Goal: Task Accomplishment & Management: Manage account settings

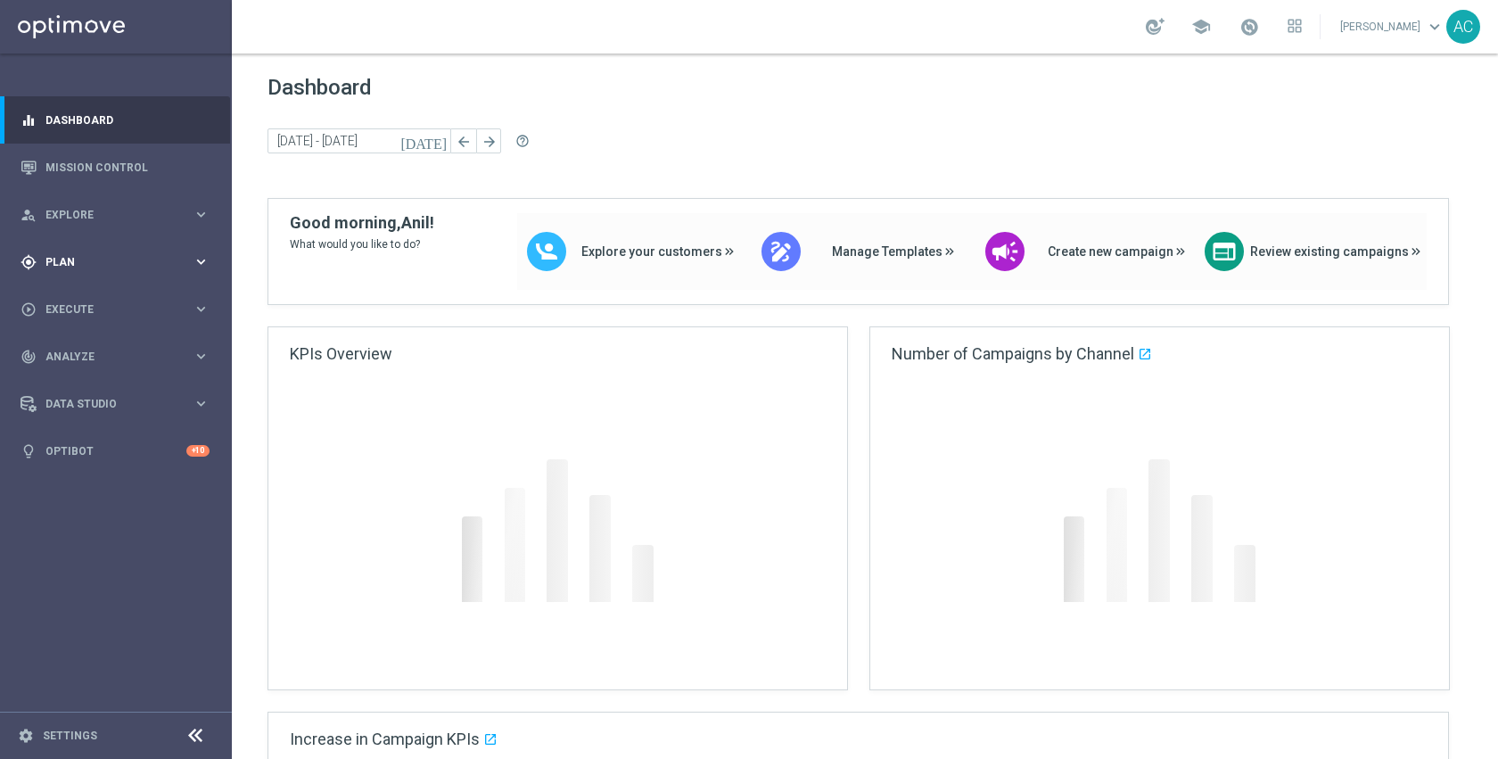
click at [111, 250] on div "gps_fixed Plan keyboard_arrow_right" at bounding box center [115, 261] width 230 height 47
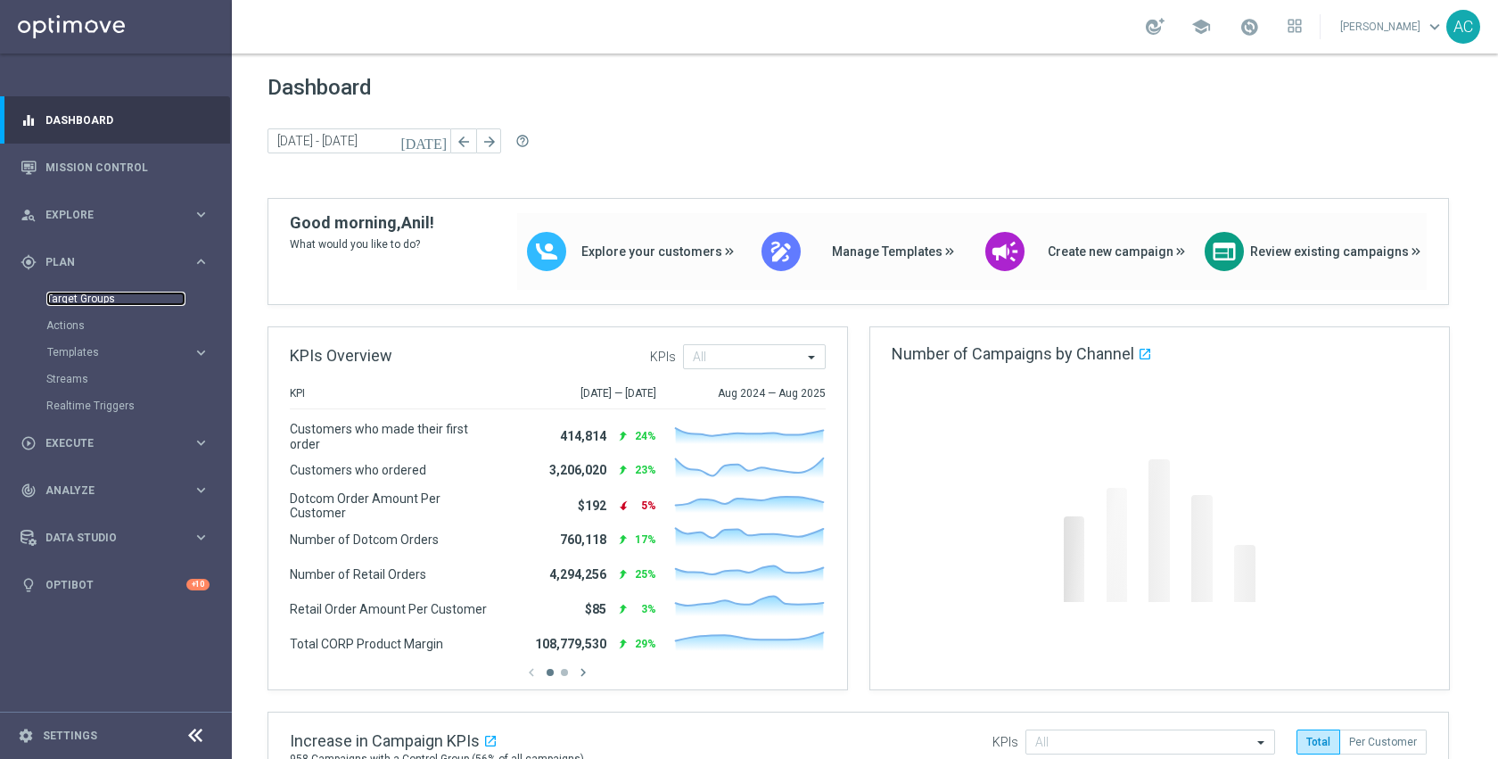
click at [89, 301] on link "Target Groups" at bounding box center [115, 299] width 139 height 14
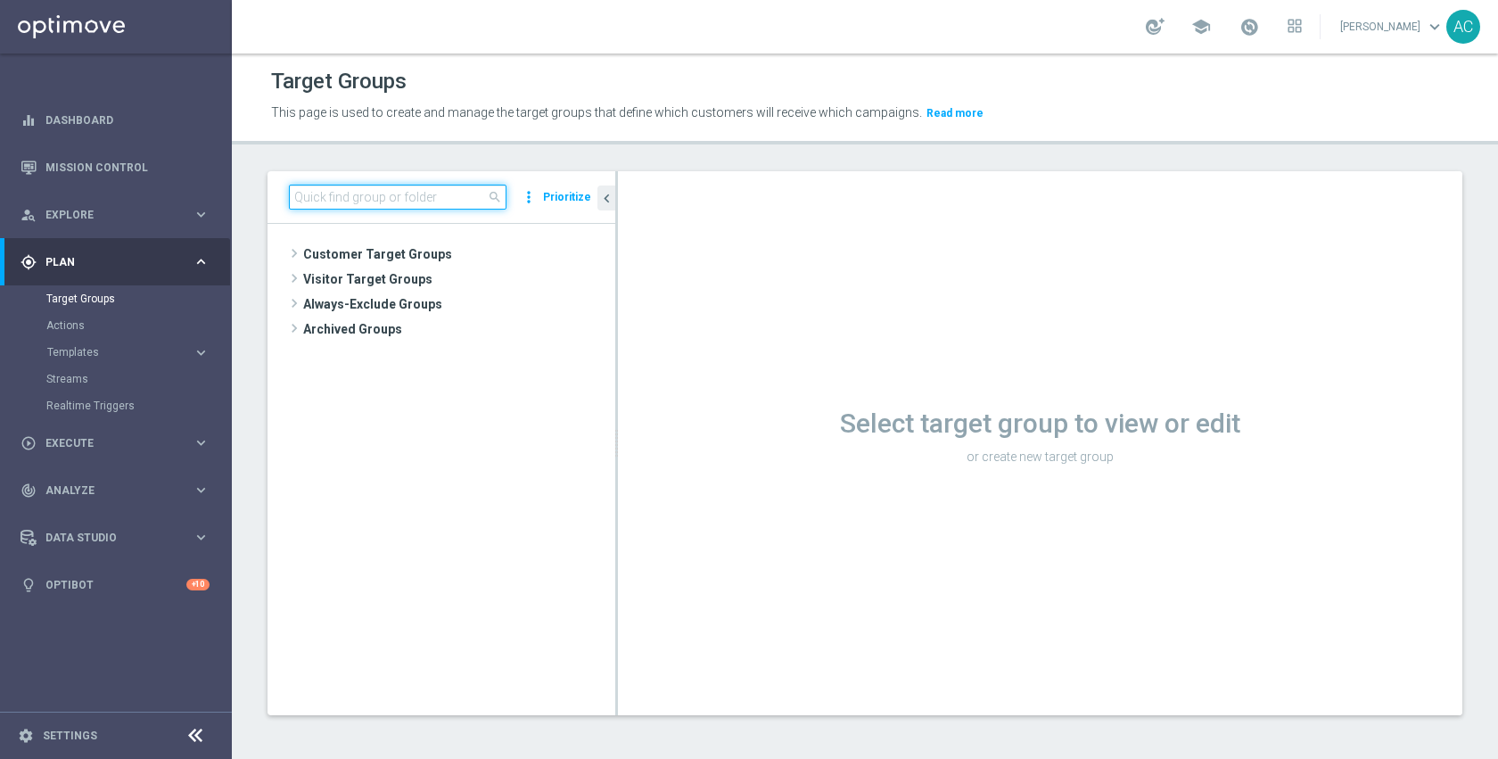
click at [461, 202] on input at bounding box center [398, 197] width 218 height 25
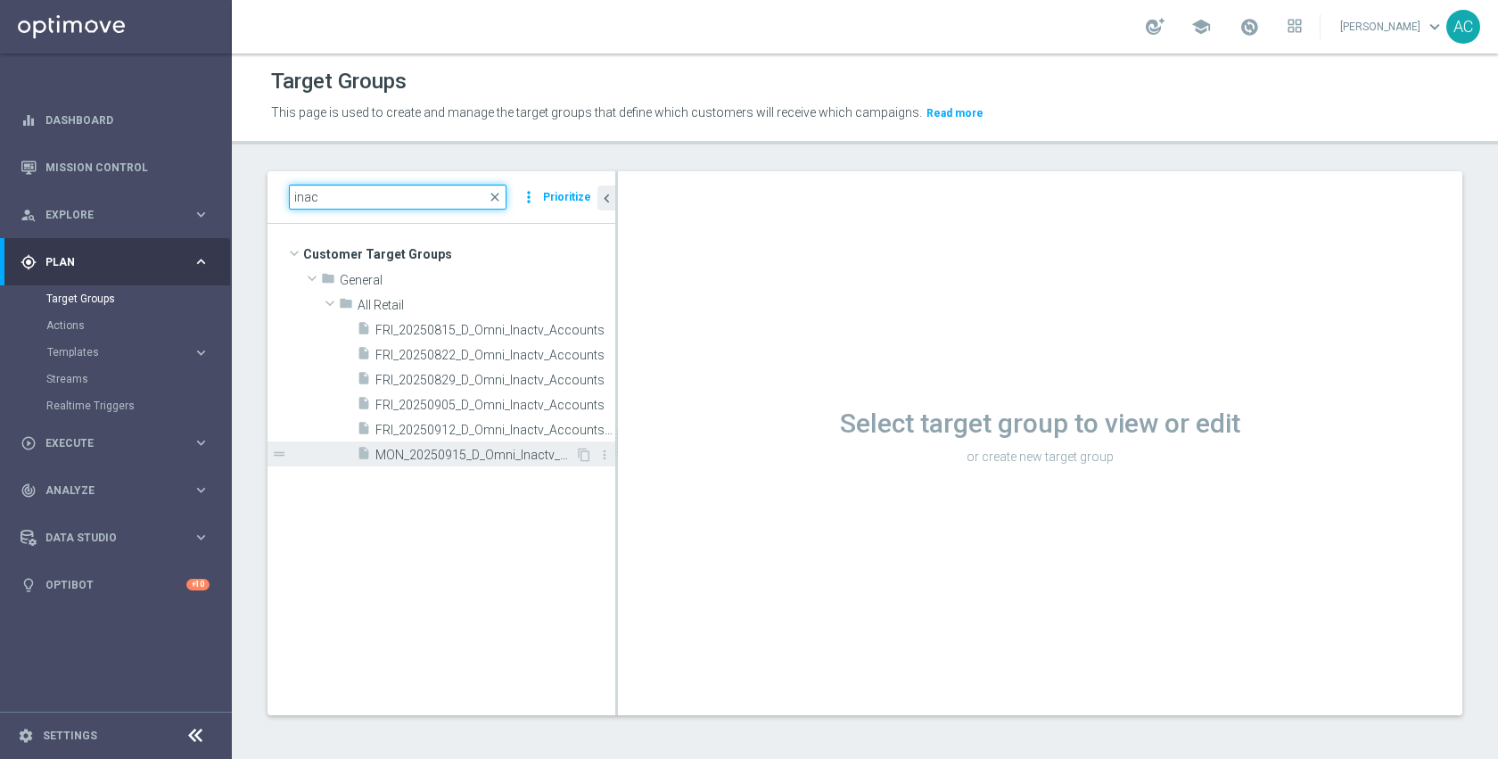
type input "inac"
click at [490, 450] on span "MON_20250915_D_Omni_Inactv_Acc_15D" at bounding box center [475, 455] width 200 height 15
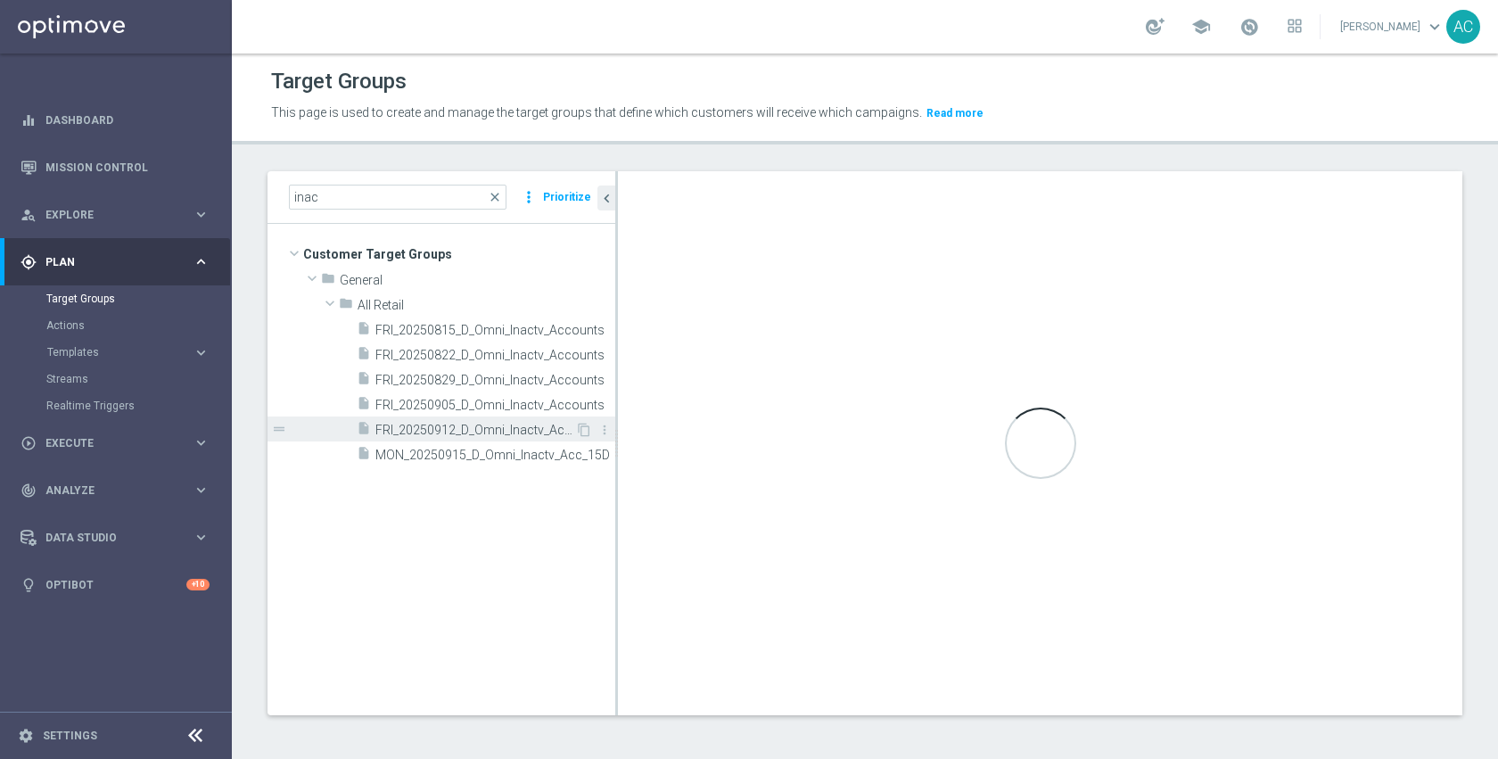
click at [453, 436] on span "FRI_20250912_D_Omni_Inactv_Accounts_45D" at bounding box center [475, 430] width 200 height 15
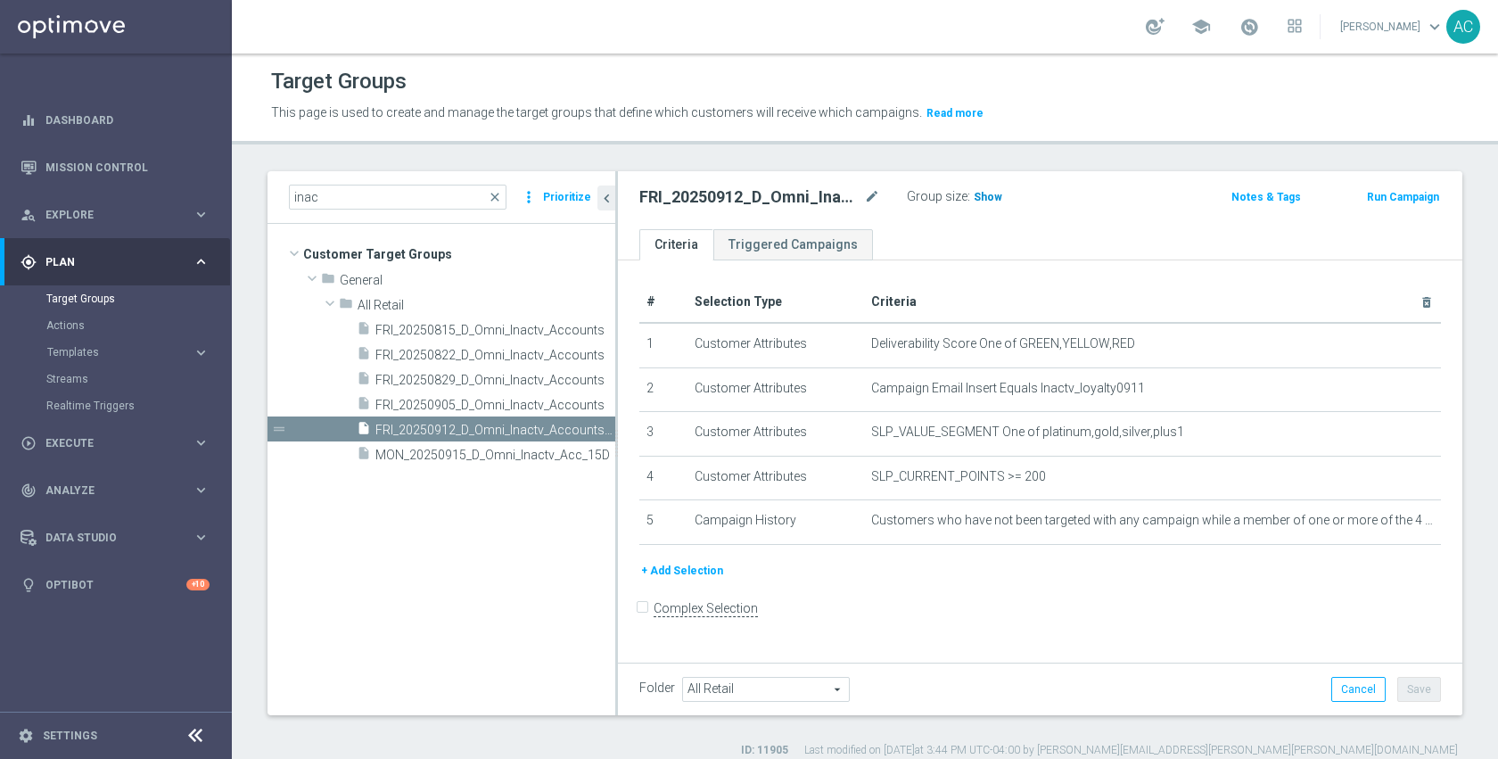
click at [989, 196] on span "Show" at bounding box center [988, 197] width 29 height 12
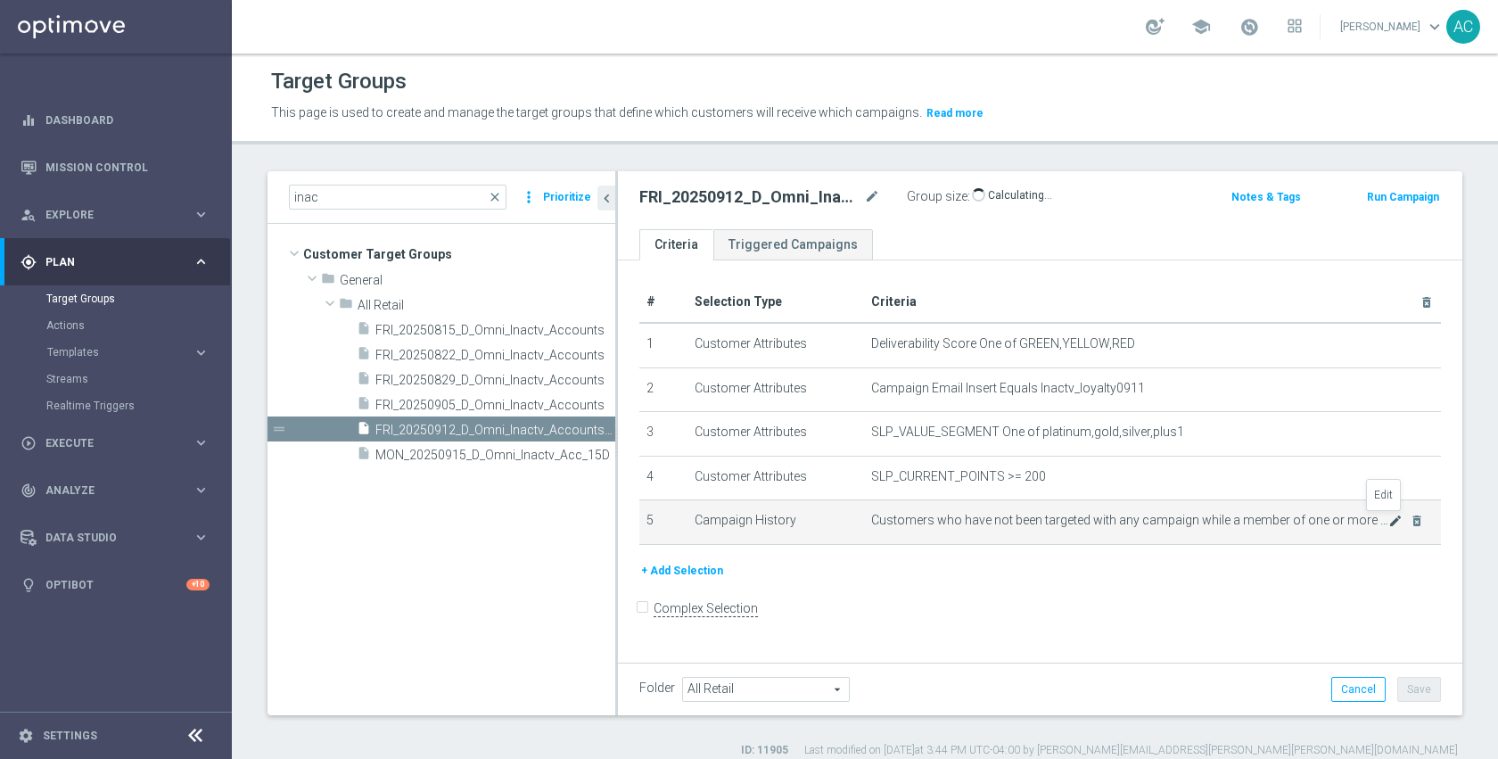
click at [1388, 520] on icon "mode_edit" at bounding box center [1395, 521] width 14 height 14
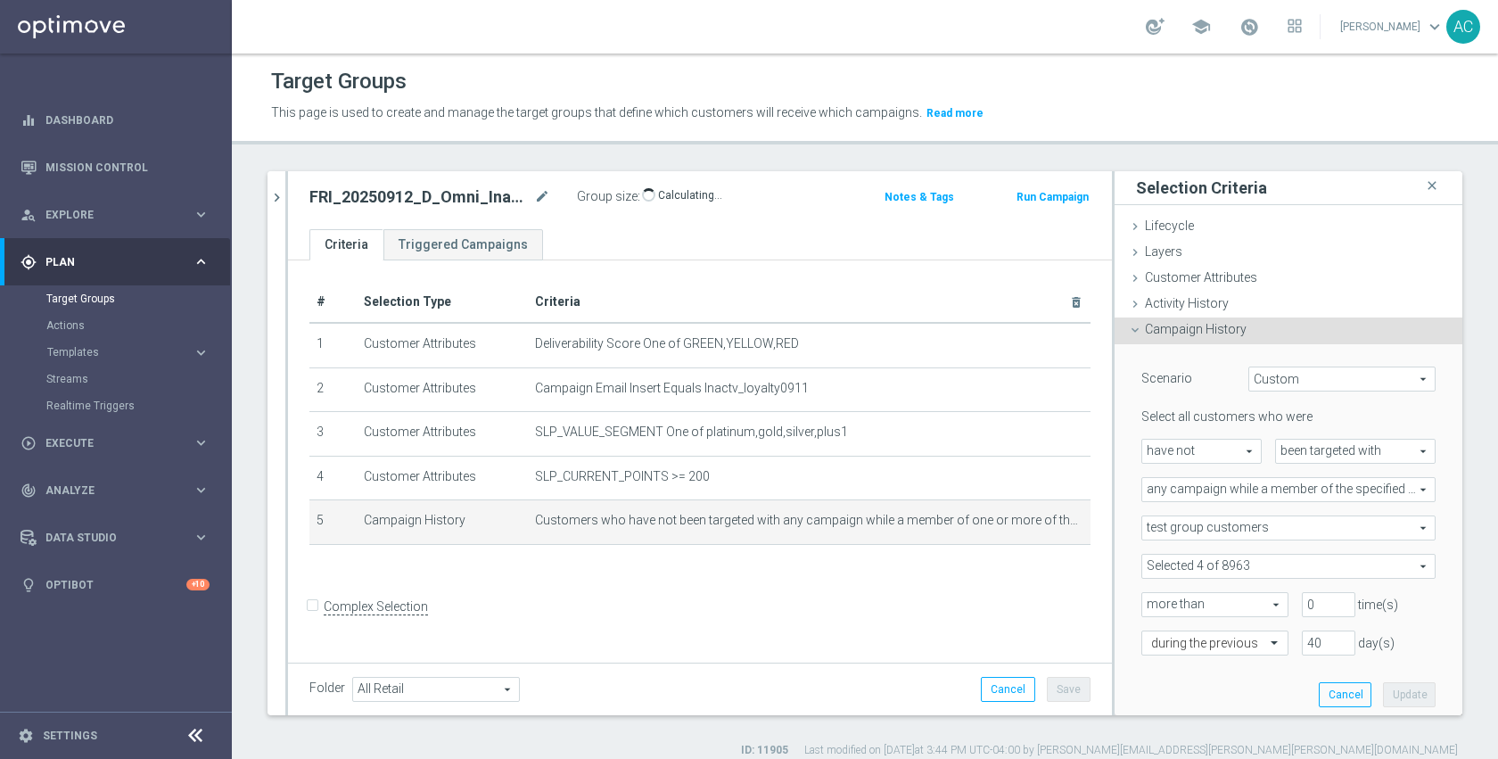
click at [1254, 564] on span at bounding box center [1288, 566] width 292 height 23
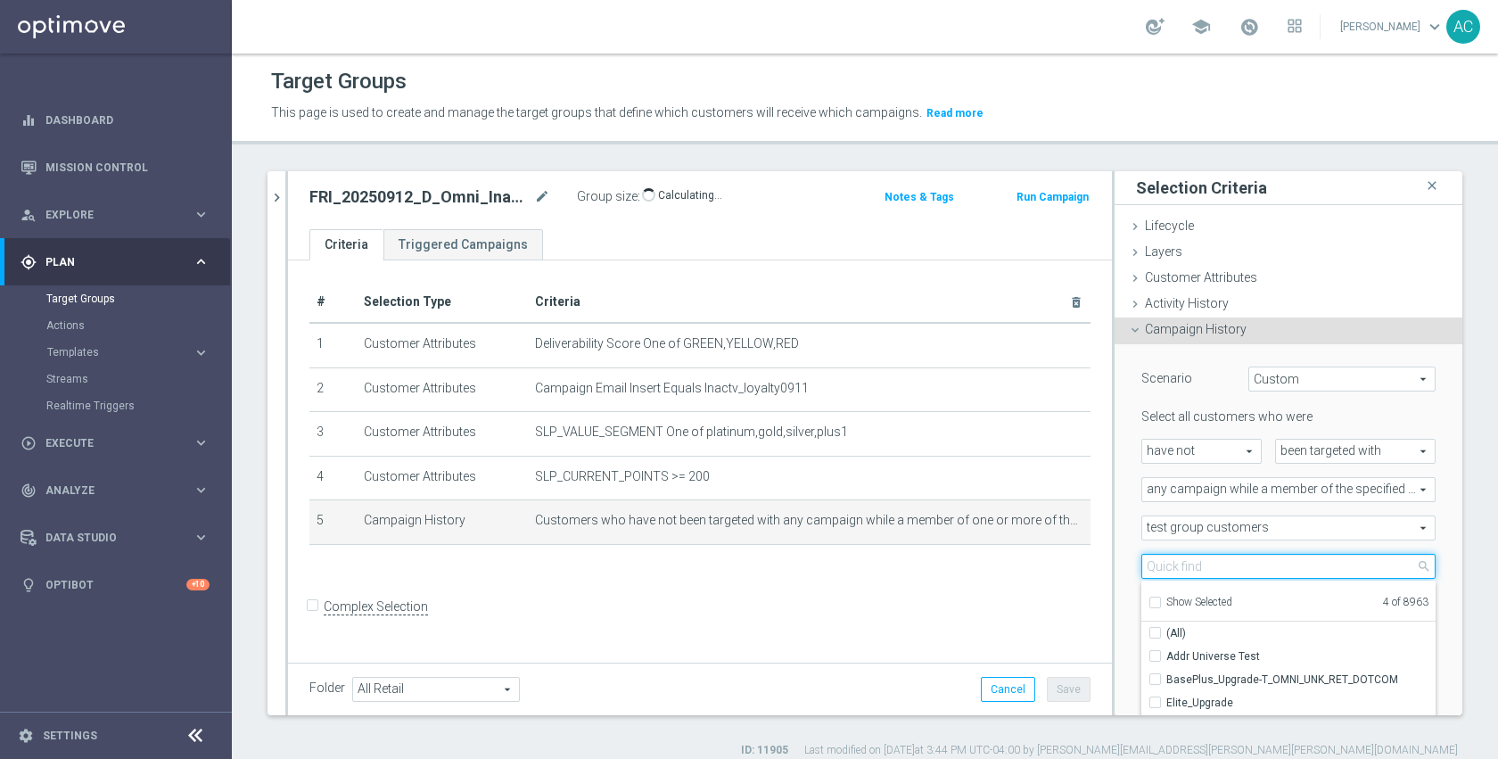
click at [1240, 565] on input "search" at bounding box center [1288, 566] width 294 height 25
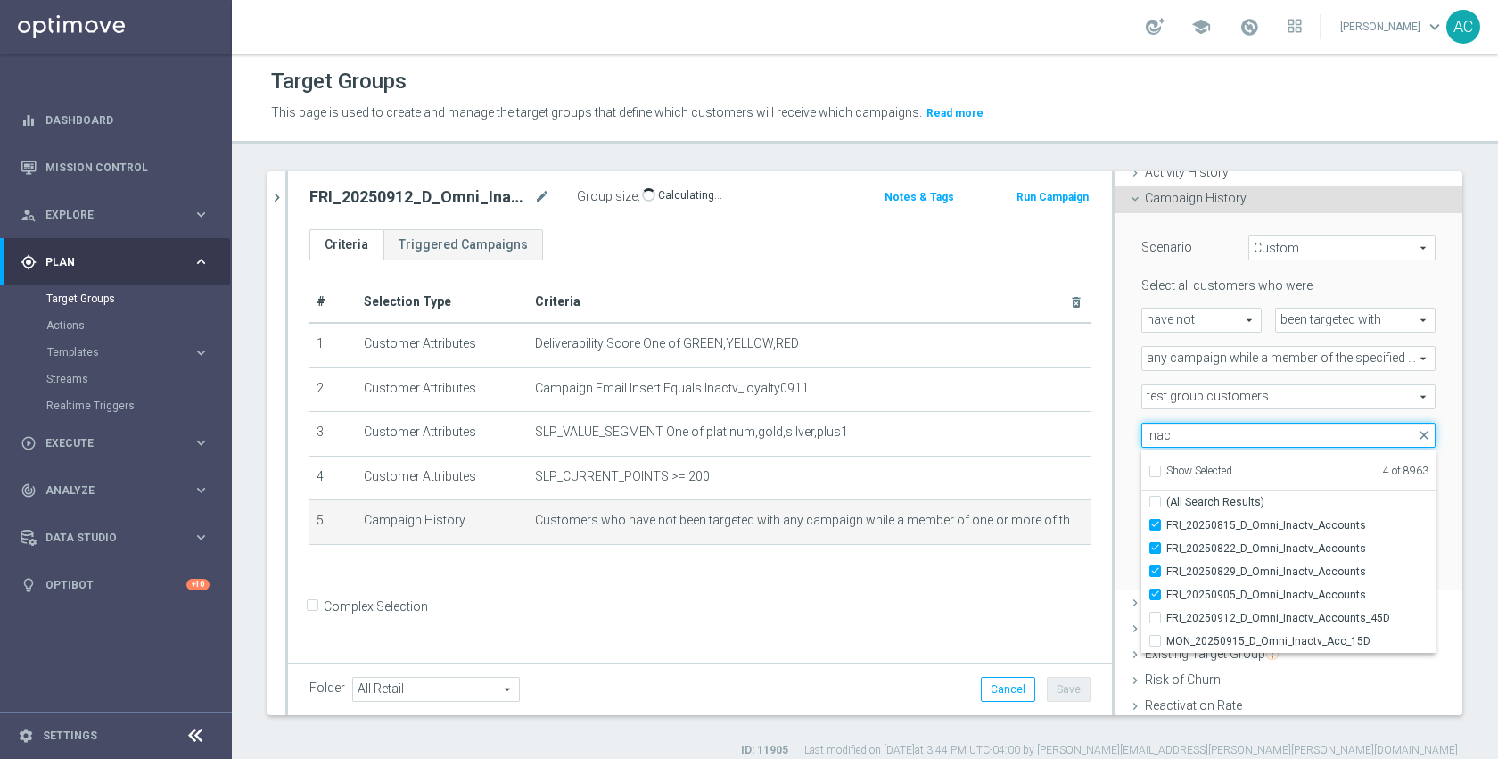
scroll to position [152, 0]
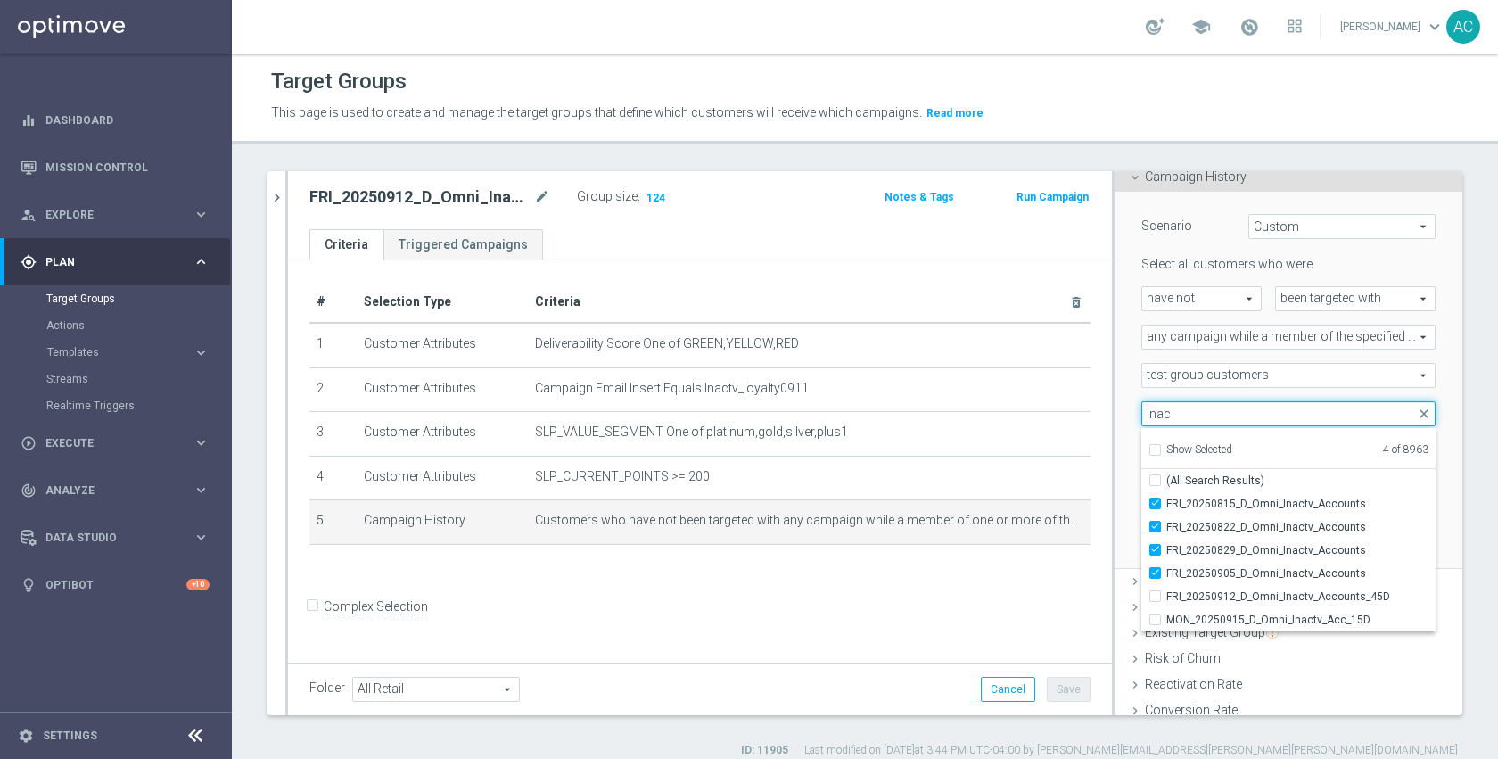
type input "inac"
click at [887, 597] on div "# Selection Type Criteria delete_forever 1 Customer Attributes Deliverability S…" at bounding box center [700, 459] width 824 height 398
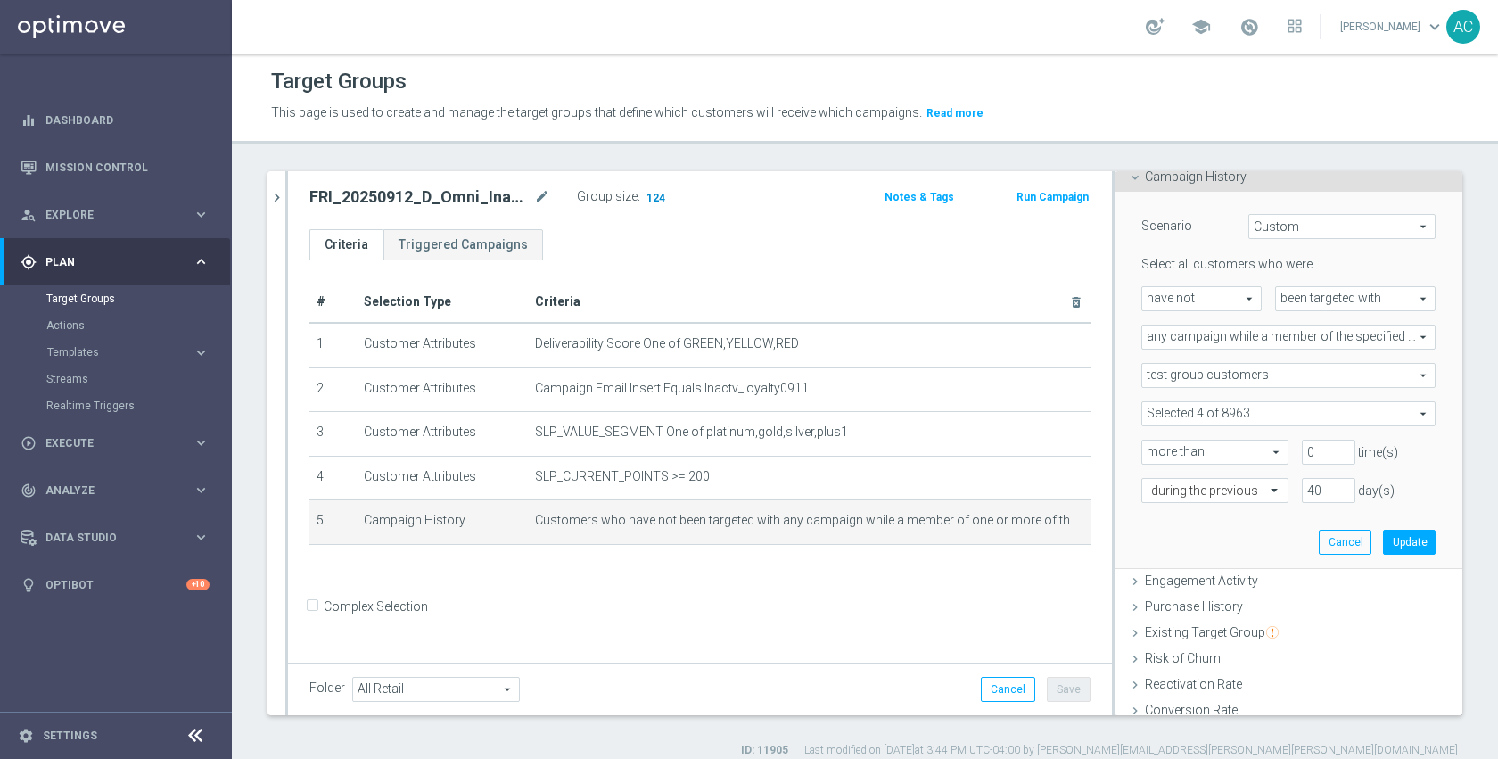
click at [654, 199] on span "124" at bounding box center [656, 199] width 22 height 17
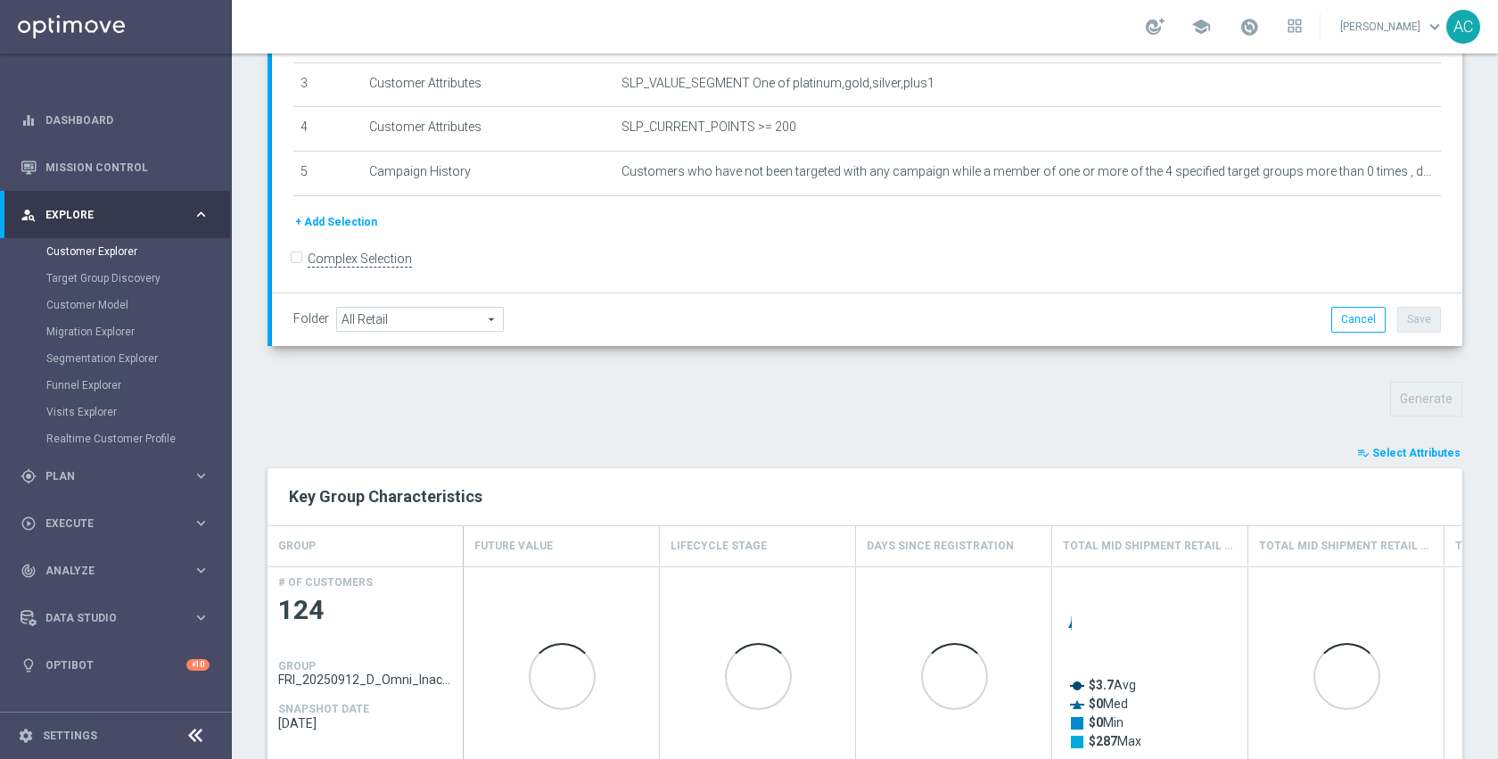
scroll to position [380, 0]
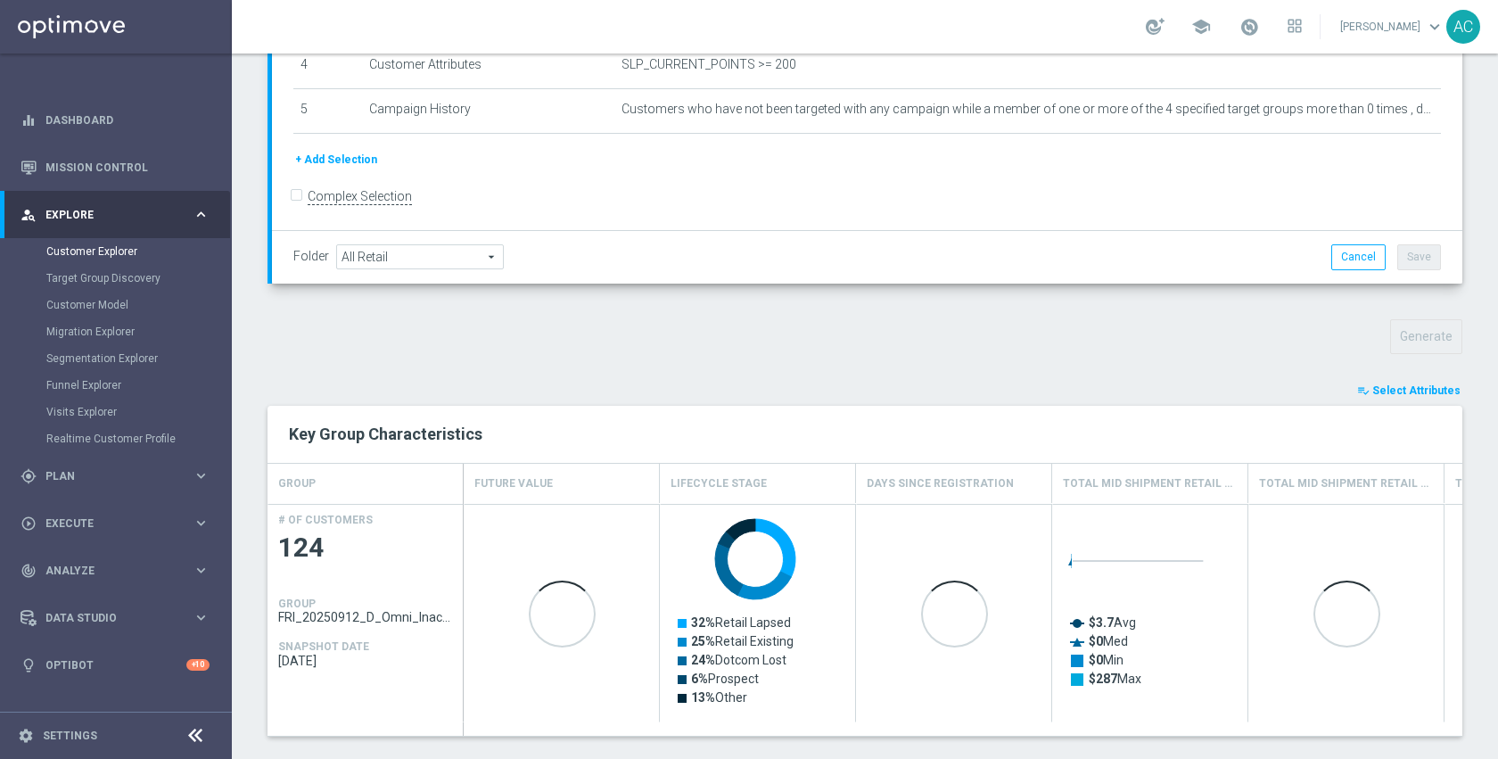
click at [1428, 389] on span "Select Attributes" at bounding box center [1416, 390] width 88 height 12
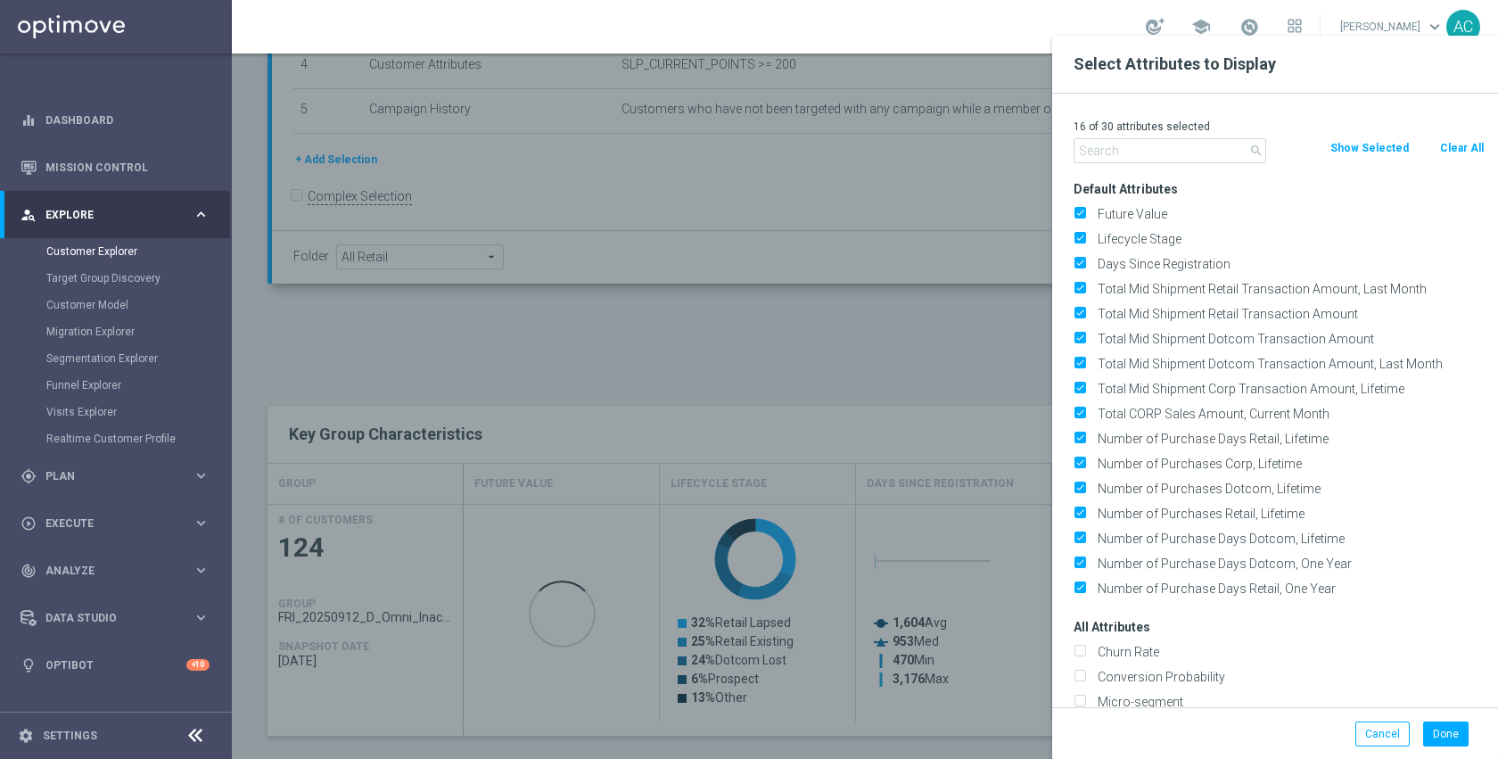
click at [1469, 142] on button "Clear All" at bounding box center [1461, 148] width 47 height 20
checkbox input "false"
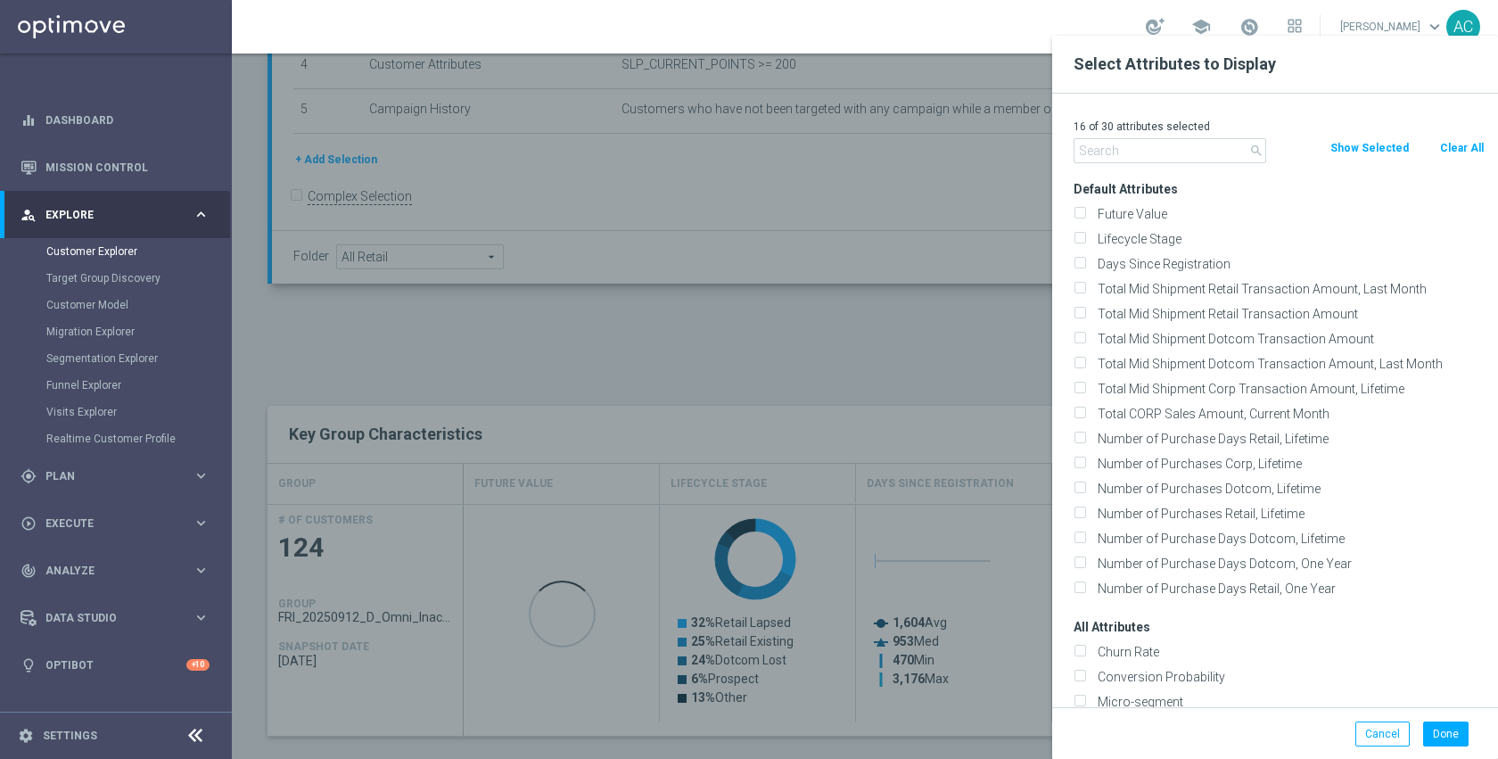
checkbox input "false"
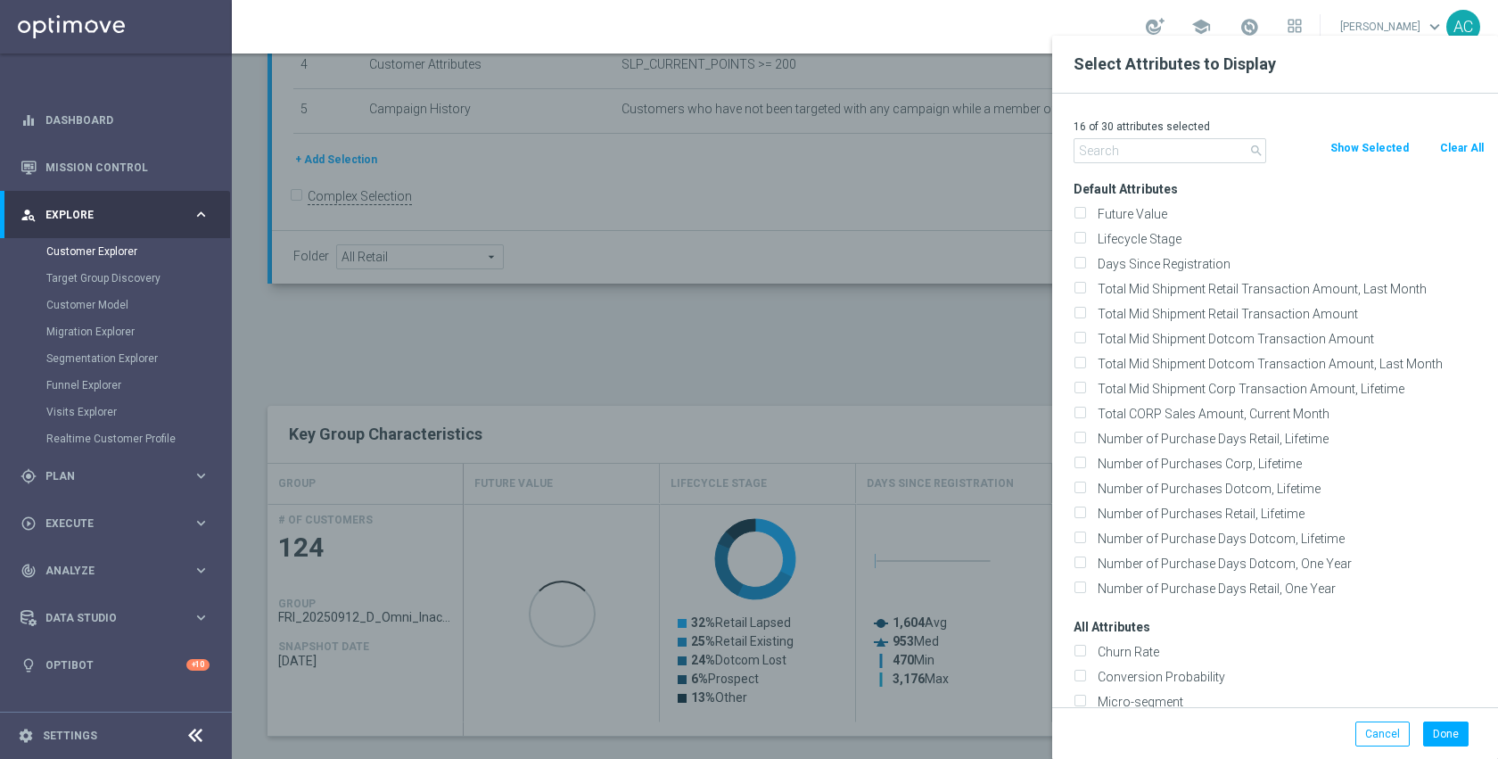
checkbox input "false"
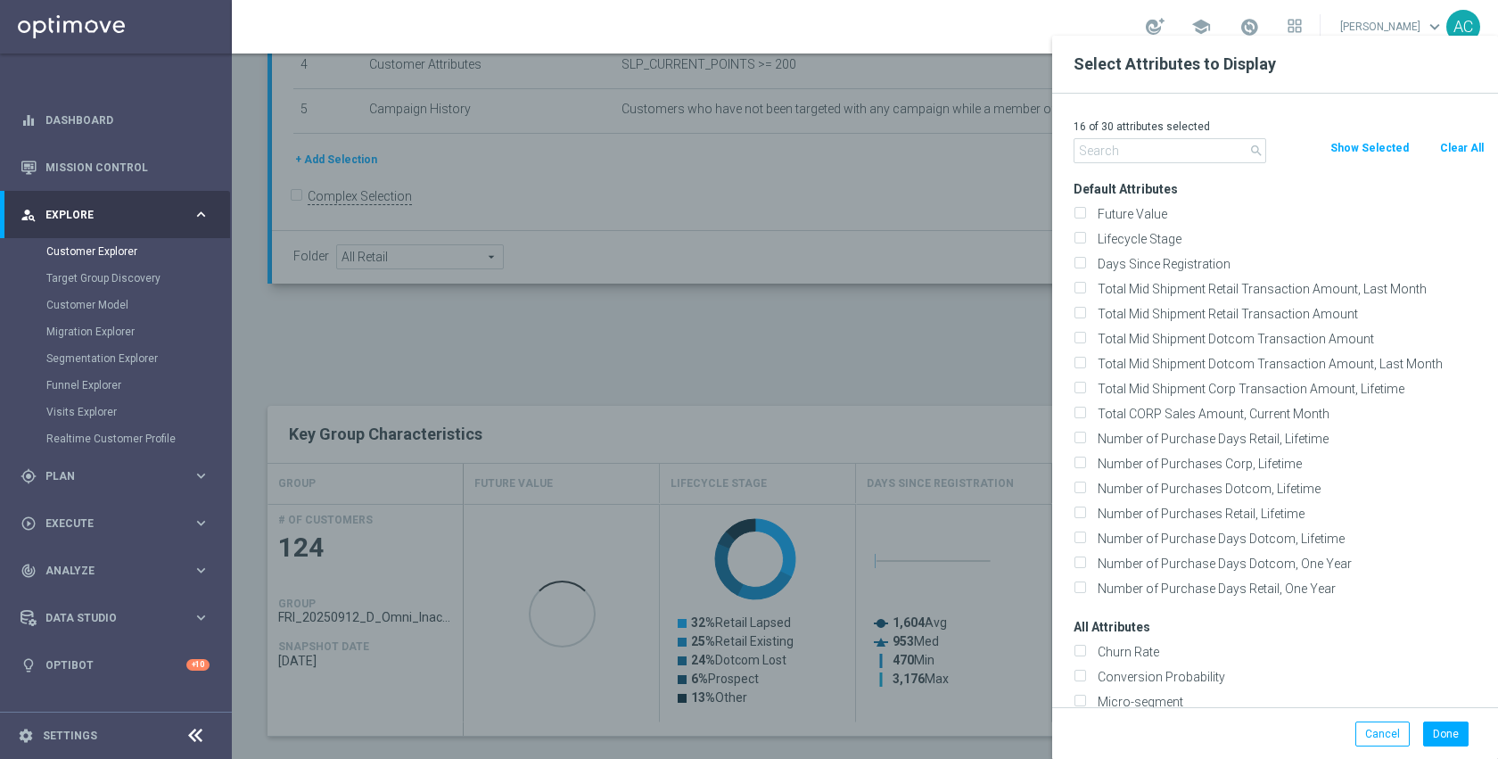
checkbox input "false"
click at [1206, 147] on input "text" at bounding box center [1170, 150] width 193 height 25
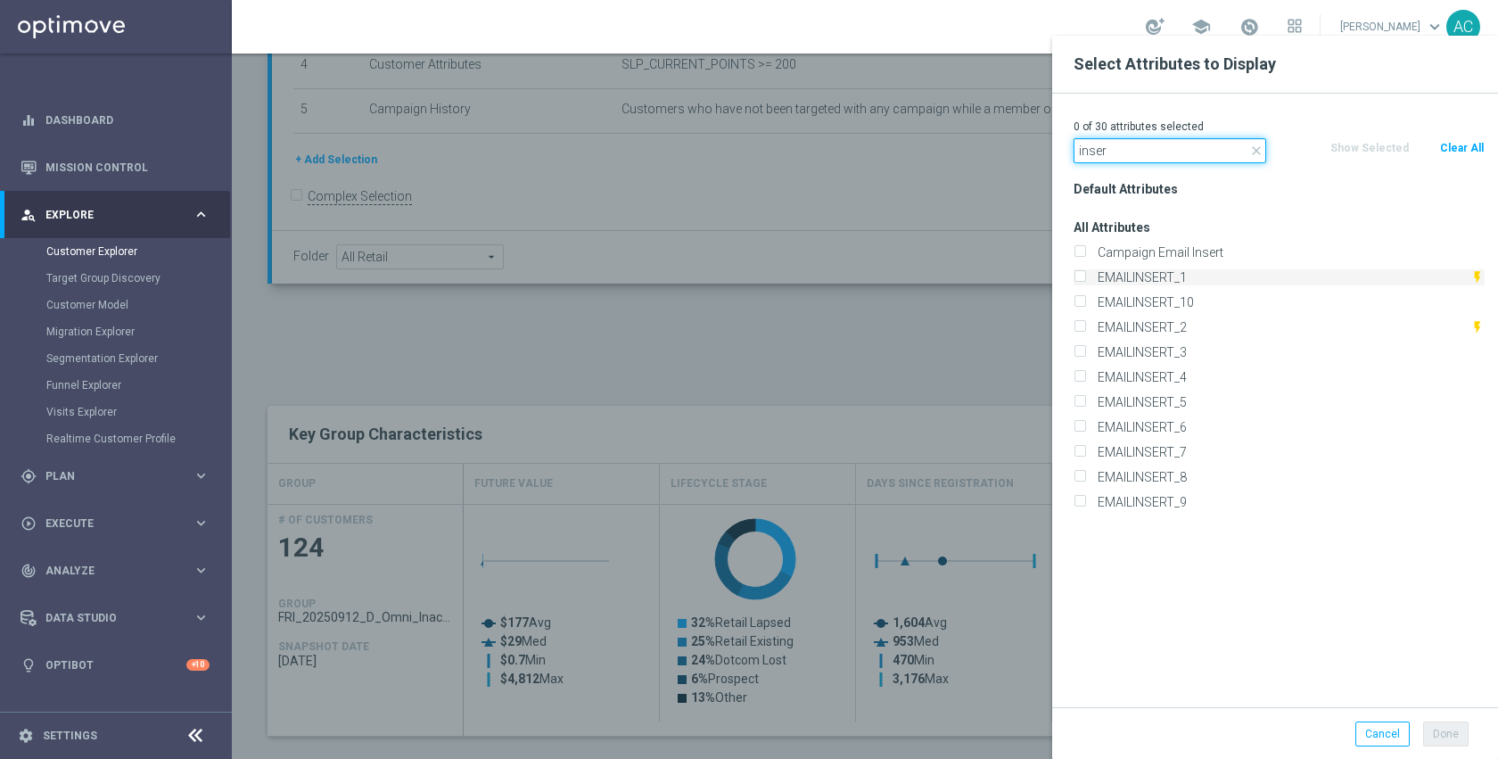
type input "inser"
click at [1180, 280] on label "EMAILINSERT_1" at bounding box center [1280, 277] width 379 height 16
click at [1085, 280] on input "EMAILINSERT_1" at bounding box center [1080, 280] width 12 height 12
checkbox input "true"
click at [1181, 325] on label "EMAILINSERT_2" at bounding box center [1280, 327] width 379 height 16
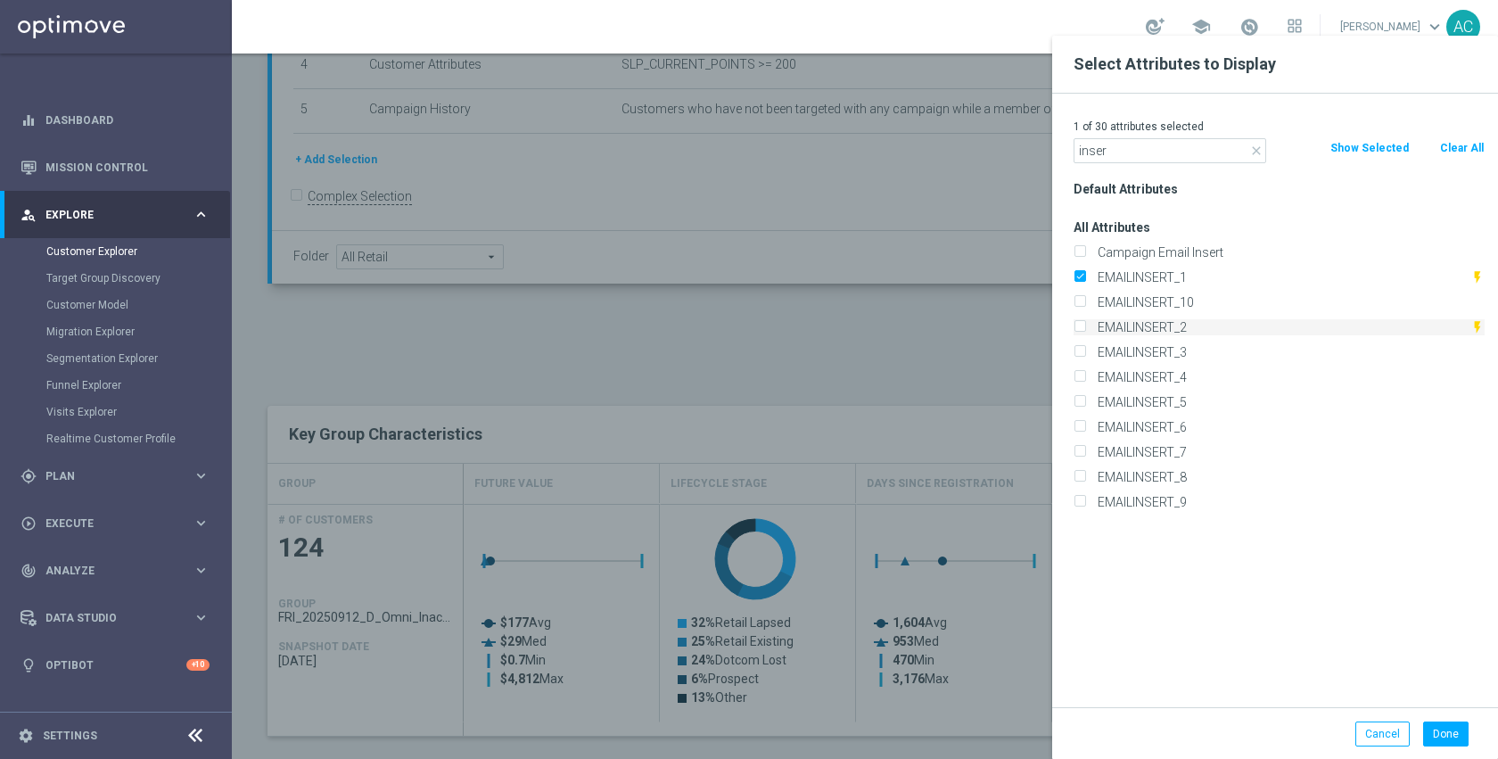
click at [1085, 325] on input "EMAILINSERT_2" at bounding box center [1080, 330] width 12 height 12
checkbox input "true"
click at [1452, 732] on button "Done" at bounding box center [1445, 733] width 45 height 25
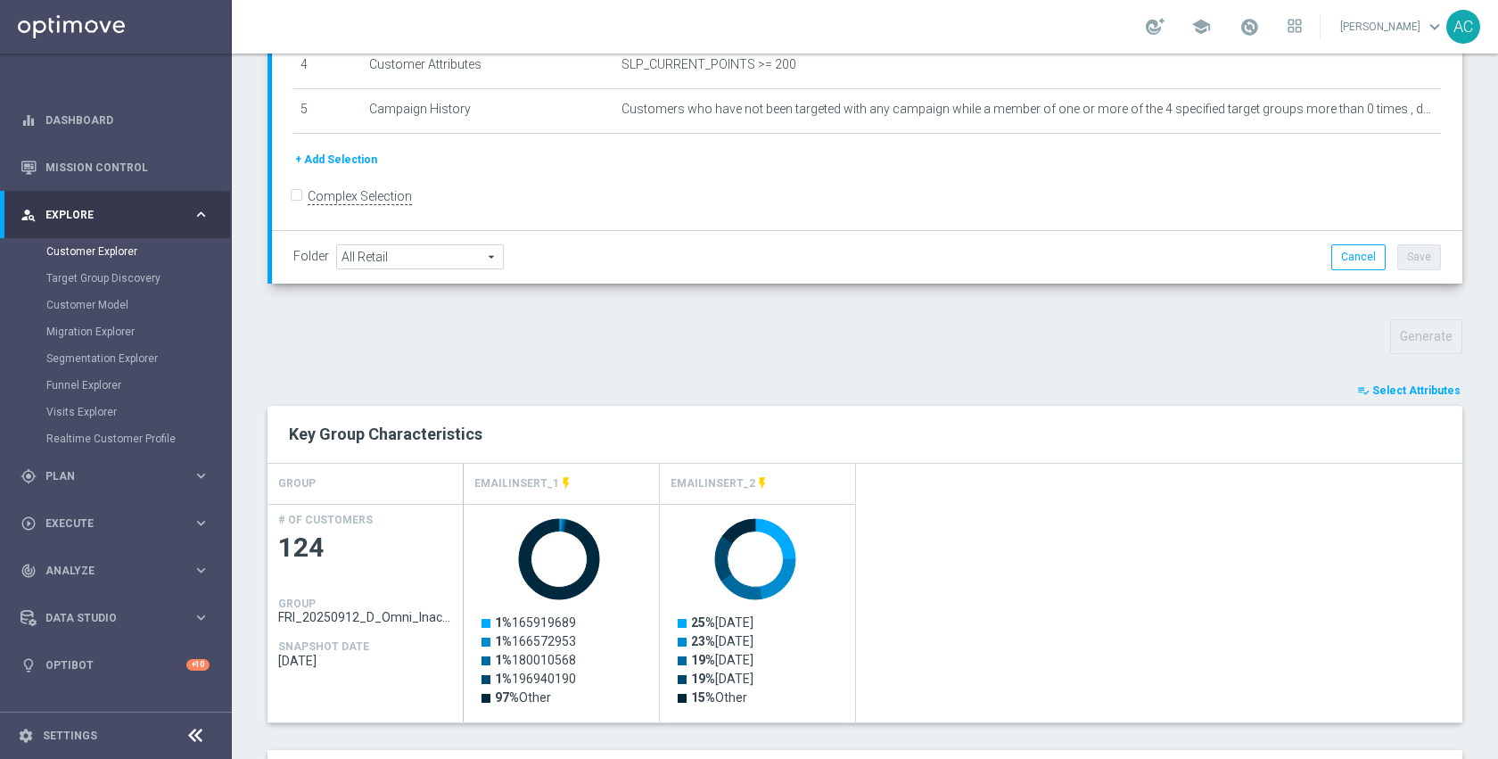
scroll to position [516, 0]
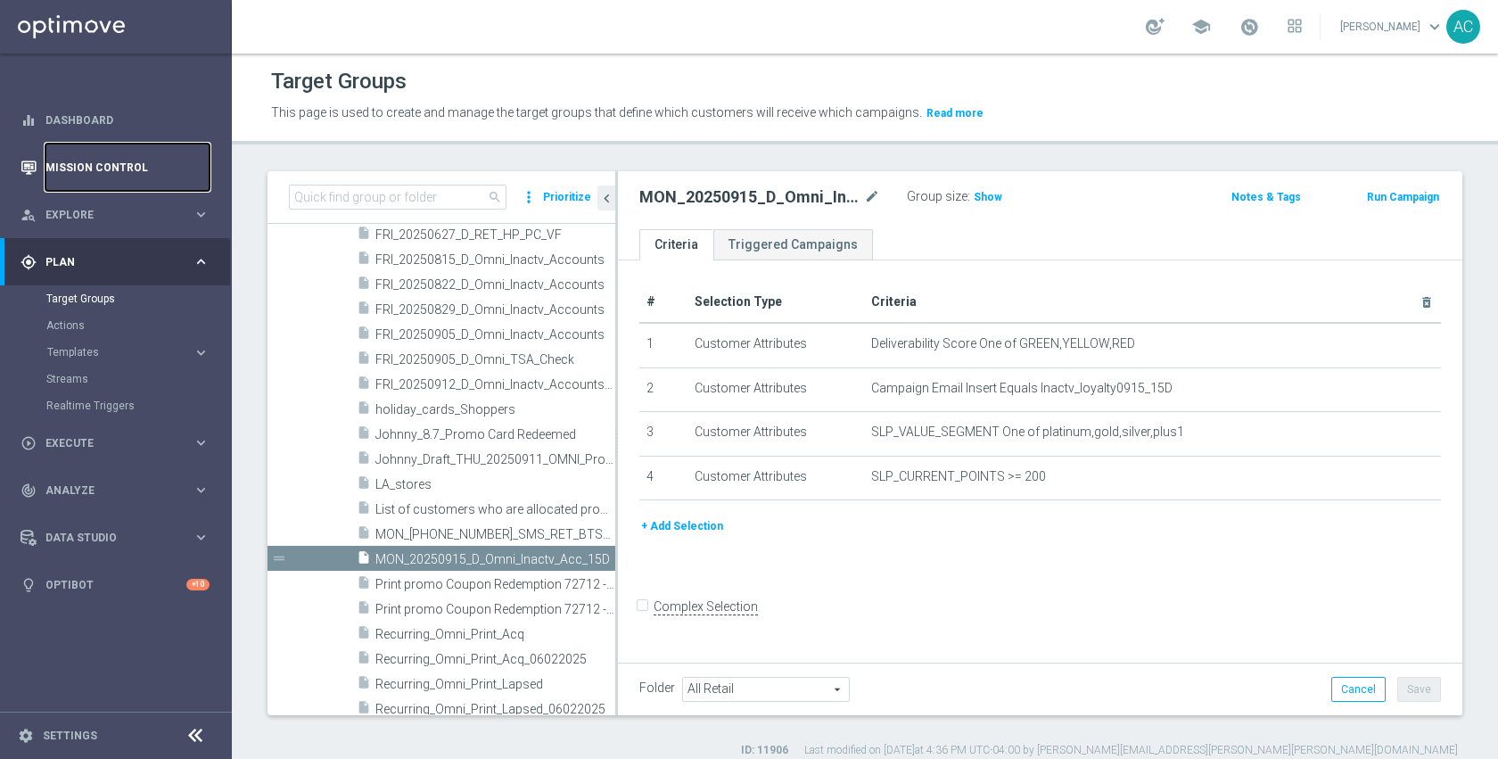
click at [93, 170] on link "Mission Control" at bounding box center [127, 167] width 164 height 47
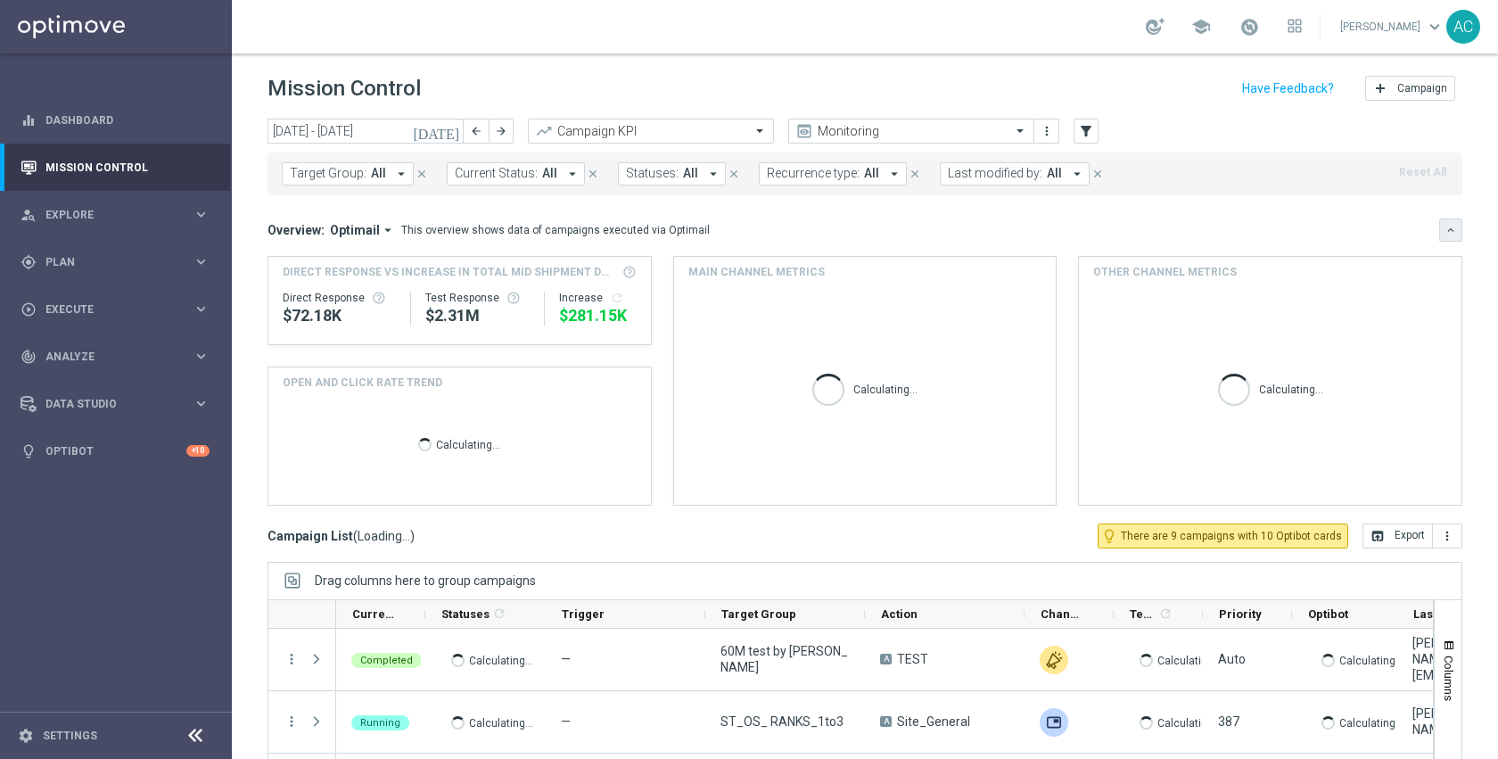
click at [1444, 231] on icon "keyboard_arrow_down" at bounding box center [1450, 230] width 12 height 12
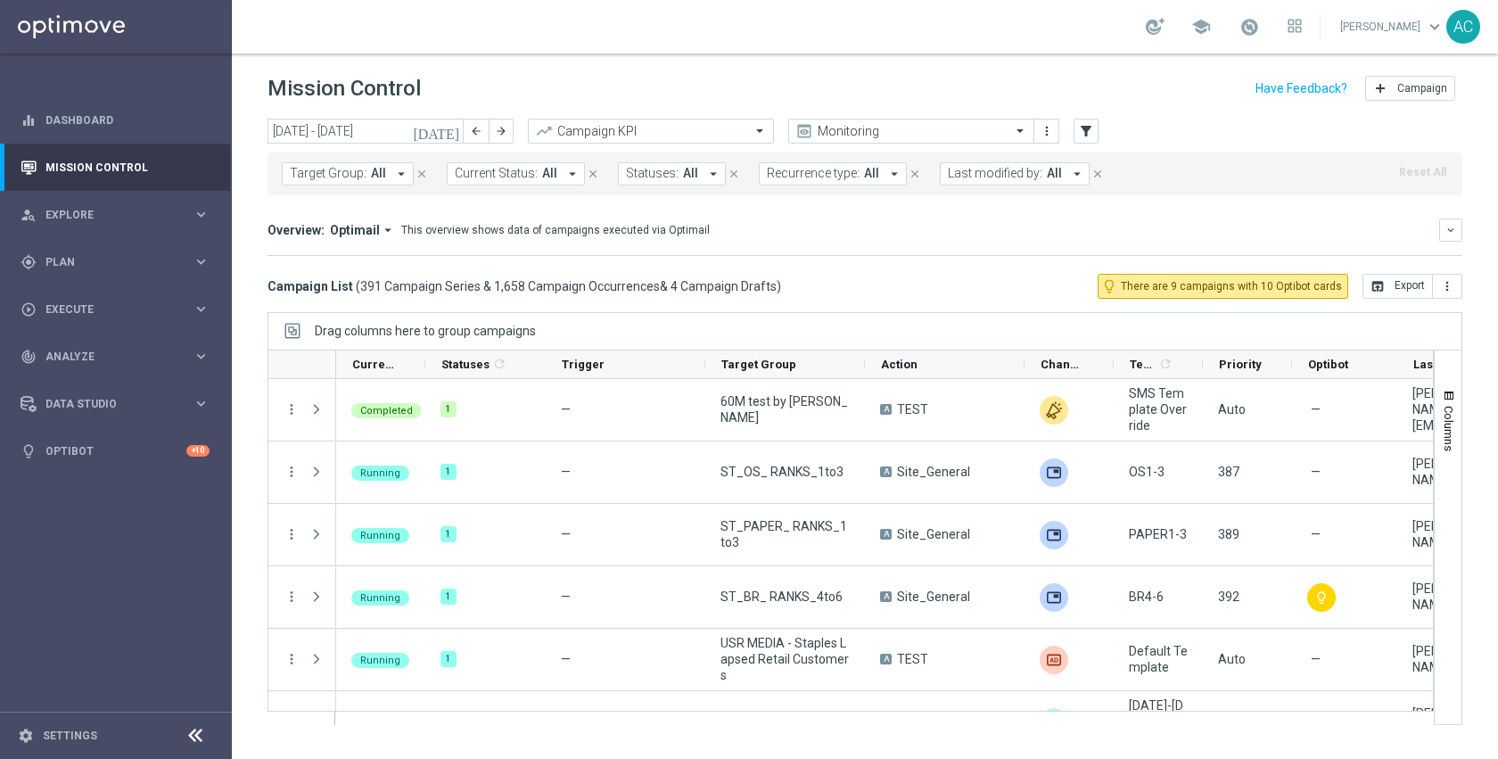
click at [454, 136] on icon "today" at bounding box center [437, 131] width 48 height 16
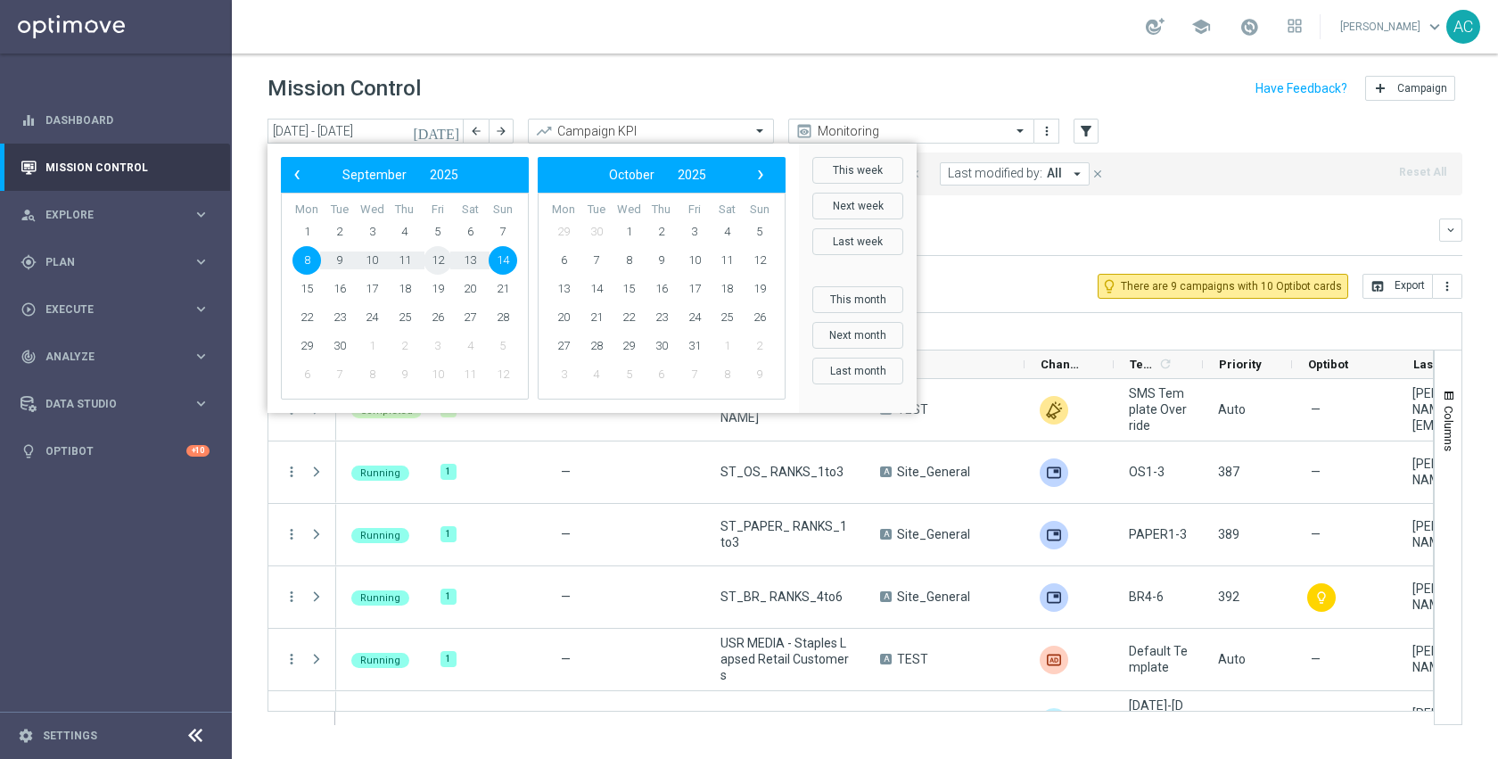
click at [429, 264] on span "12" at bounding box center [438, 260] width 29 height 29
click at [429, 263] on span "12" at bounding box center [438, 260] width 29 height 29
type input "12 Sep 2025 - 12 Sep 2025"
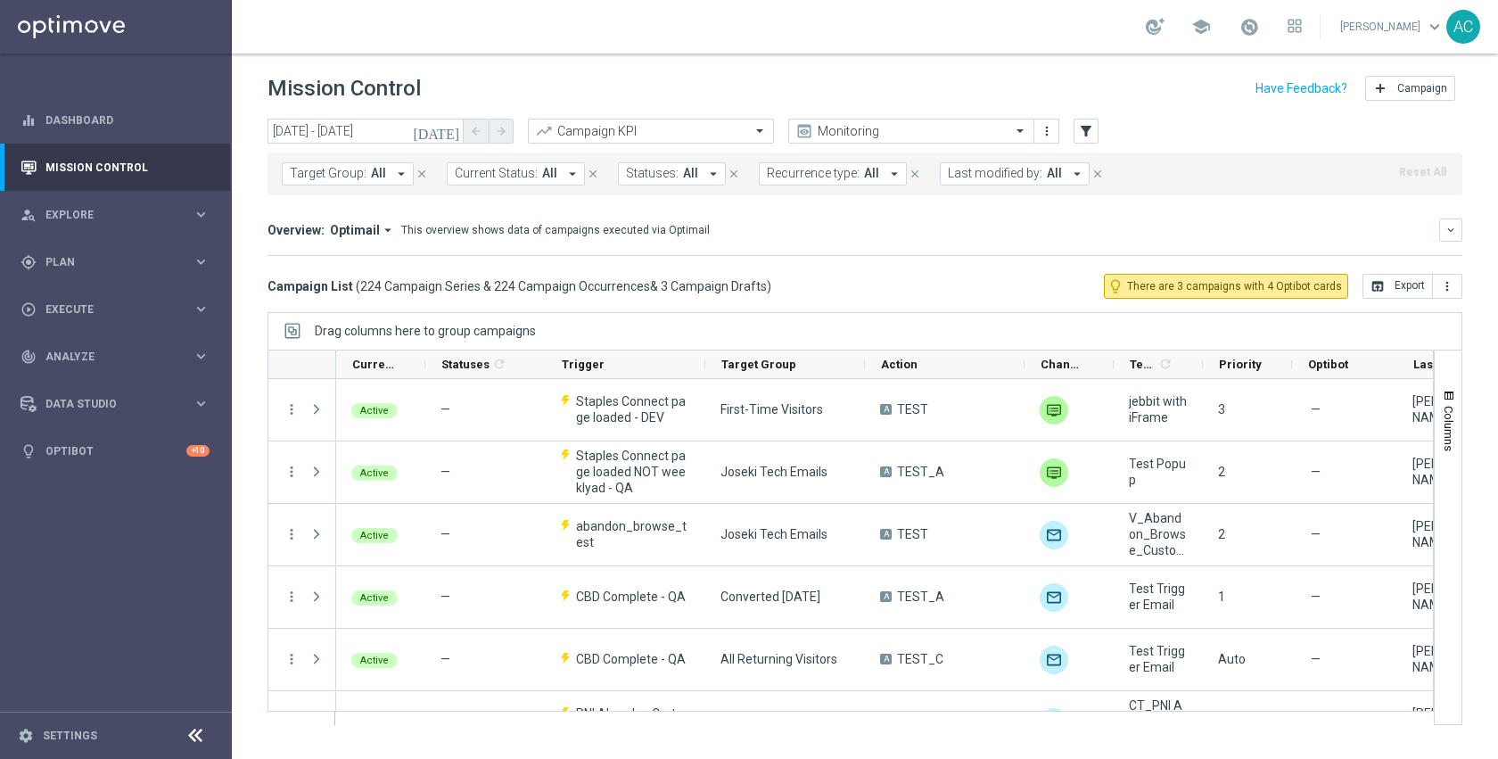
click at [363, 174] on span "Target Group:" at bounding box center [328, 173] width 77 height 15
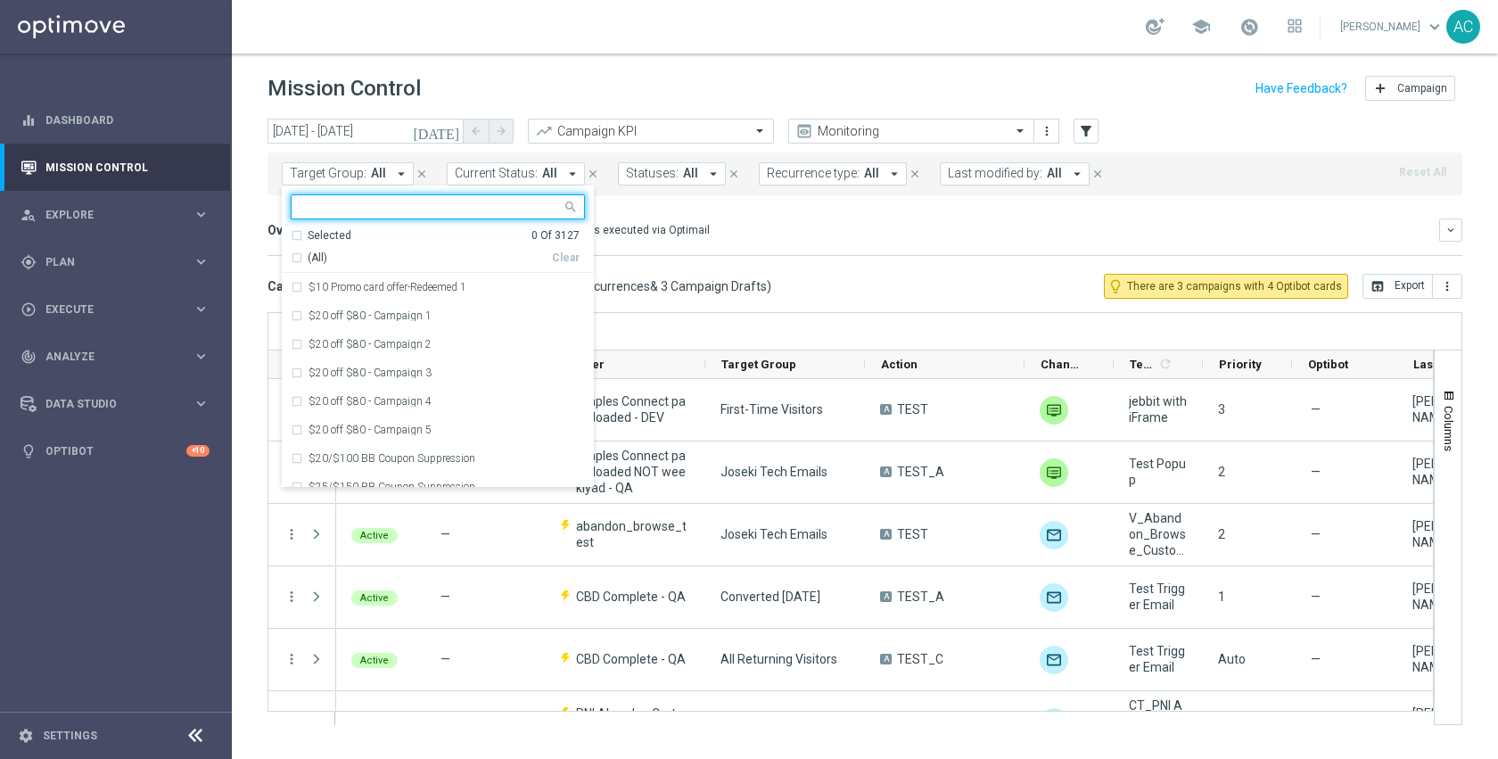
click at [416, 205] on input "text" at bounding box center [430, 207] width 261 height 15
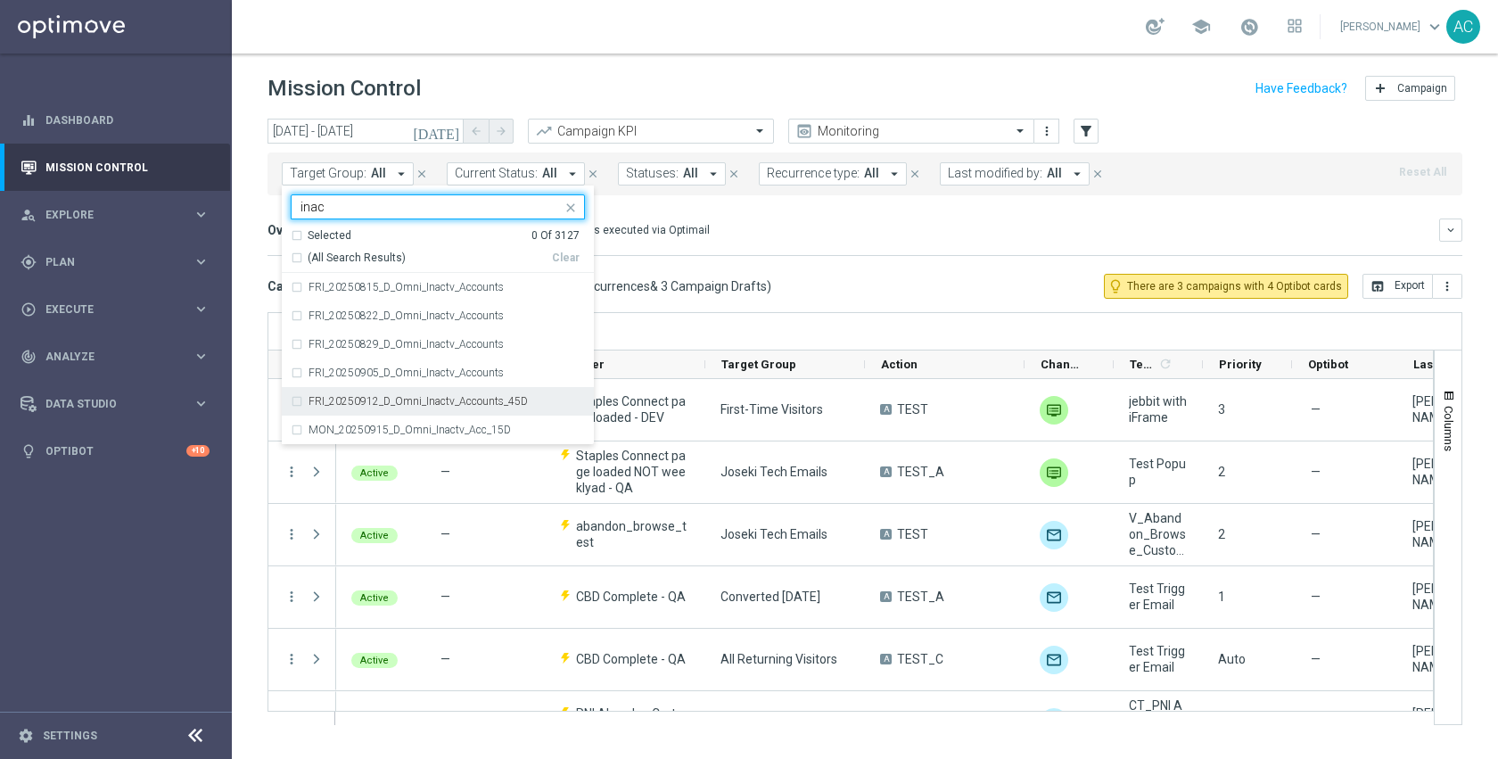
click at [357, 397] on label "FRI_20250912_D_Omni_Inactv_Accounts_45D" at bounding box center [418, 401] width 219 height 11
type input "inac"
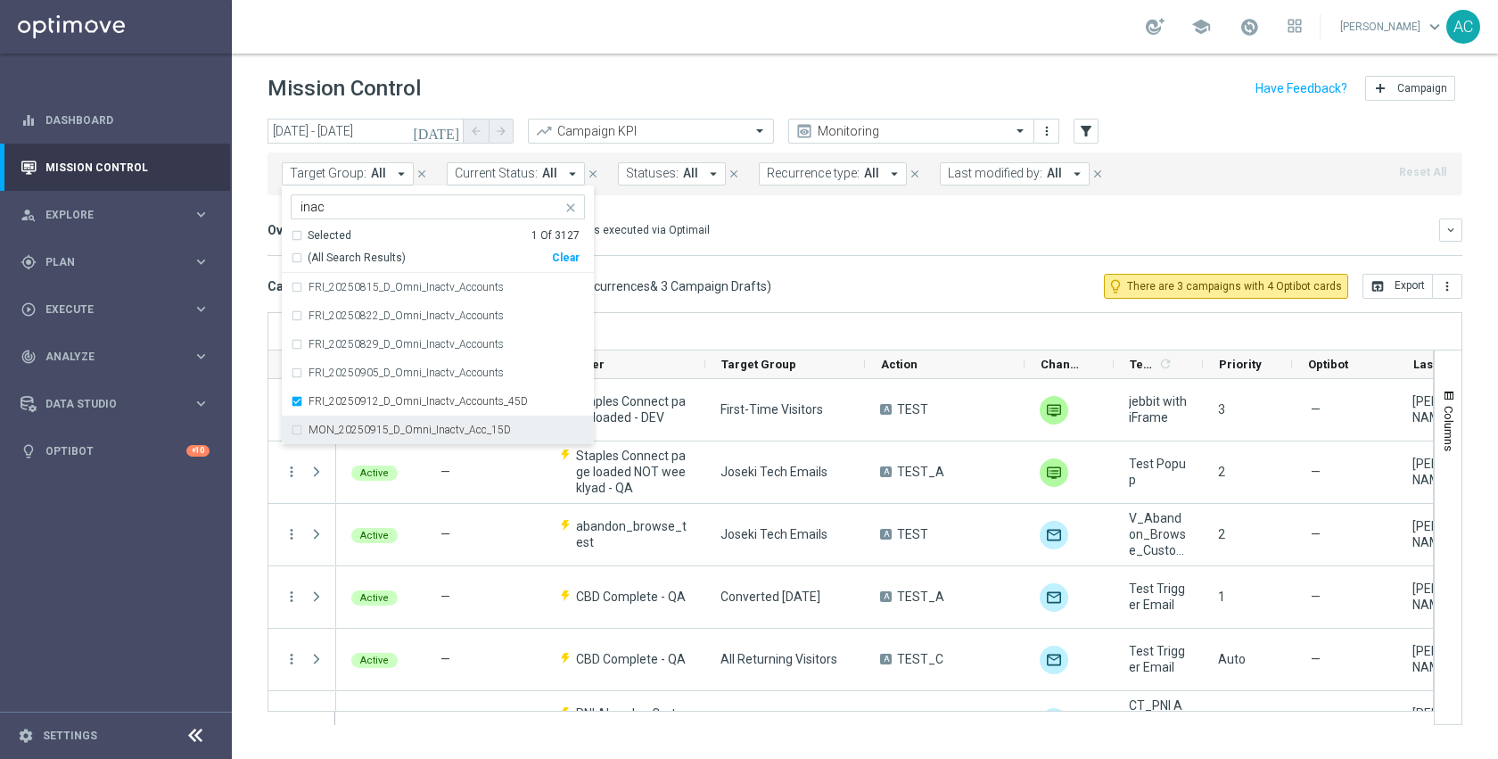
click at [171, 547] on sidenavbar "equalizer Dashboard Mission Control" at bounding box center [116, 379] width 232 height 759
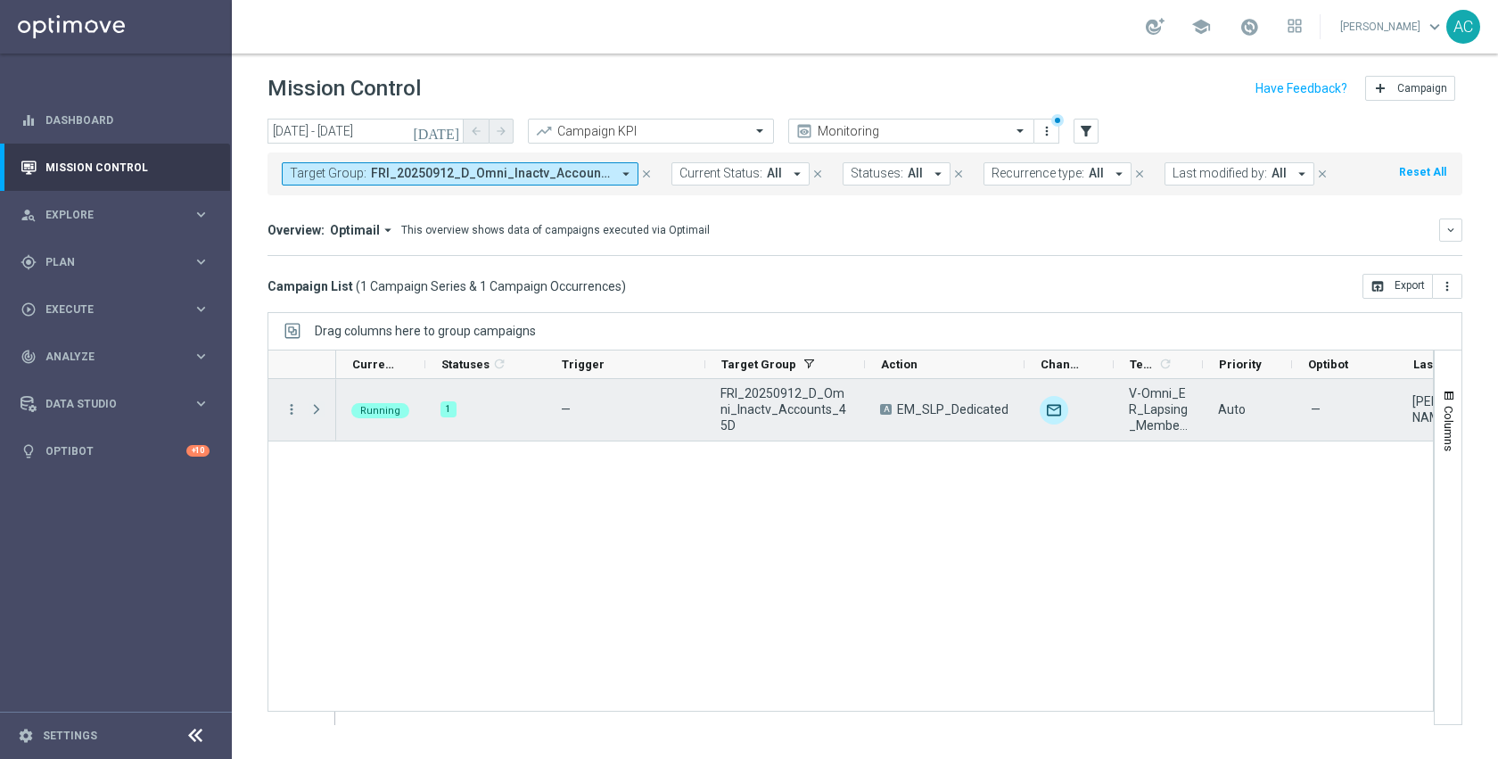
click at [310, 402] on span at bounding box center [317, 409] width 16 height 14
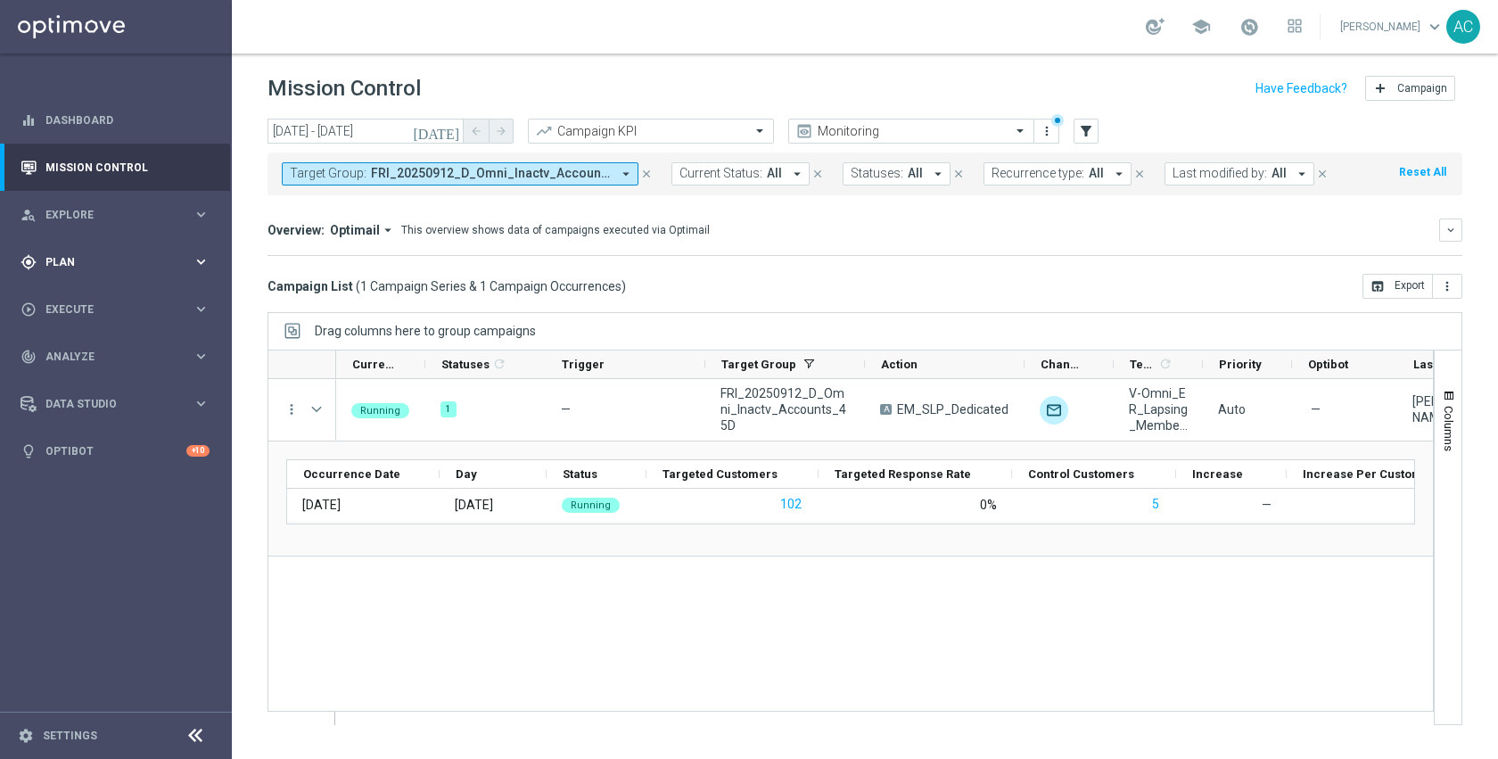
click at [78, 255] on div "gps_fixed Plan" at bounding box center [107, 262] width 172 height 16
click at [78, 300] on link "Target Groups" at bounding box center [115, 299] width 139 height 14
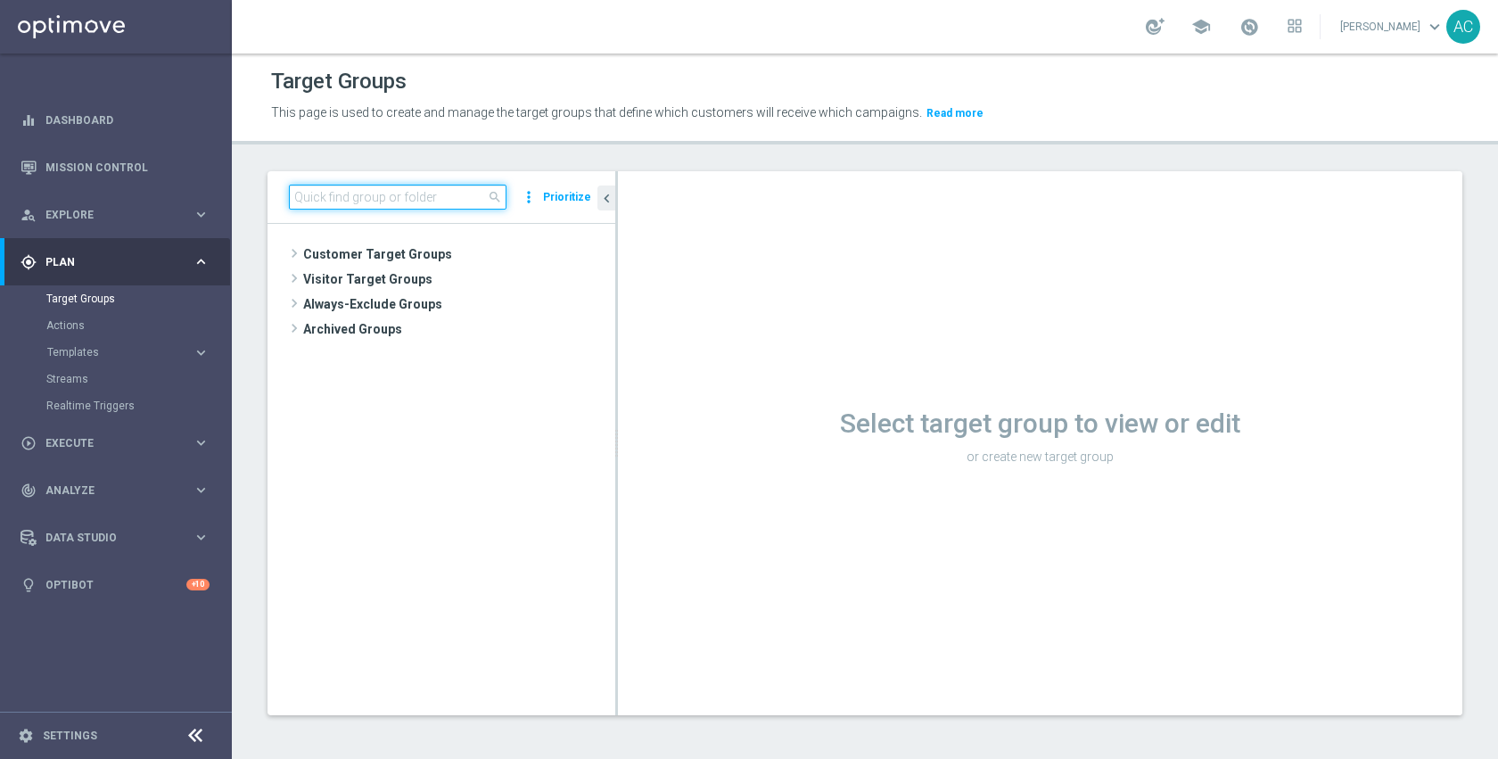
click at [403, 194] on input at bounding box center [398, 197] width 218 height 25
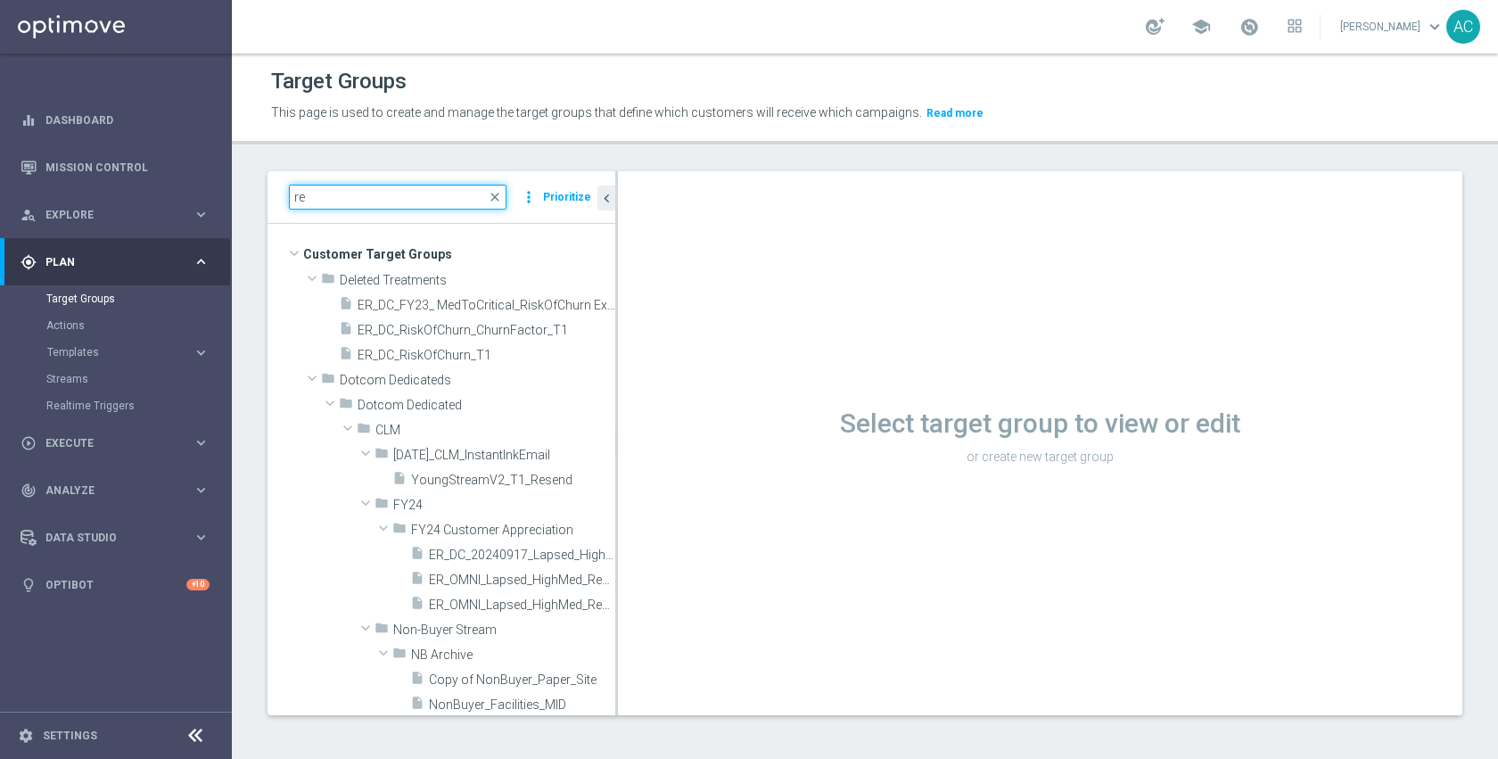
type input "r"
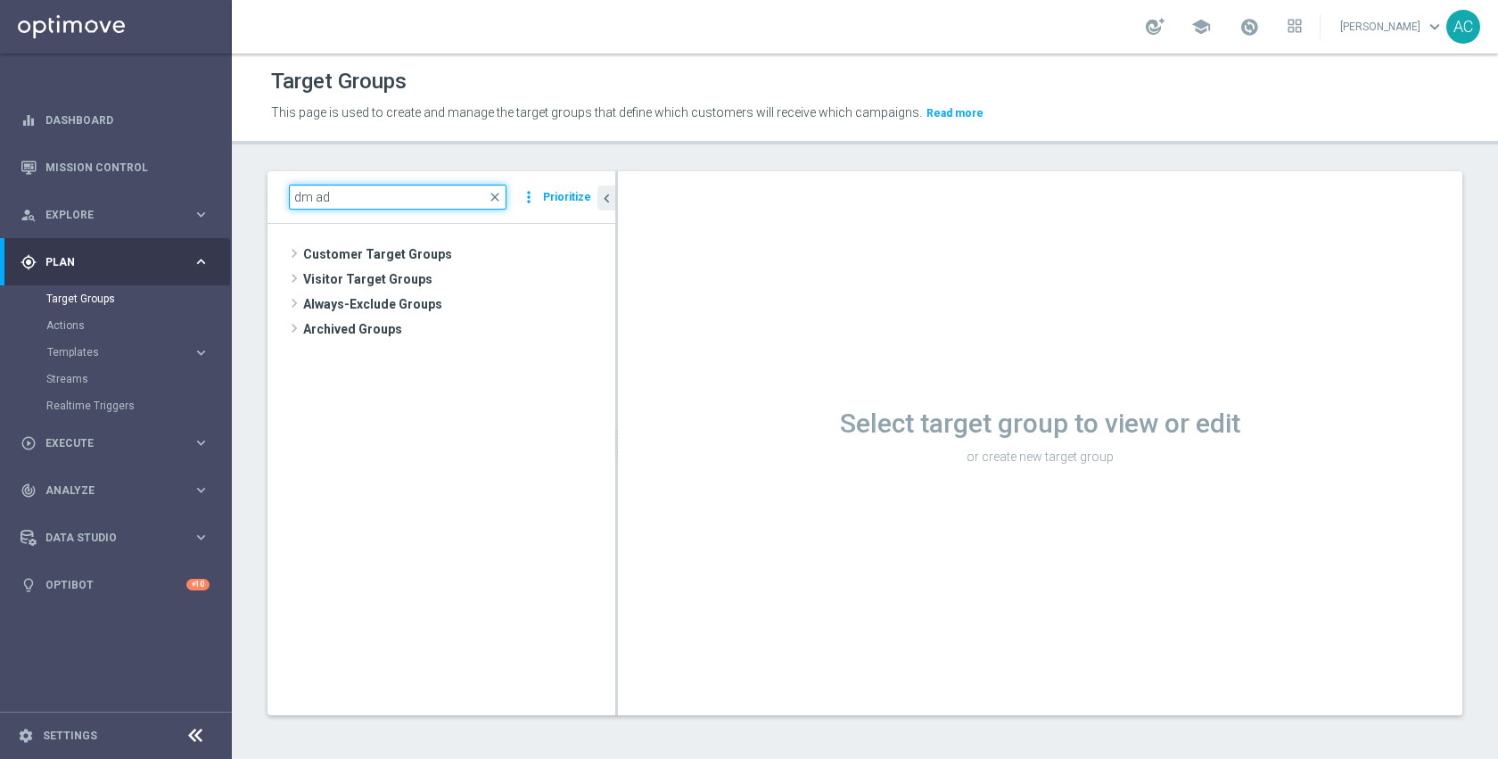
type input "dm add"
click at [431, 248] on span "Customer Target Groups" at bounding box center [437, 254] width 269 height 25
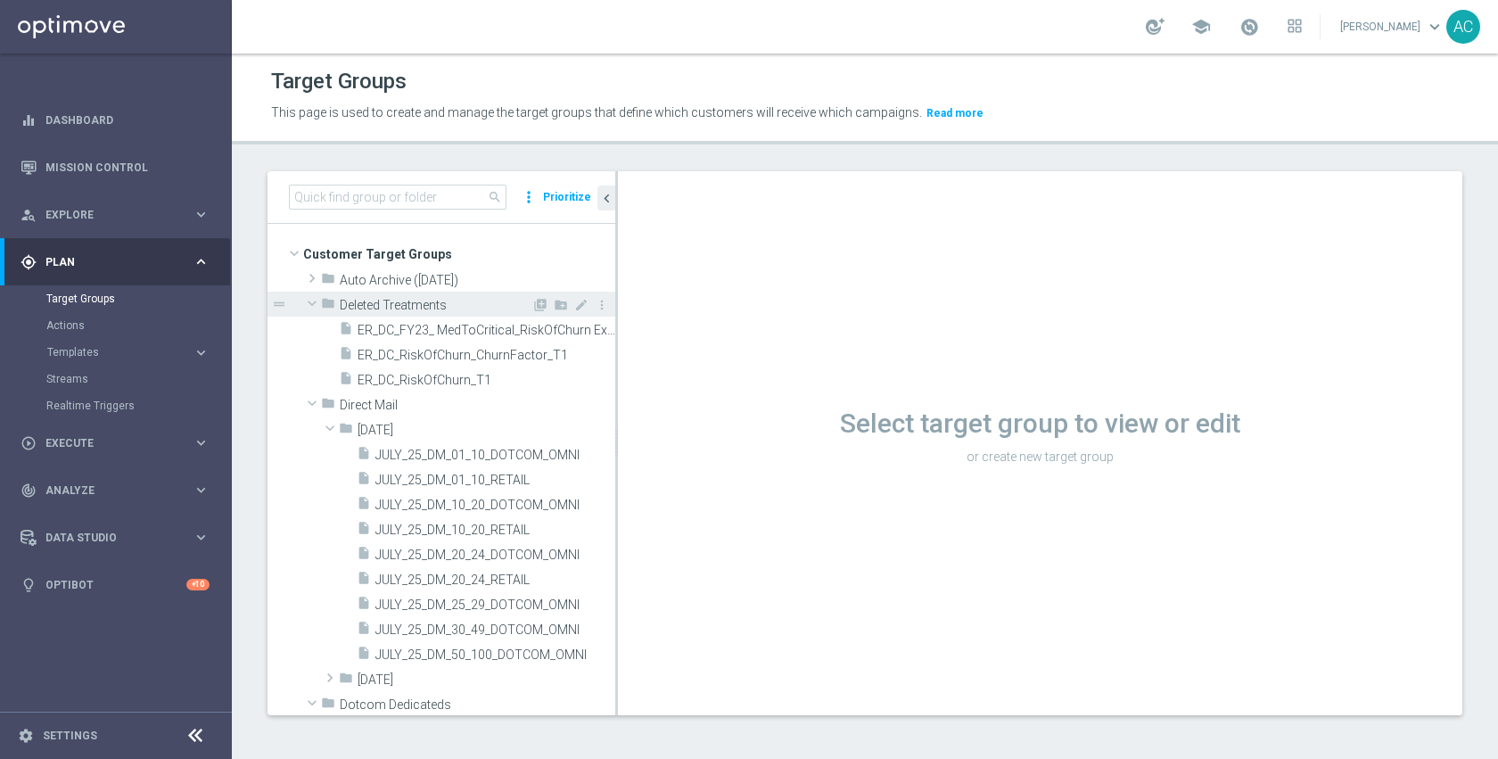
click at [372, 300] on span "Deleted Treatments" at bounding box center [436, 305] width 192 height 15
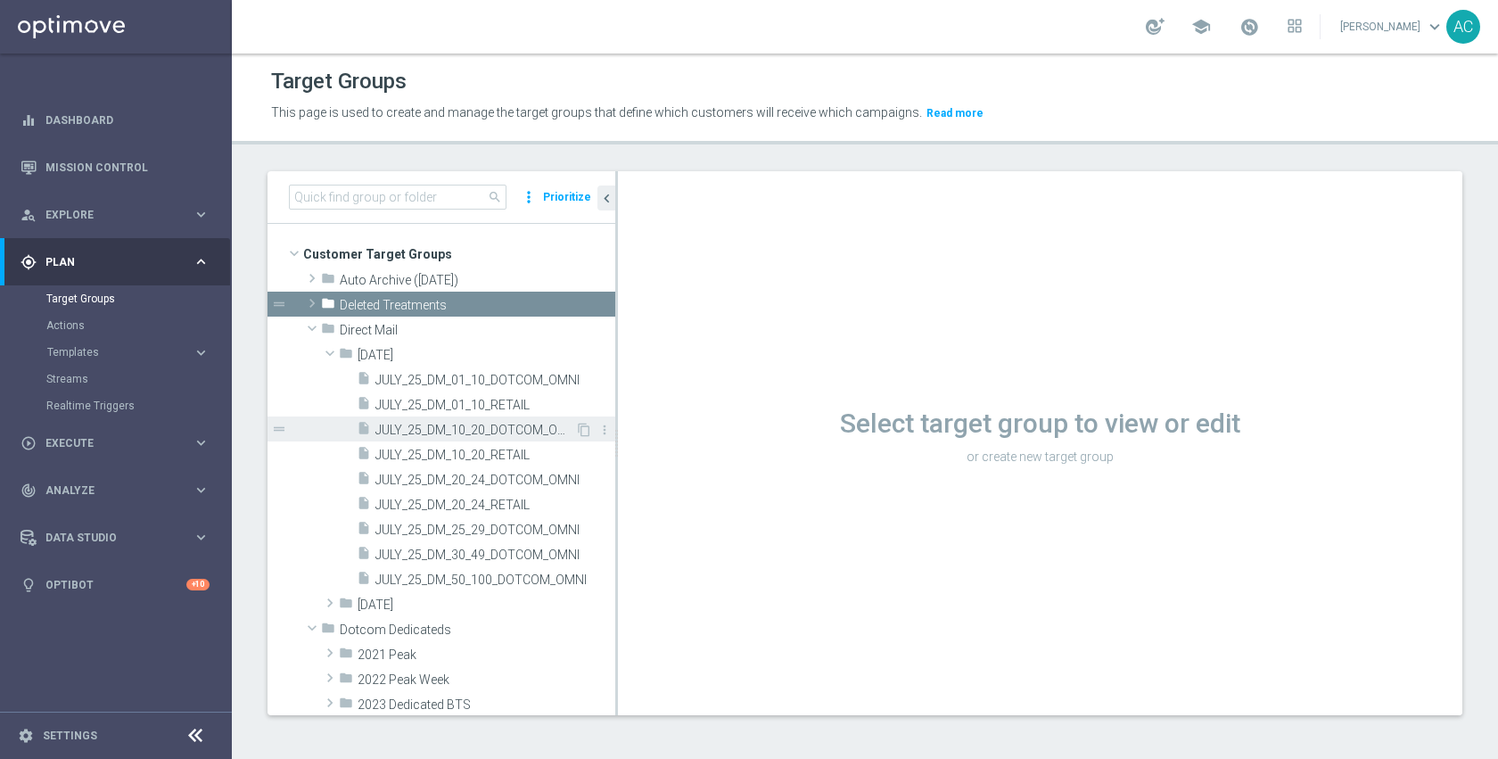
click at [440, 439] on div "insert_drive_file JULY_25_DM_10_20_DOTCOM_OMNI" at bounding box center [466, 428] width 218 height 25
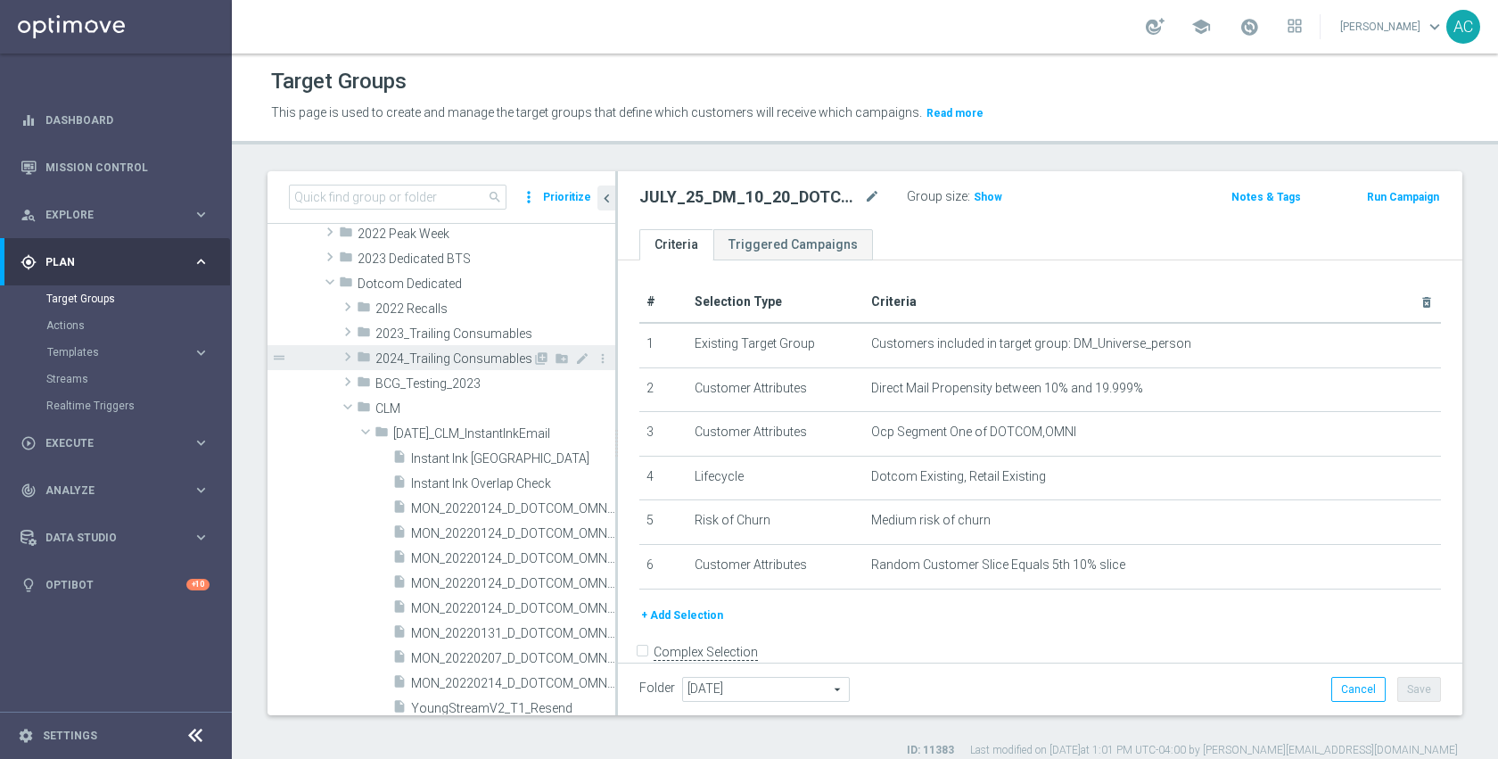
scroll to position [432, 0]
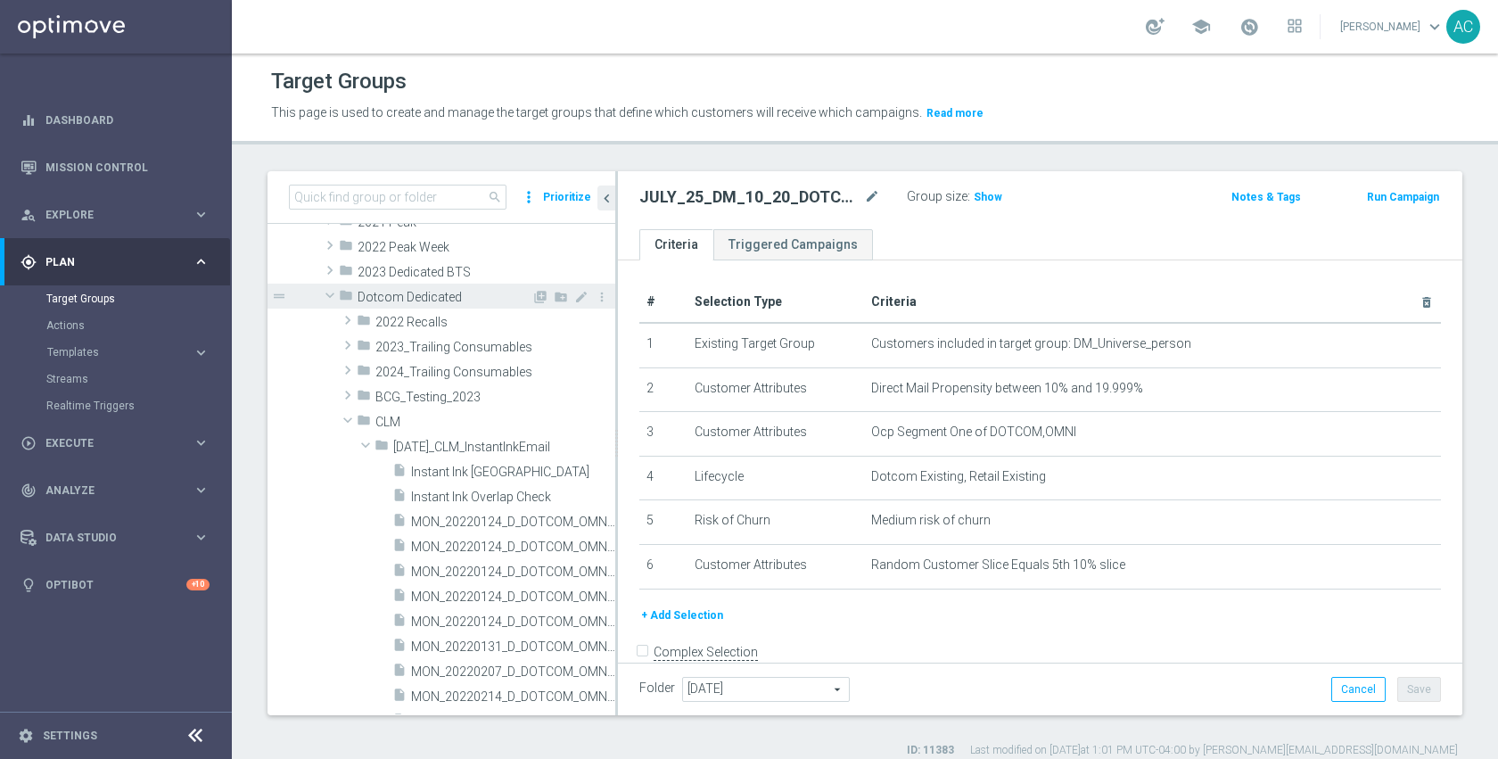
click at [330, 294] on span at bounding box center [329, 295] width 21 height 18
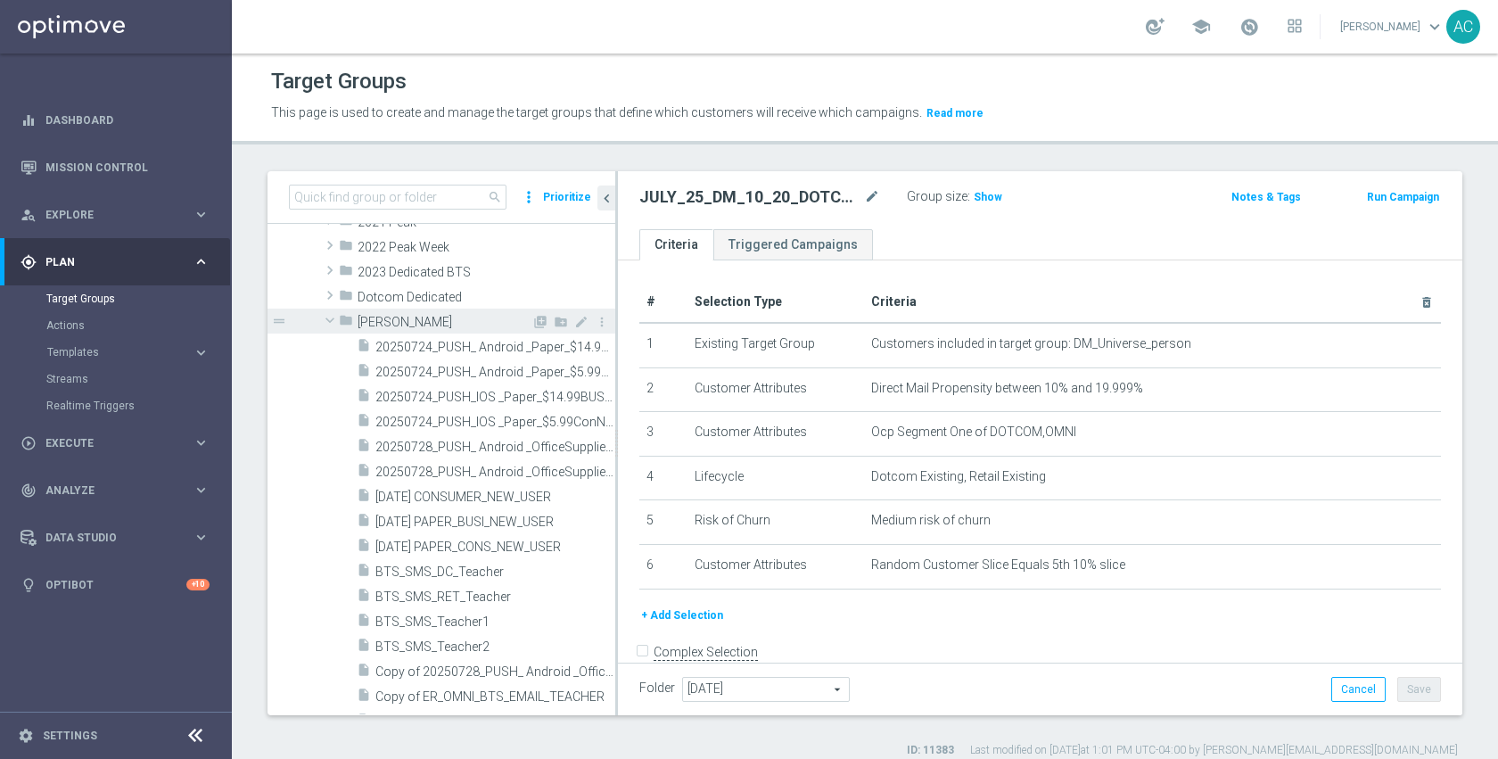
click at [331, 321] on span at bounding box center [329, 320] width 21 height 18
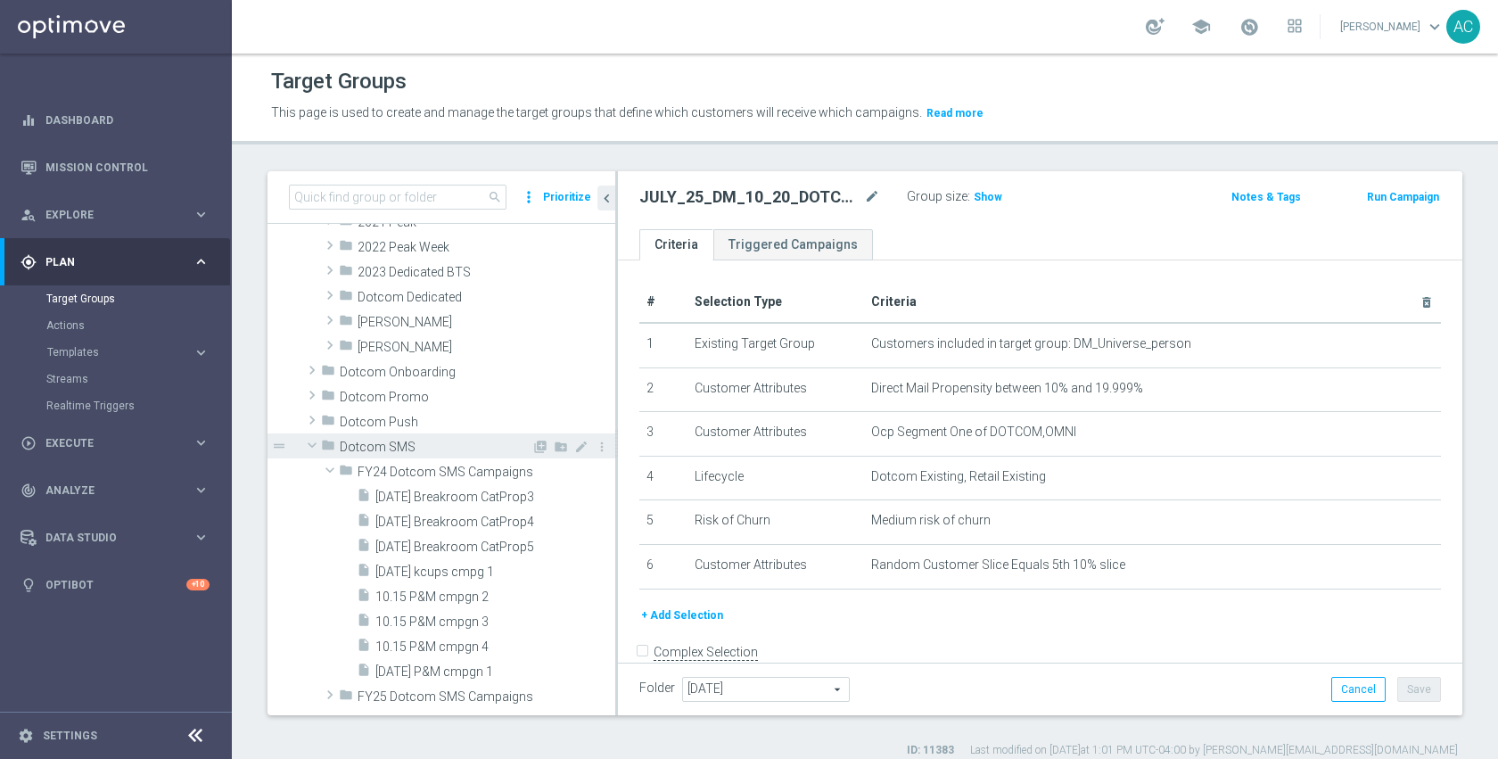
click at [315, 446] on span at bounding box center [311, 445] width 21 height 18
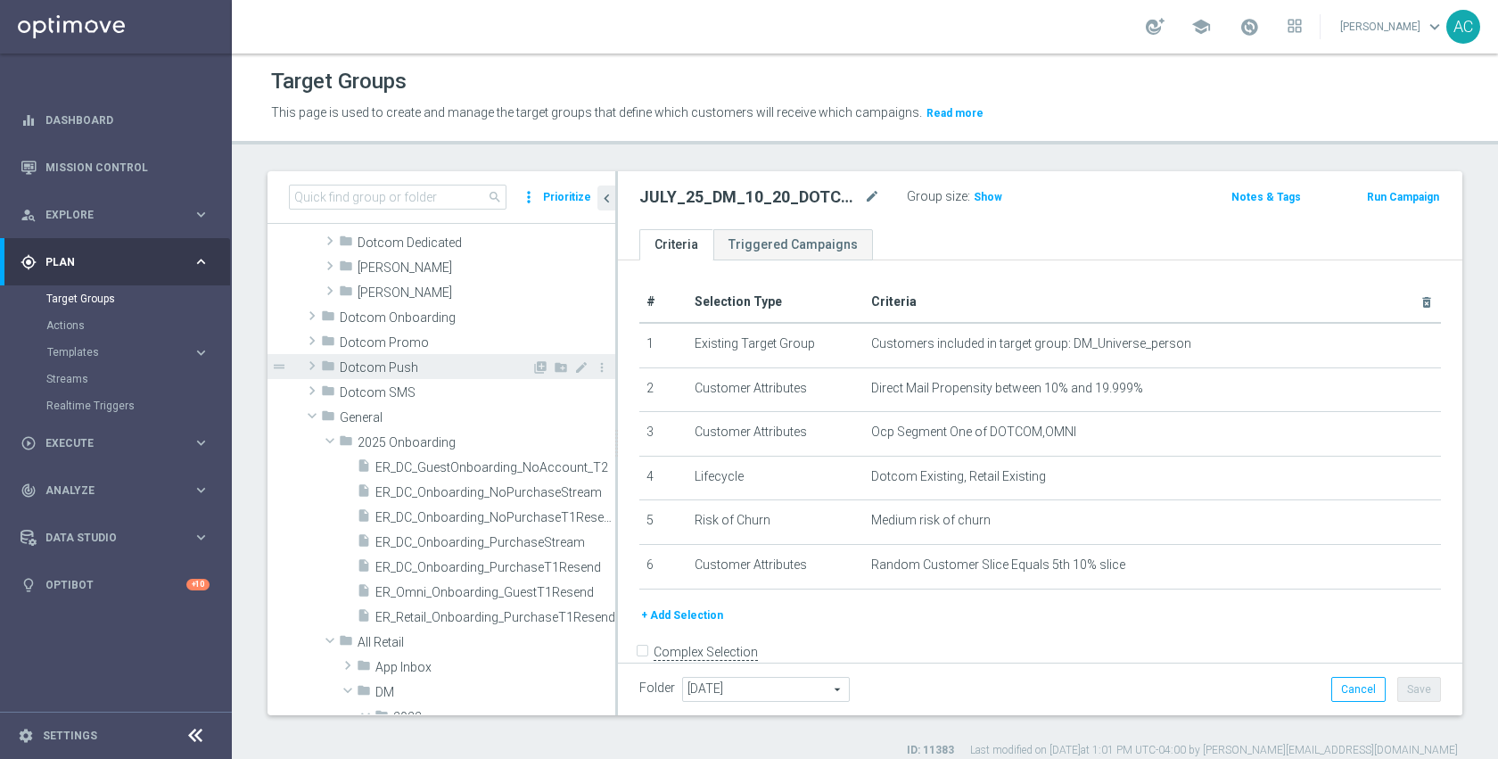
scroll to position [799, 0]
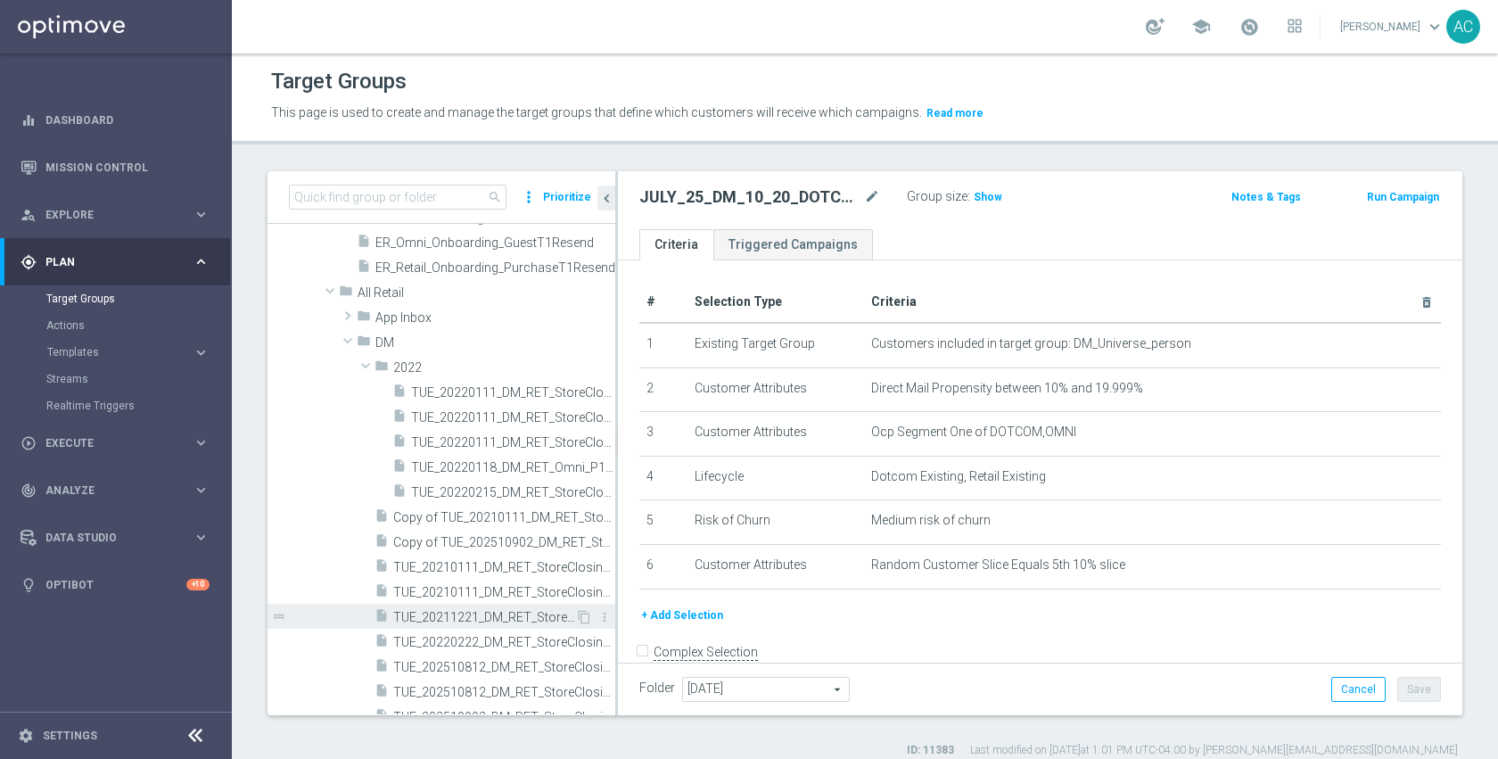
click at [457, 610] on span "TUE_20211221_DM_RET_StoreClosing_412" at bounding box center [484, 617] width 182 height 15
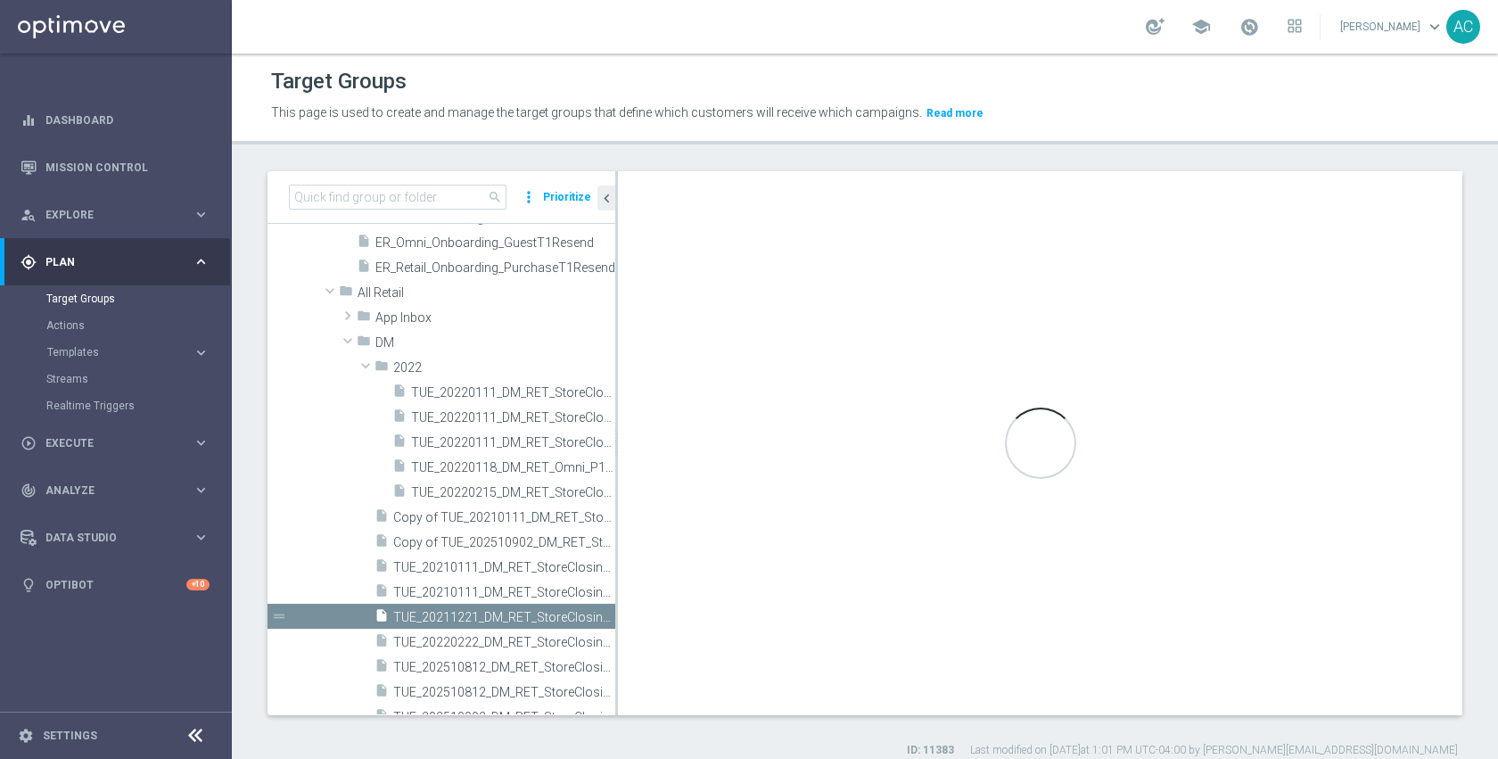
type input "DM"
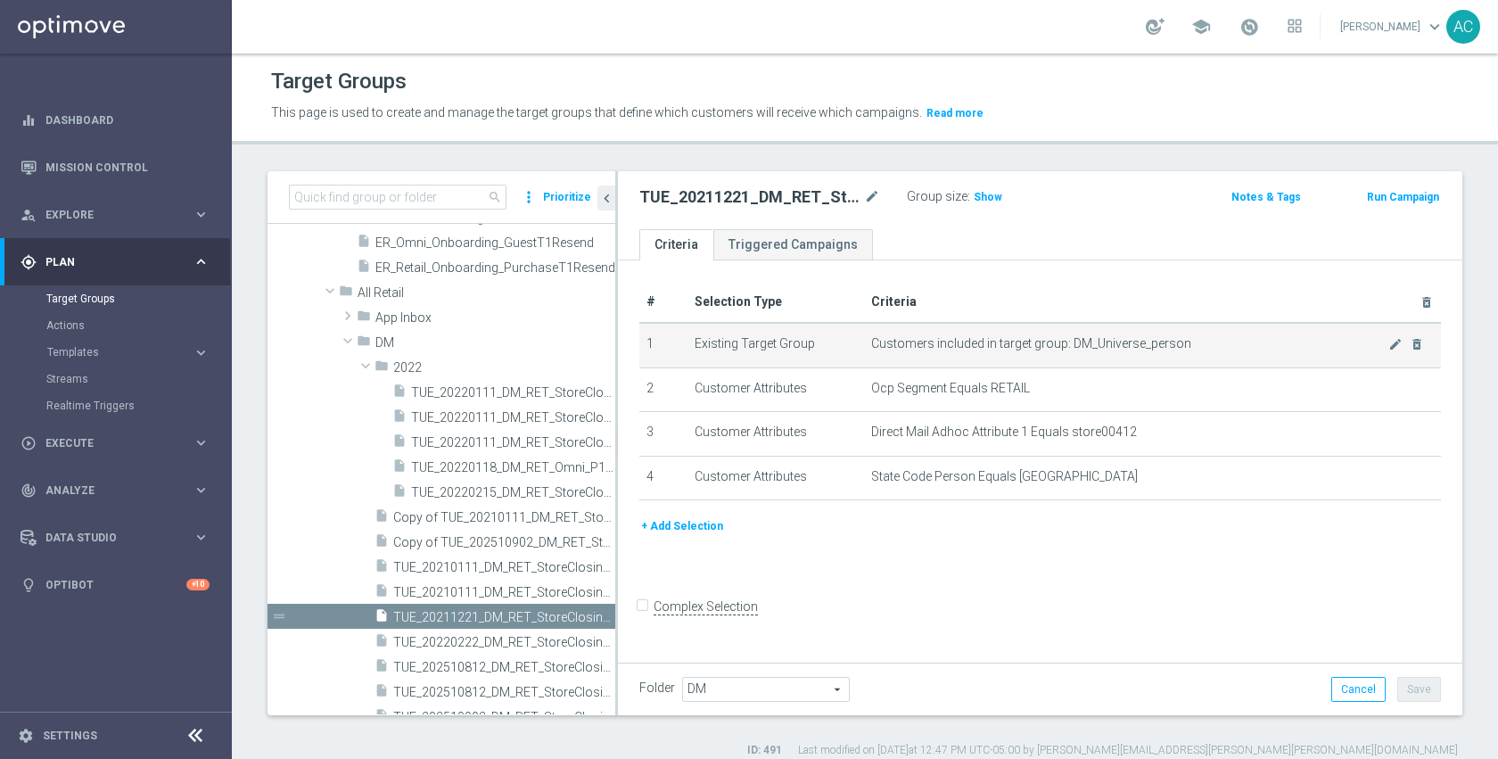
click at [1096, 346] on span "Customers included in target group: DM_Universe_person" at bounding box center [1130, 343] width 518 height 15
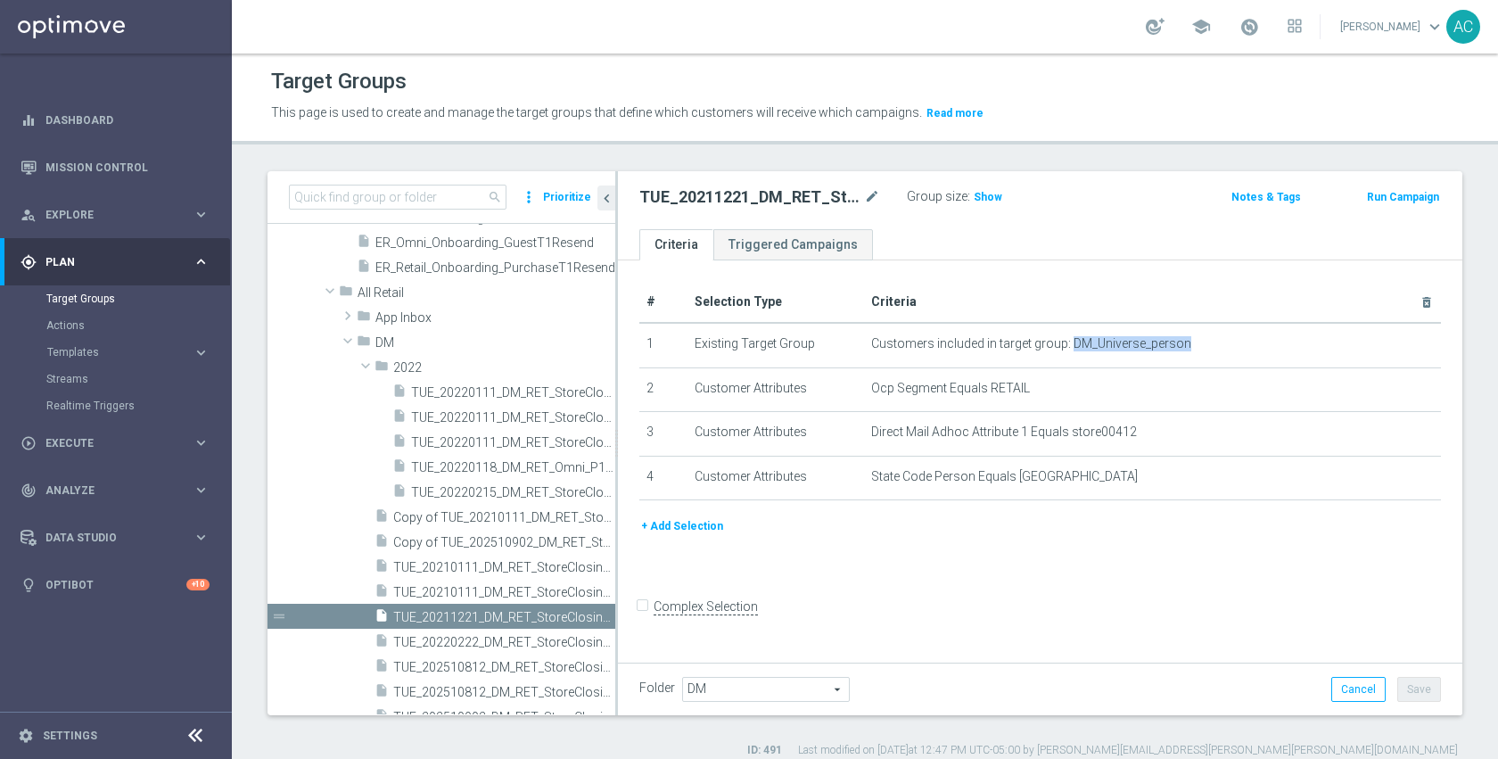
copy tbody "DM_Universe_person mode_edit delete_forever"
click at [457, 200] on input at bounding box center [398, 197] width 218 height 25
paste input "DM_Universe_person"
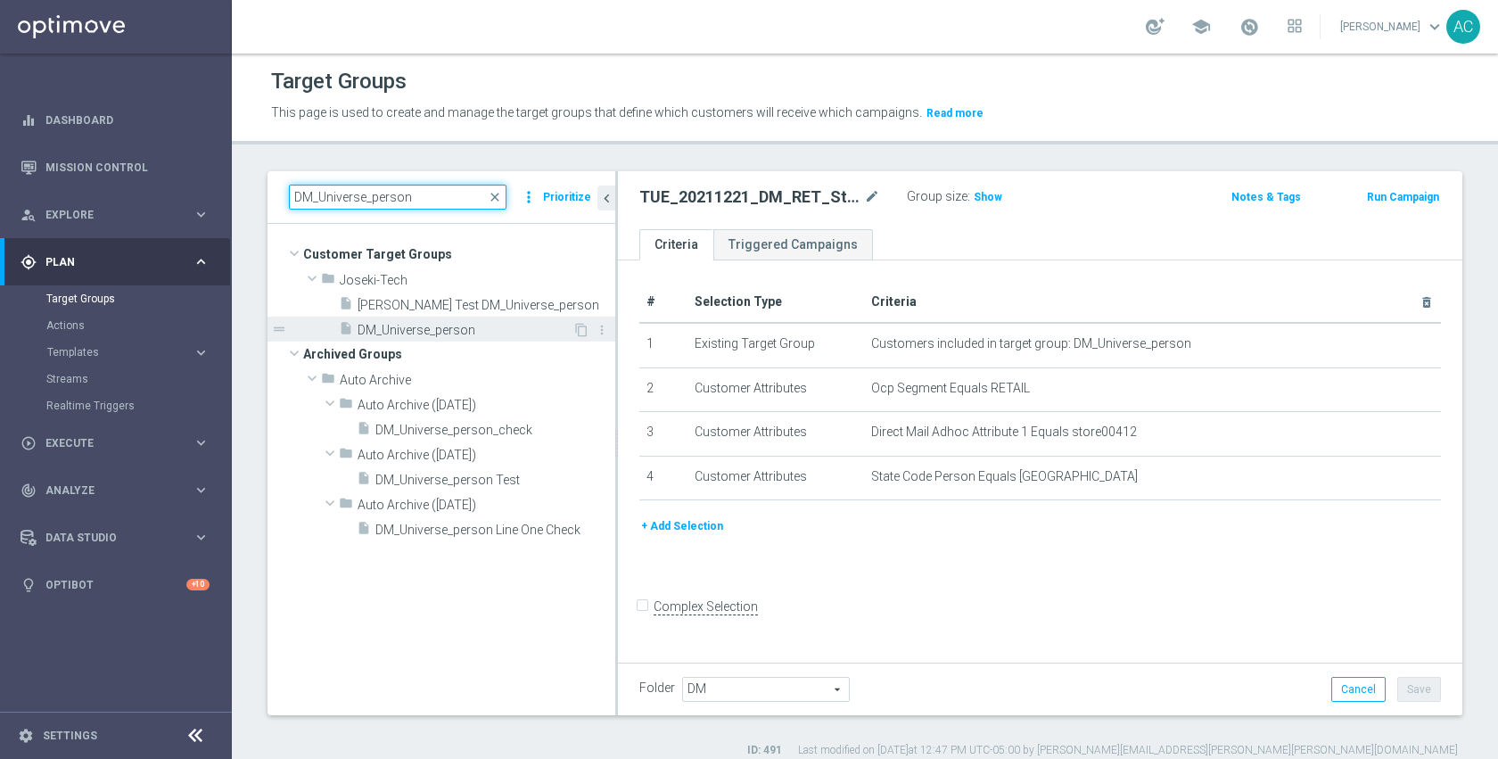
type input "DM_Universe_person"
click at [442, 333] on span "DM_Universe_person" at bounding box center [465, 330] width 215 height 15
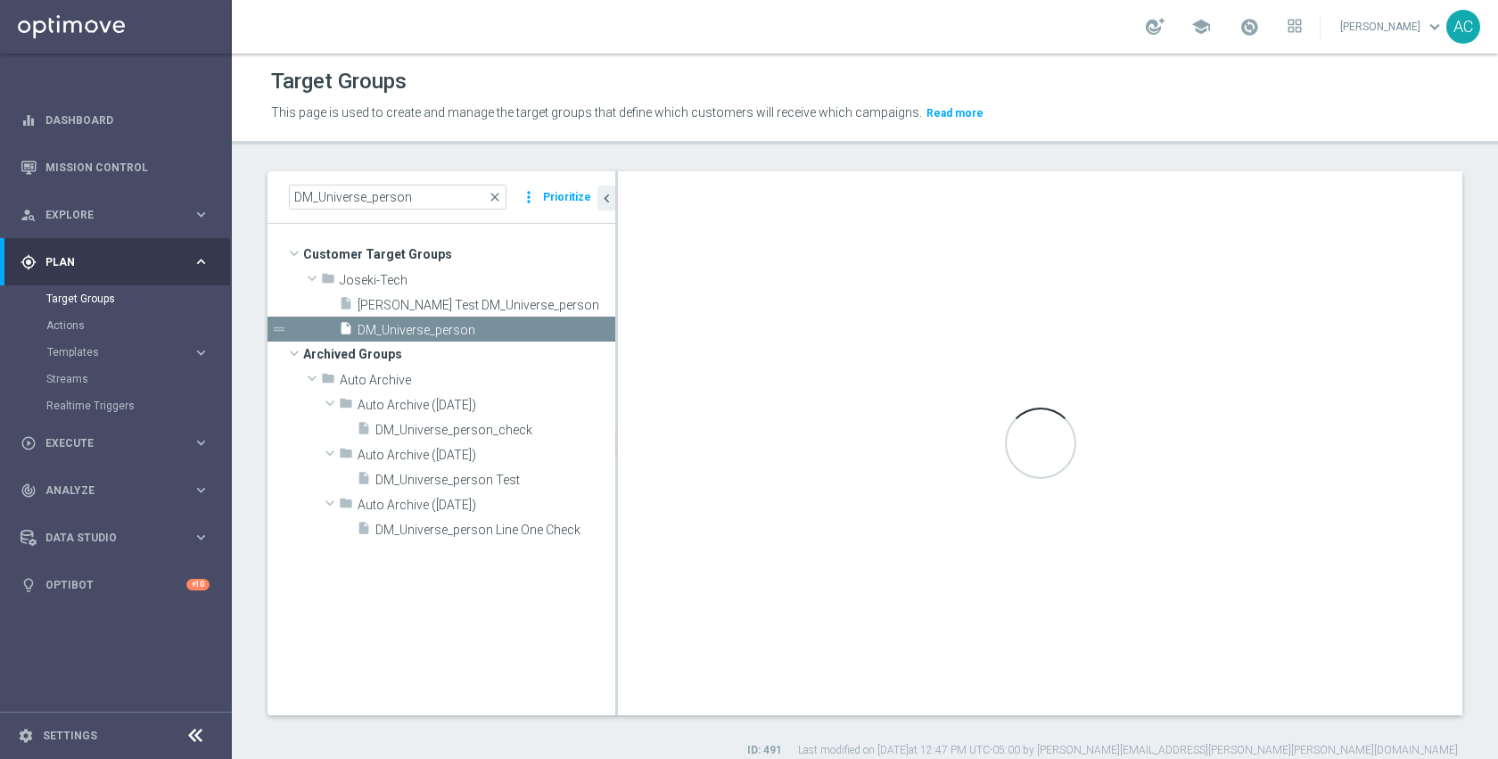
type input "Joseki-Tech"
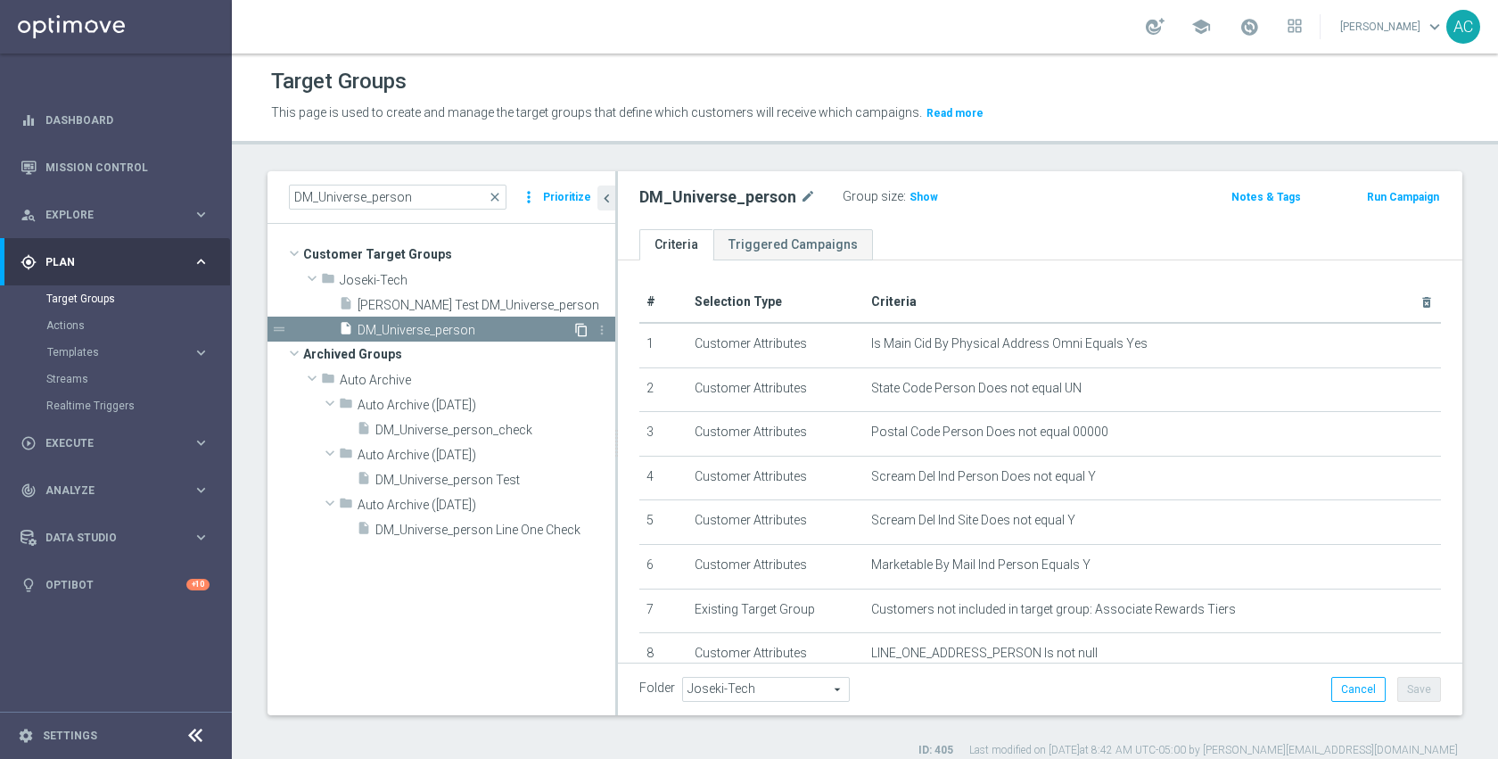
click at [580, 333] on icon "content_copy" at bounding box center [581, 330] width 14 height 14
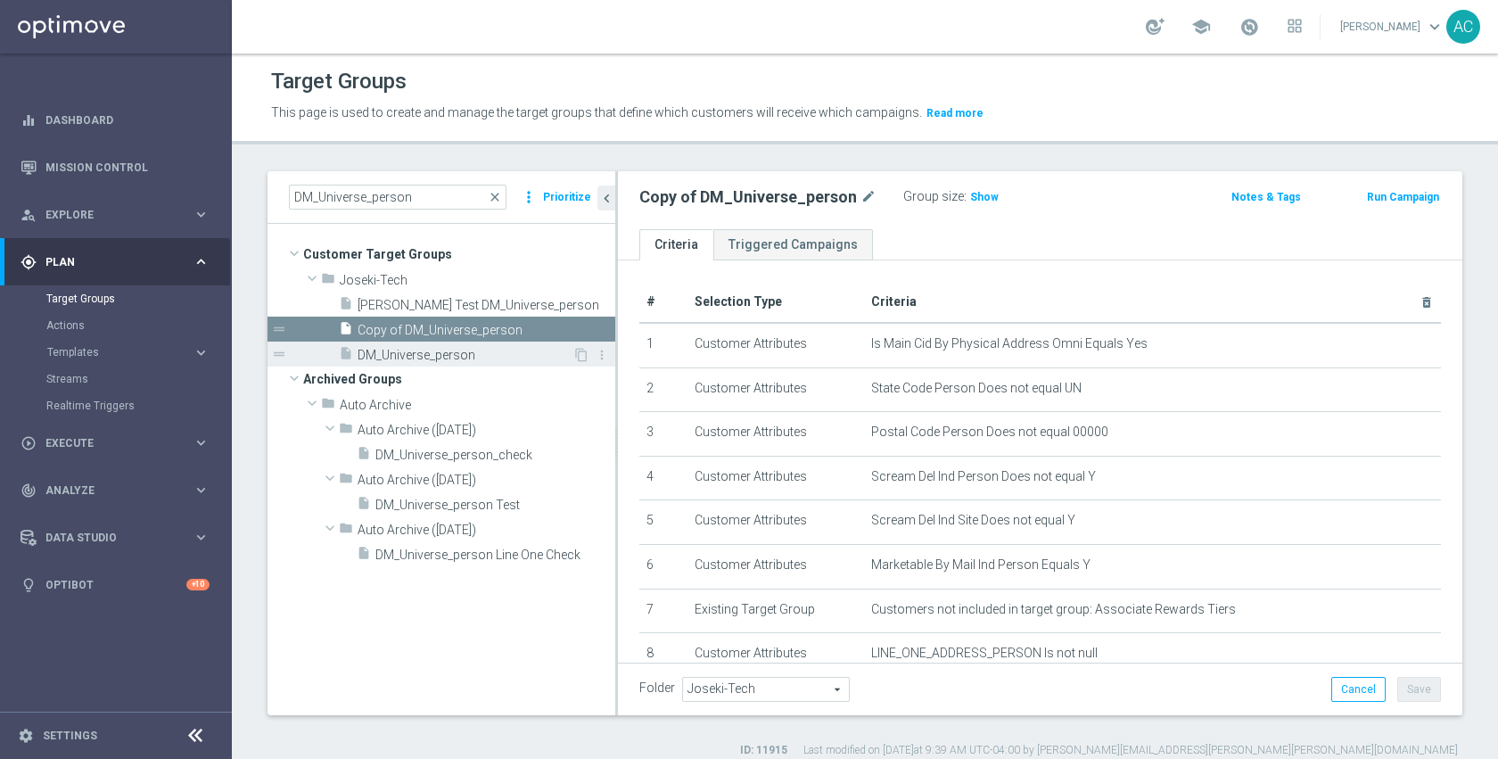
click at [463, 358] on span "DM_Universe_person" at bounding box center [465, 355] width 215 height 15
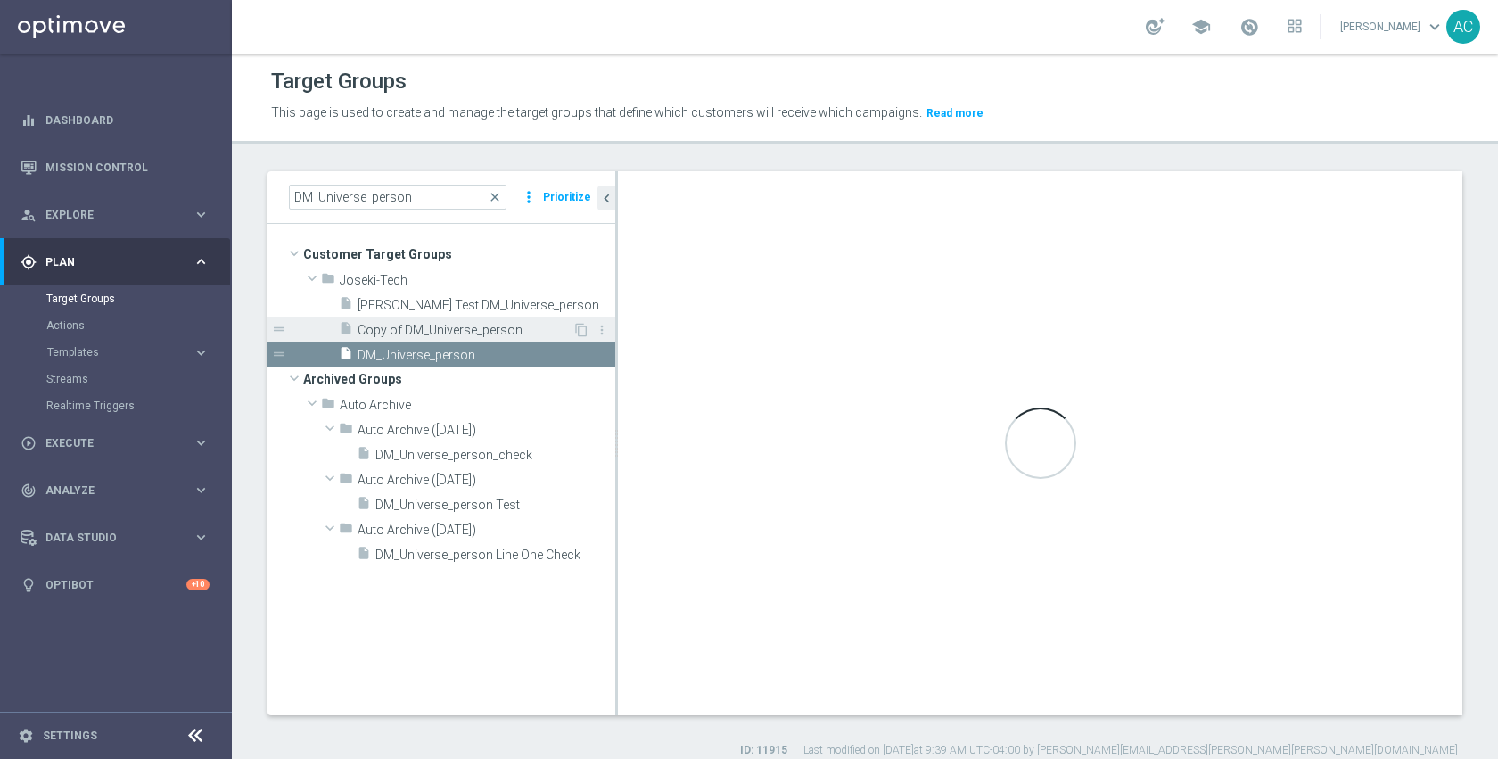
click at [465, 333] on span "Copy of DM_Universe_person" at bounding box center [465, 330] width 215 height 15
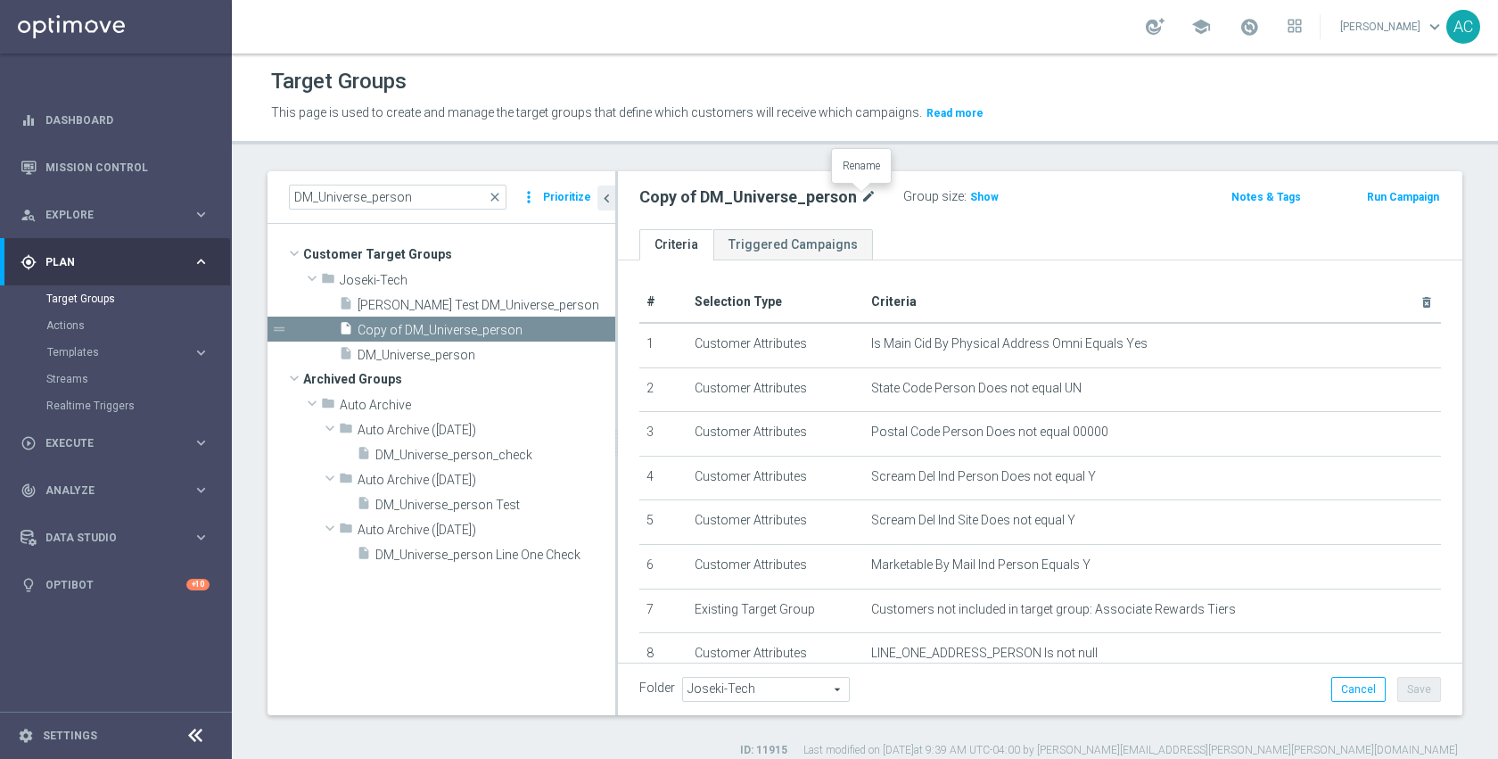
click at [862, 198] on icon "mode_edit" at bounding box center [868, 196] width 16 height 21
type input "All Addressabl"
click at [753, 193] on icon "mode_edit" at bounding box center [758, 196] width 16 height 21
click at [761, 198] on input "All Addressabl" at bounding box center [759, 198] width 241 height 25
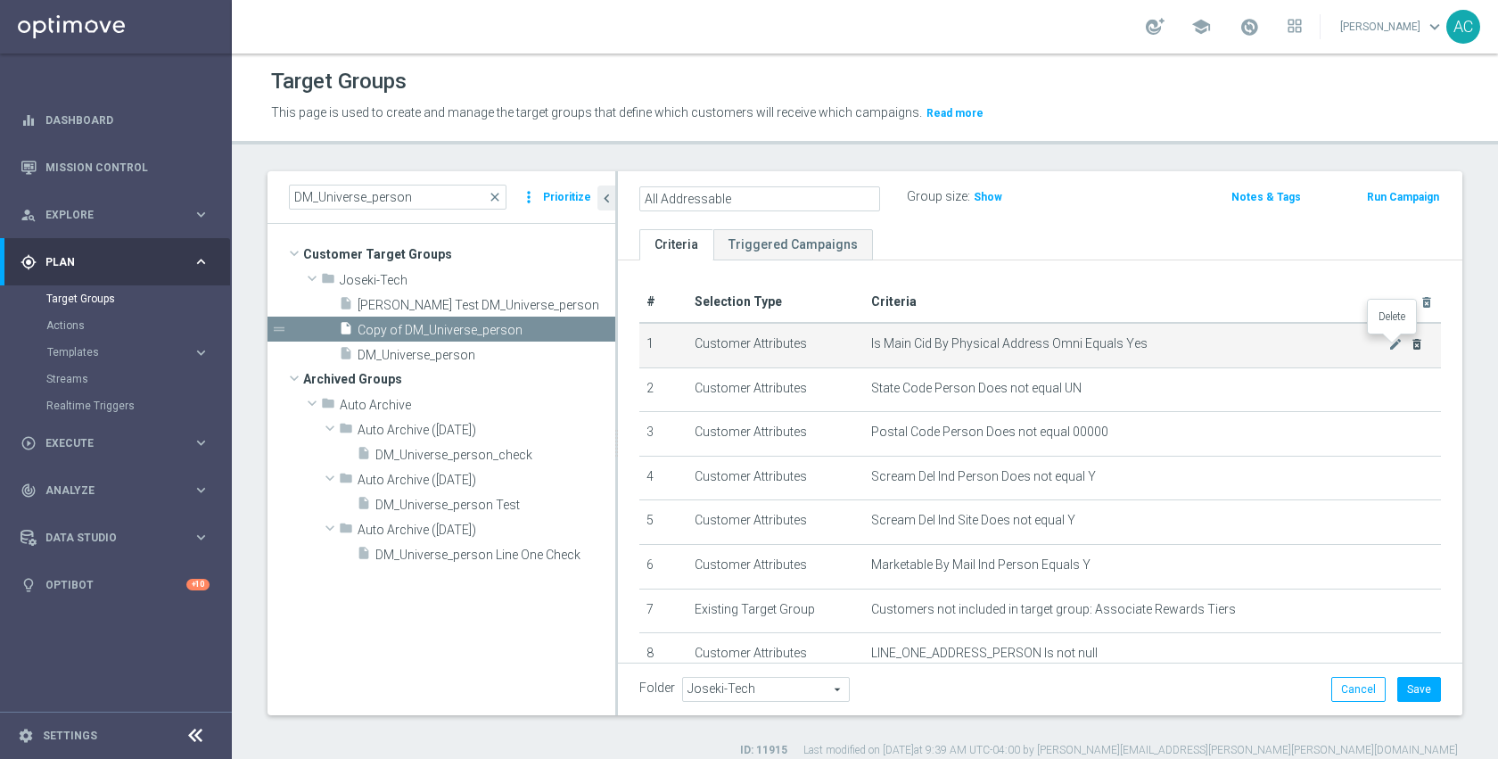
type input "All Addressable"
click at [1410, 346] on icon "delete_forever" at bounding box center [1417, 344] width 14 height 14
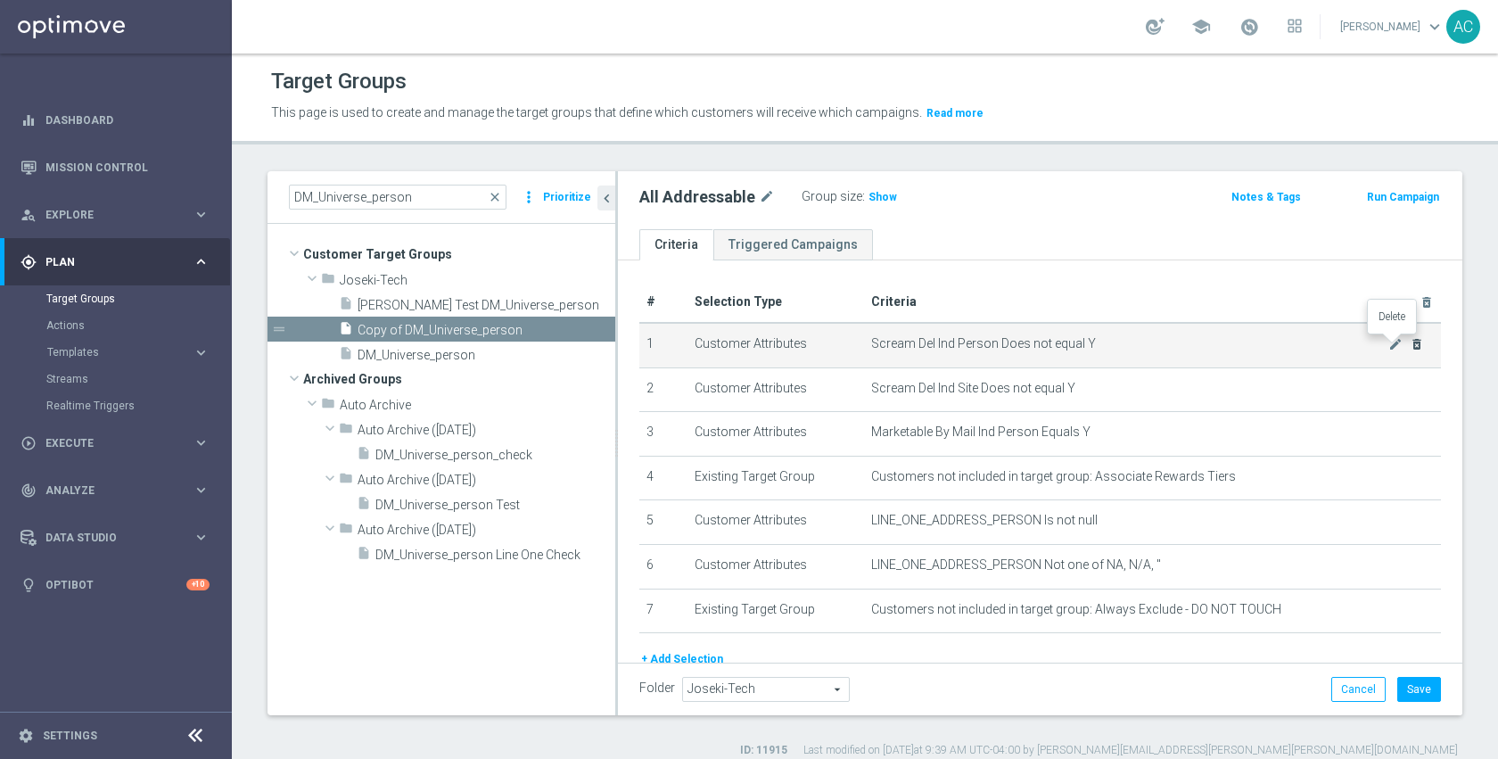
click at [1410, 346] on icon "delete_forever" at bounding box center [1417, 344] width 14 height 14
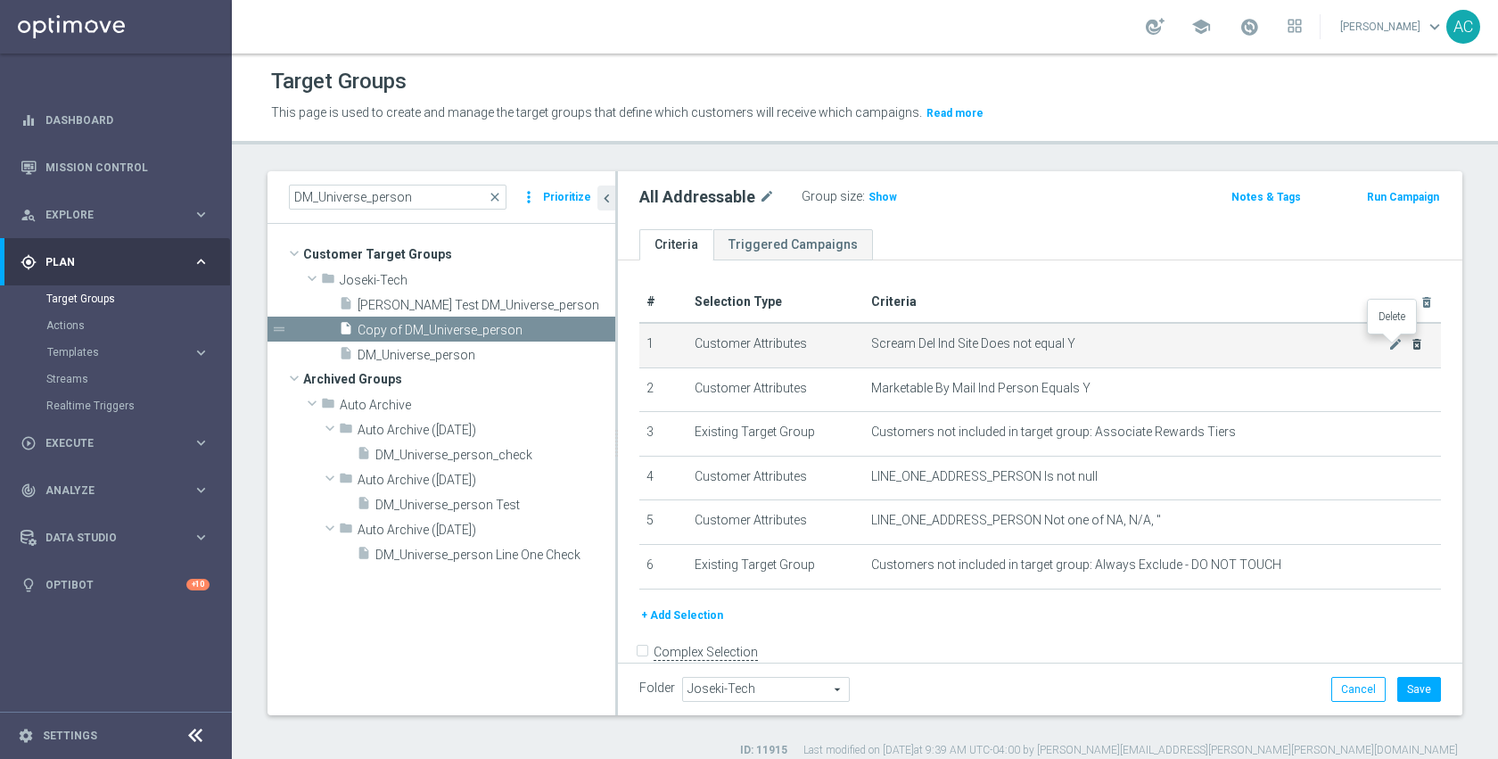
click at [1410, 346] on icon "delete_forever" at bounding box center [1417, 344] width 14 height 14
click at [1396, 346] on div "mode_edit delete_forever" at bounding box center [1406, 343] width 36 height 15
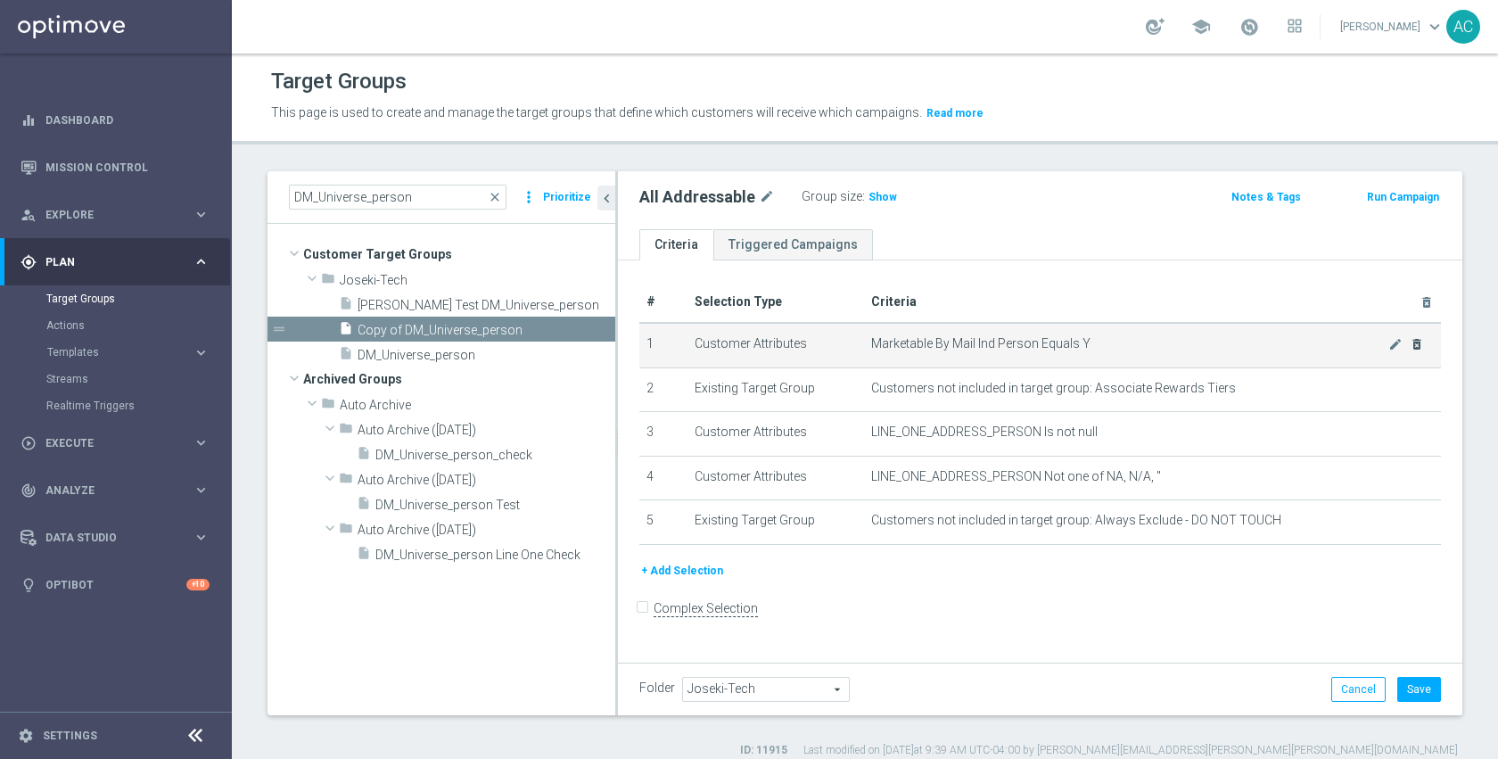
click at [1396, 346] on div "mode_edit delete_forever" at bounding box center [1406, 343] width 36 height 15
click at [1410, 345] on icon "delete_forever" at bounding box center [1417, 344] width 14 height 14
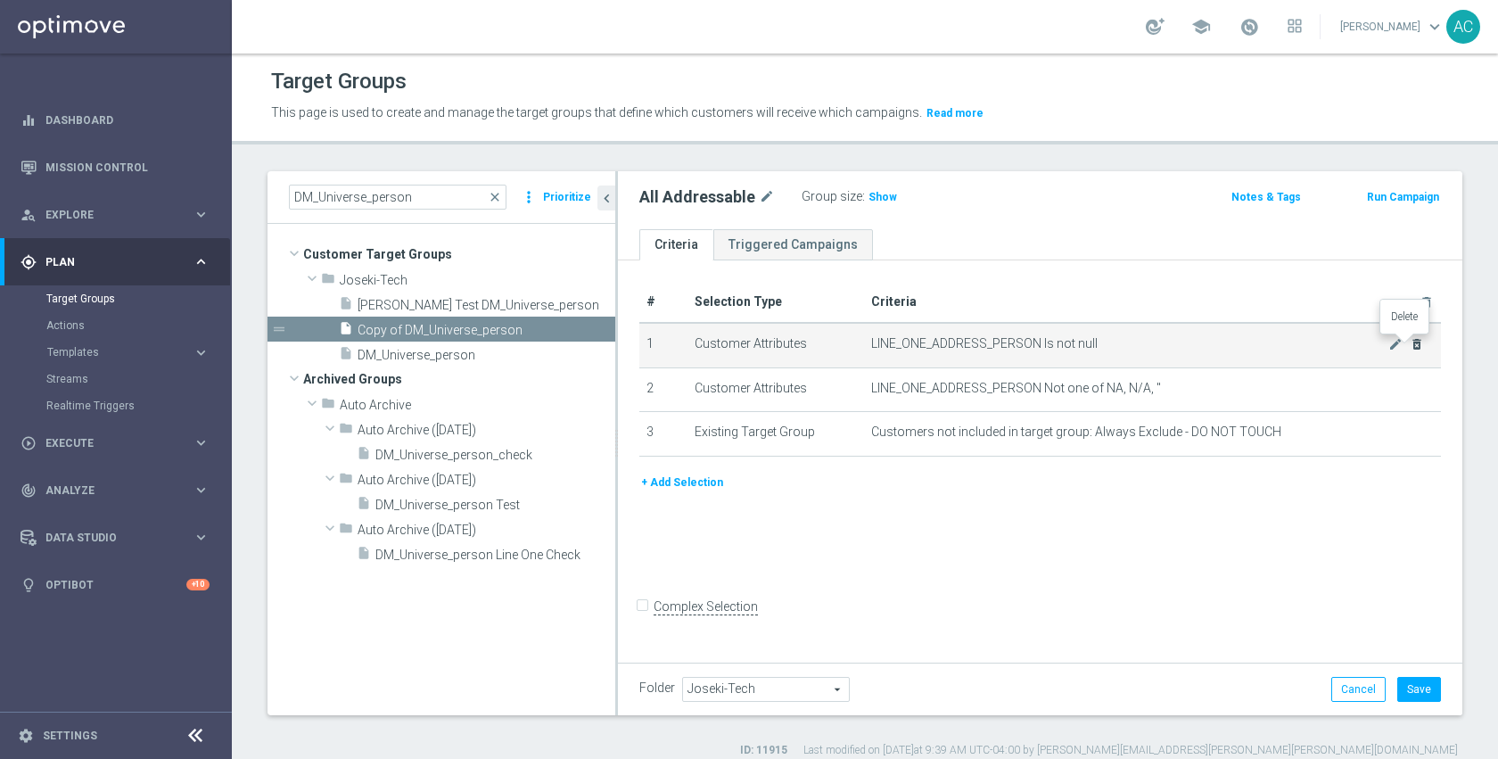
click at [1410, 345] on icon "delete_forever" at bounding box center [1417, 344] width 14 height 14
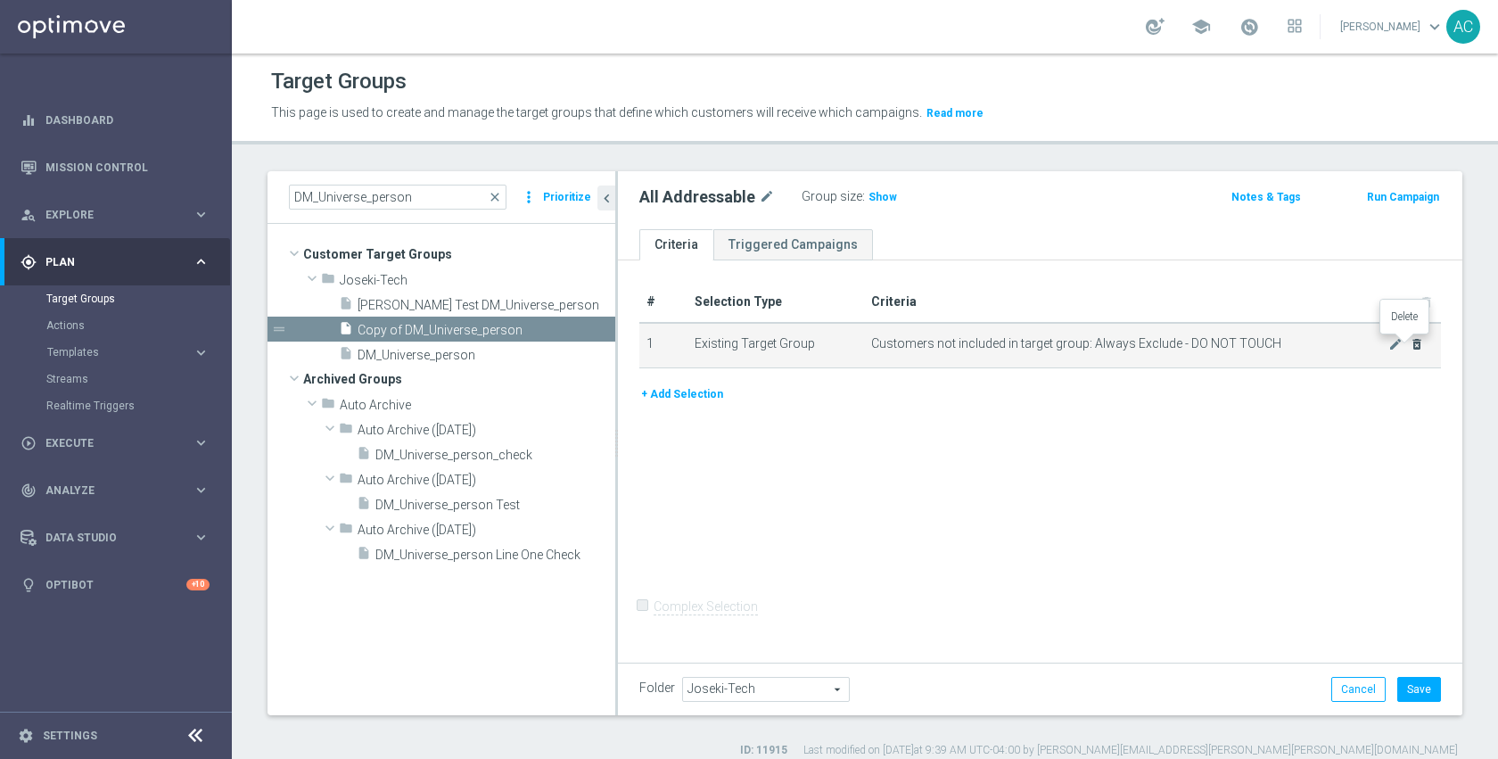
click at [1410, 345] on icon "delete_forever" at bounding box center [1417, 344] width 14 height 14
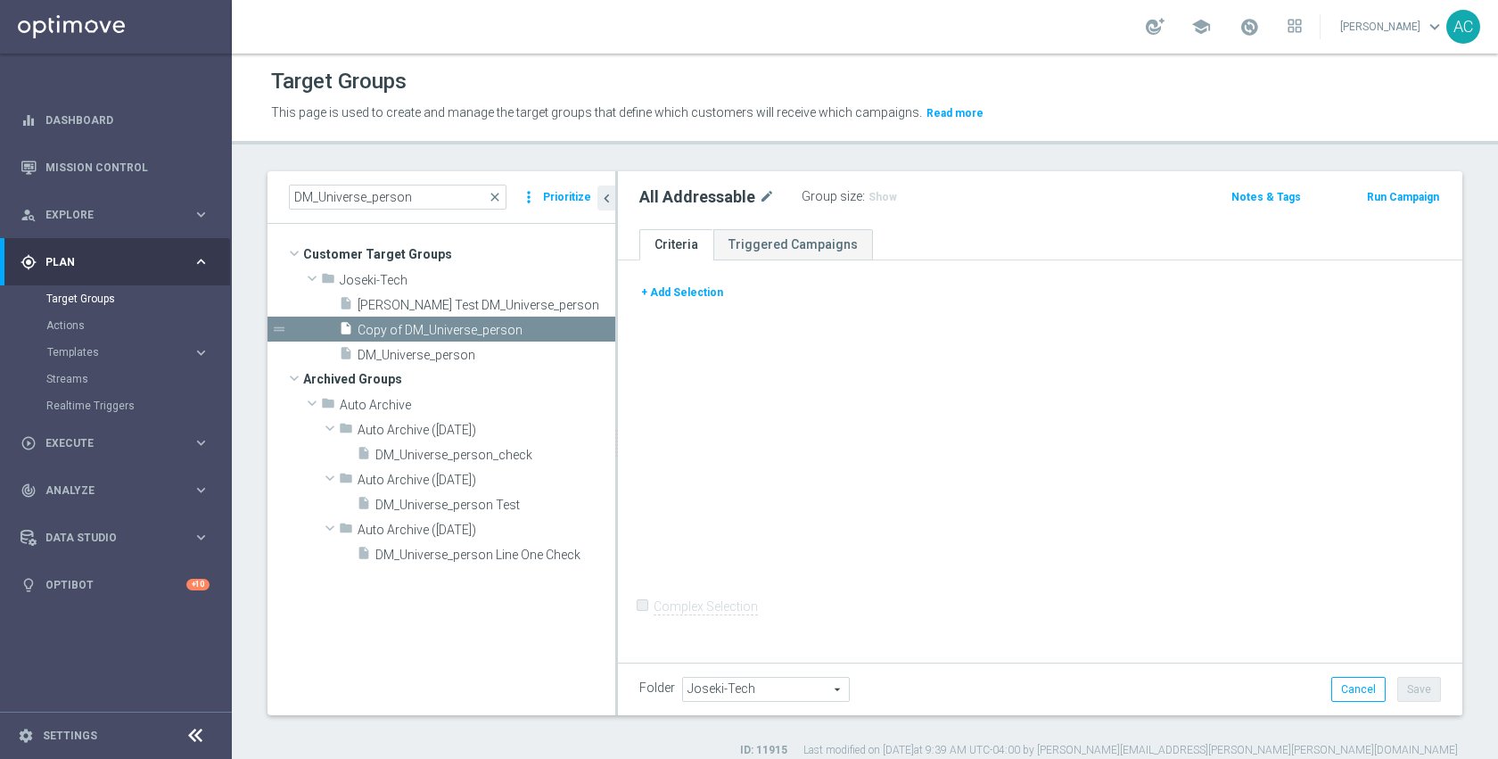
click at [687, 293] on button "+ Add Selection" at bounding box center [682, 293] width 86 height 20
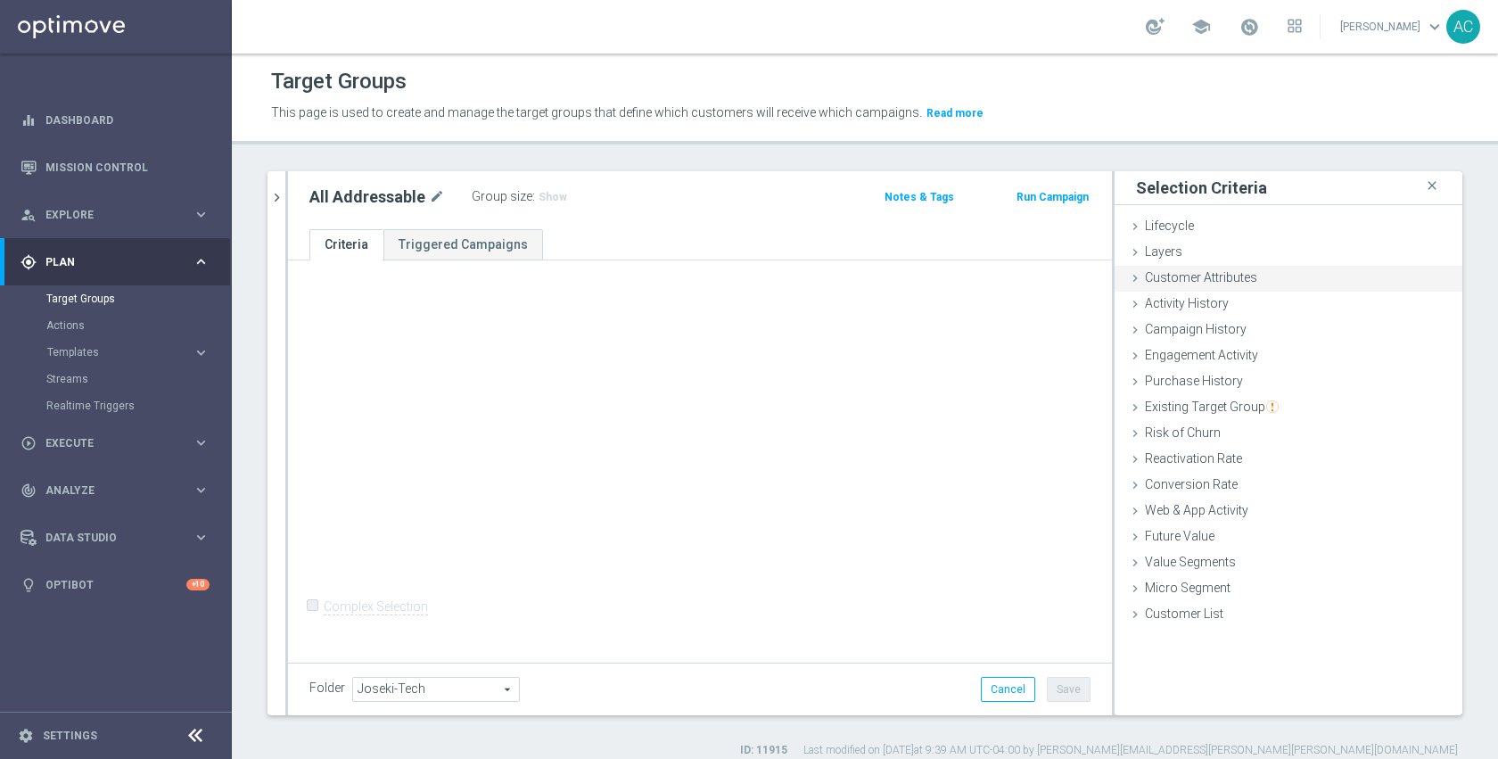
click at [1211, 287] on div "Customer Attributes done" at bounding box center [1289, 279] width 348 height 27
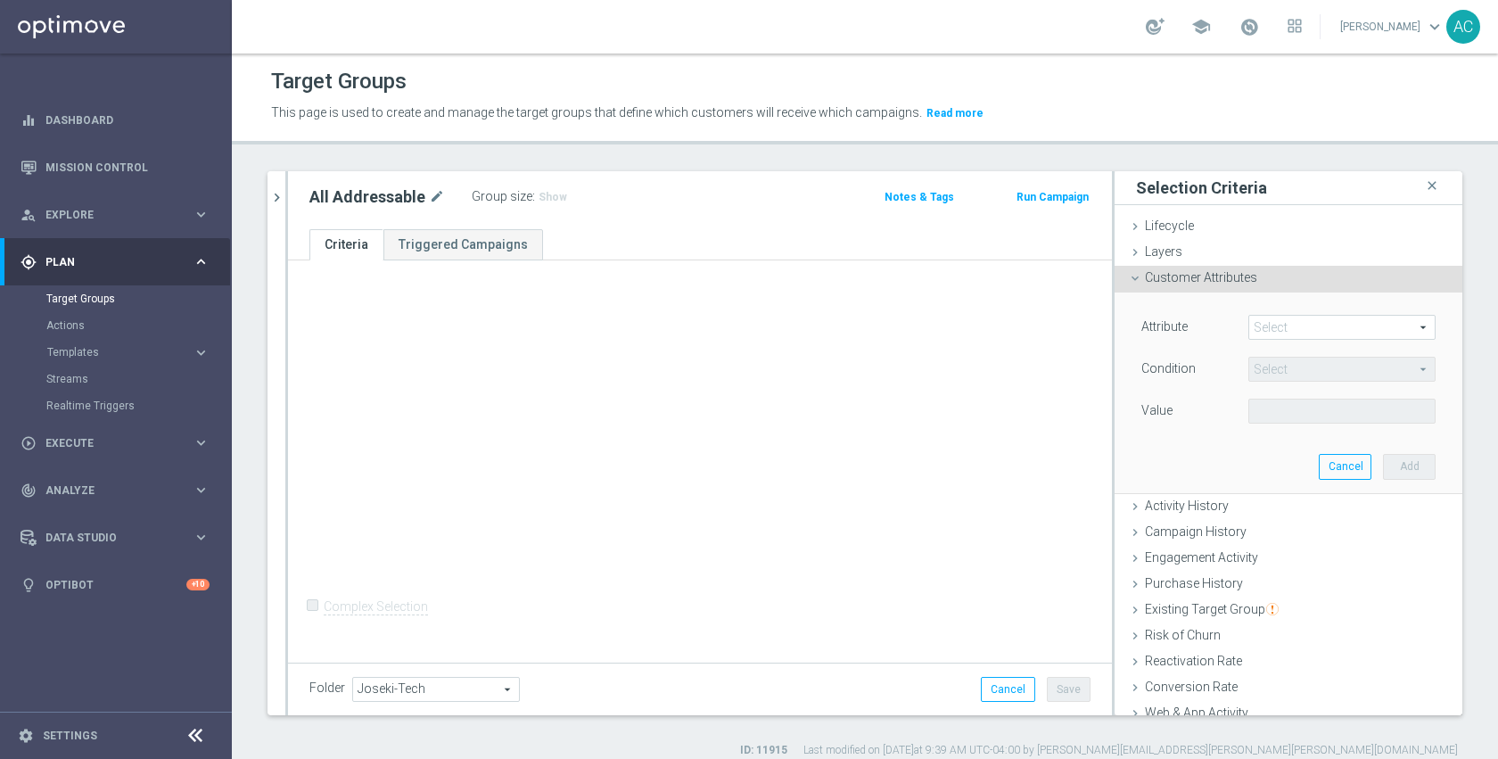
click at [1280, 333] on span at bounding box center [1341, 327] width 185 height 23
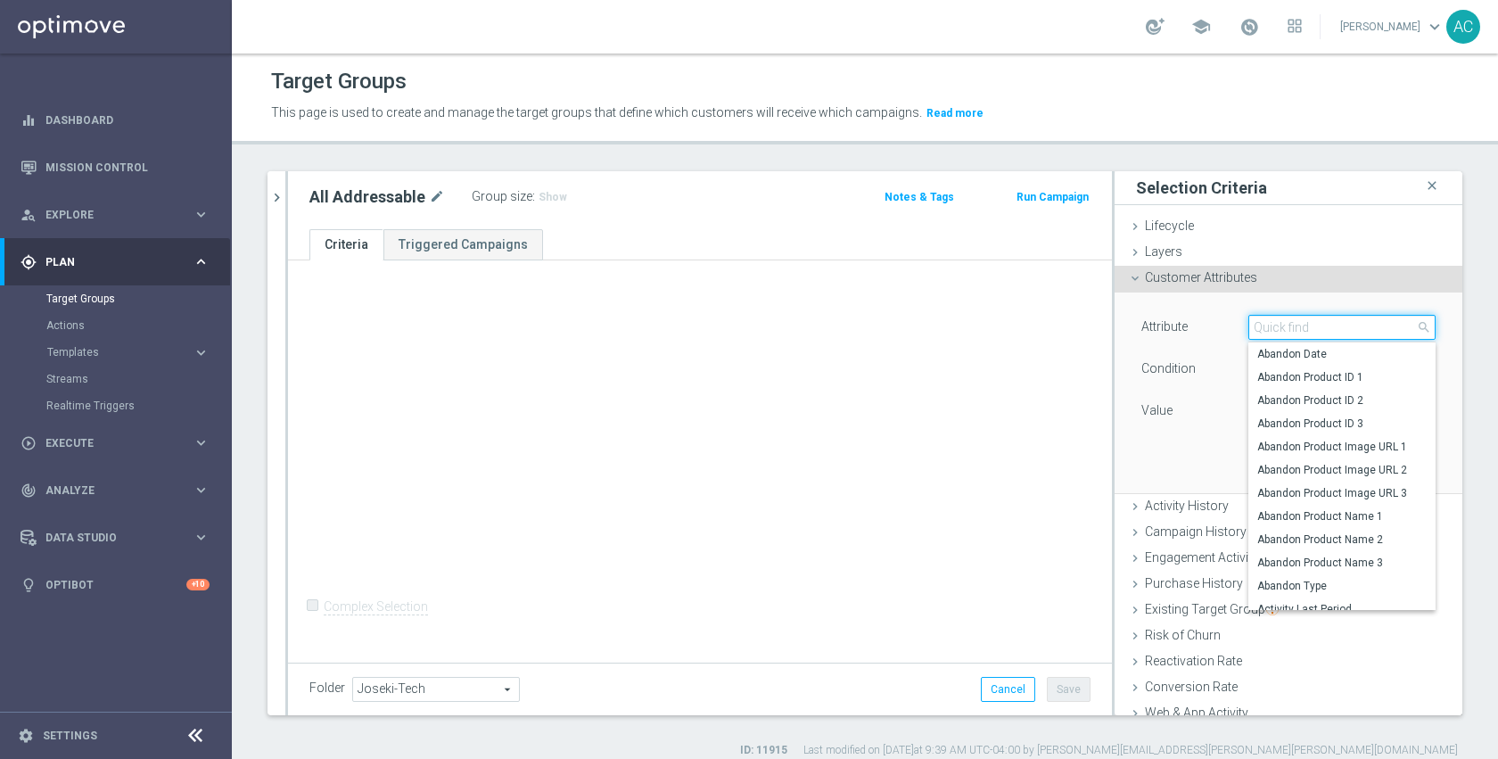
click at [1280, 332] on input "search" at bounding box center [1341, 327] width 187 height 25
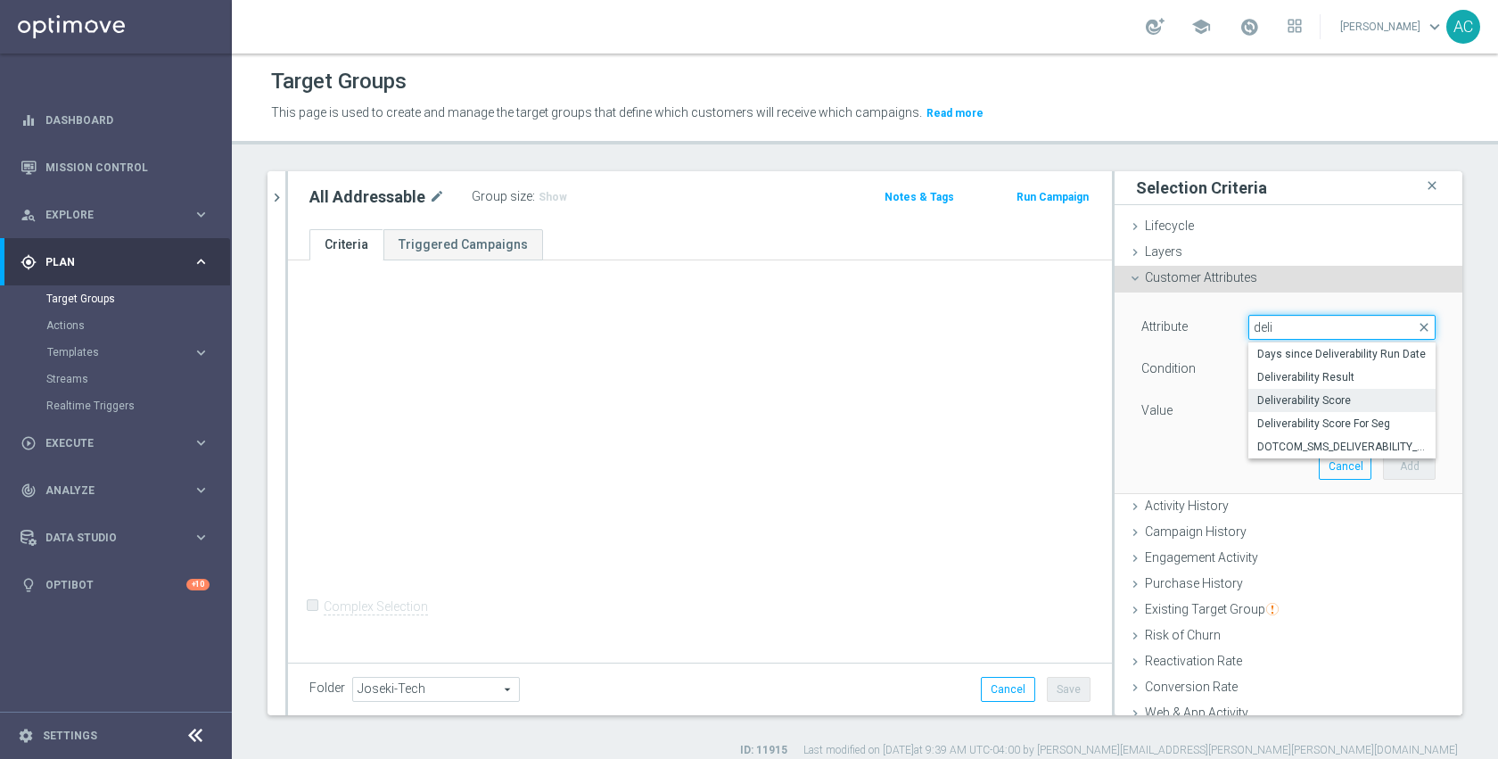
type input "deli"
click at [1323, 402] on span "Deliverability Score" at bounding box center [1341, 400] width 169 height 14
type input "Deliverability Score"
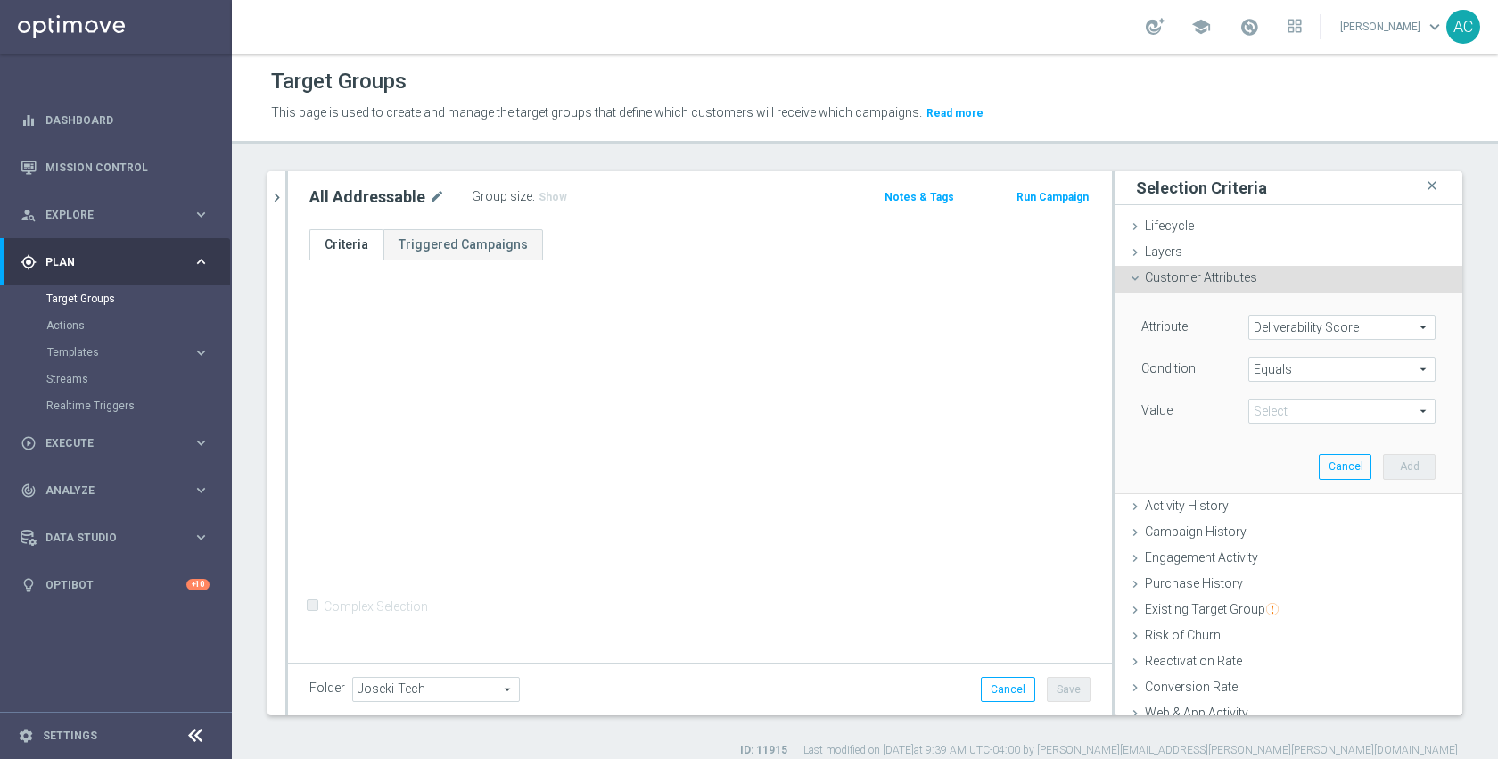
click at [1308, 366] on span "Equals" at bounding box center [1341, 369] width 185 height 23
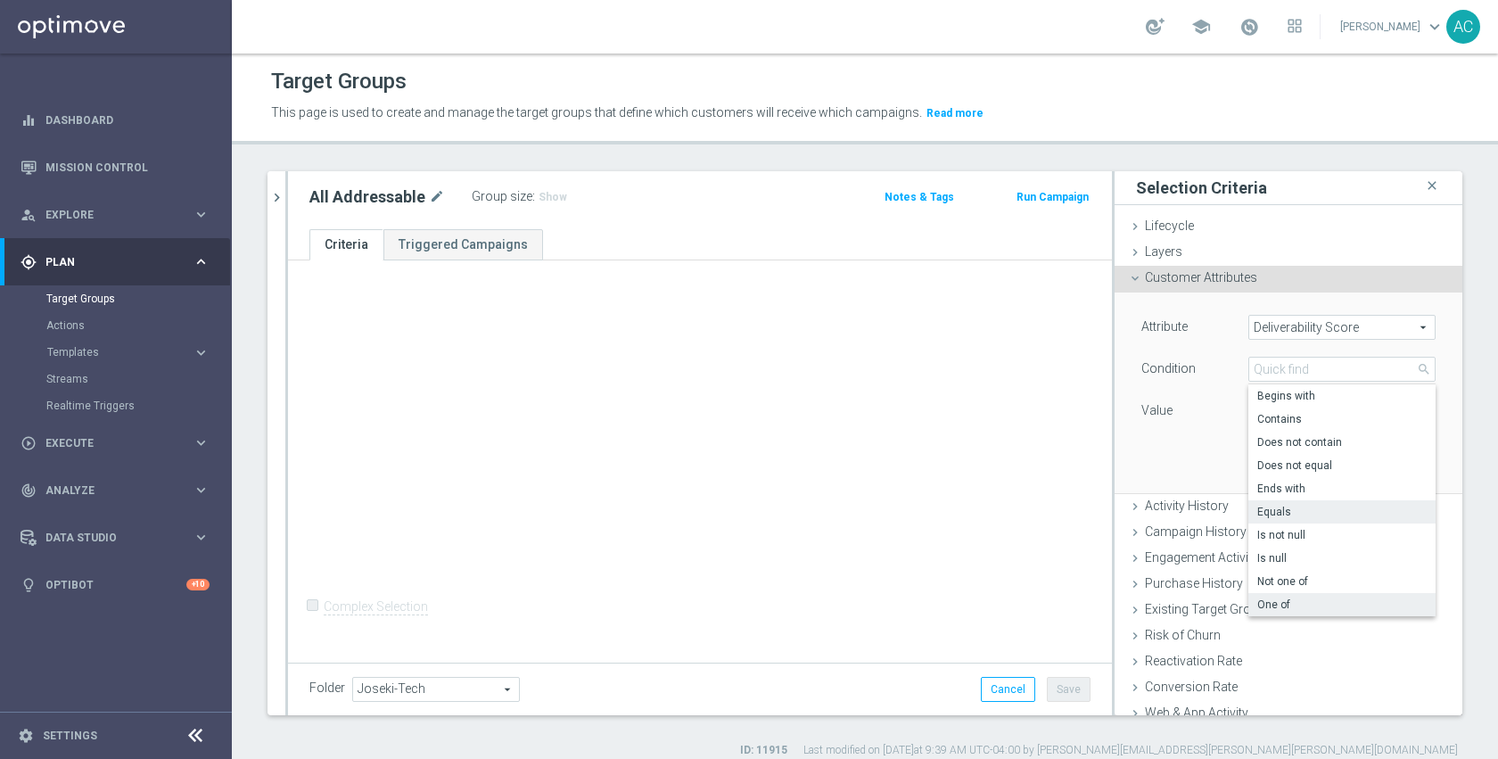
click at [1301, 604] on span "One of" at bounding box center [1341, 604] width 169 height 14
type input "One of"
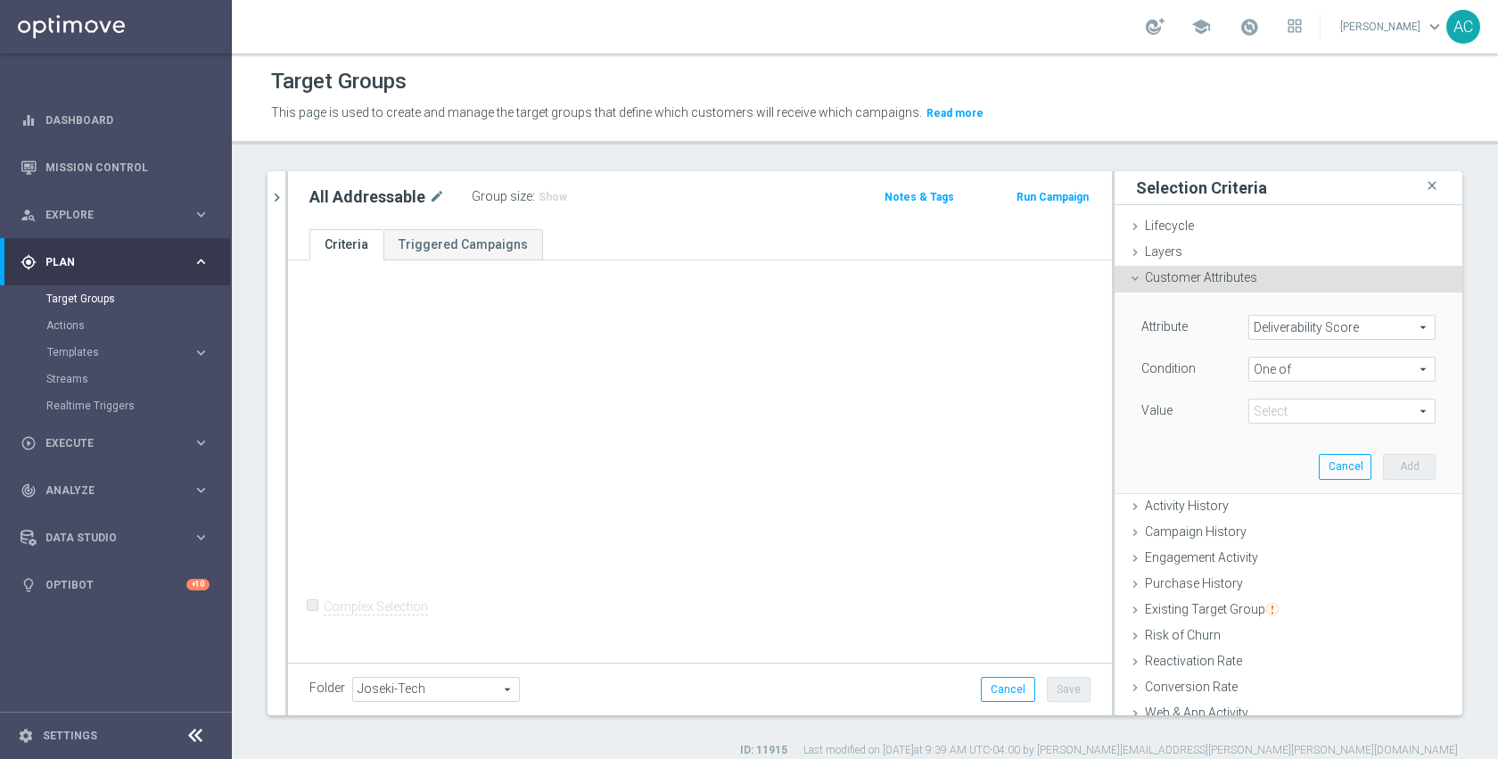
click at [1306, 407] on span at bounding box center [1341, 410] width 185 height 23
click at [1304, 547] on span "YELLOW" at bounding box center [1354, 554] width 162 height 14
click at [1273, 548] on input "YELLOW" at bounding box center [1268, 554] width 12 height 12
checkbox input "true"
type input "YELLOW"
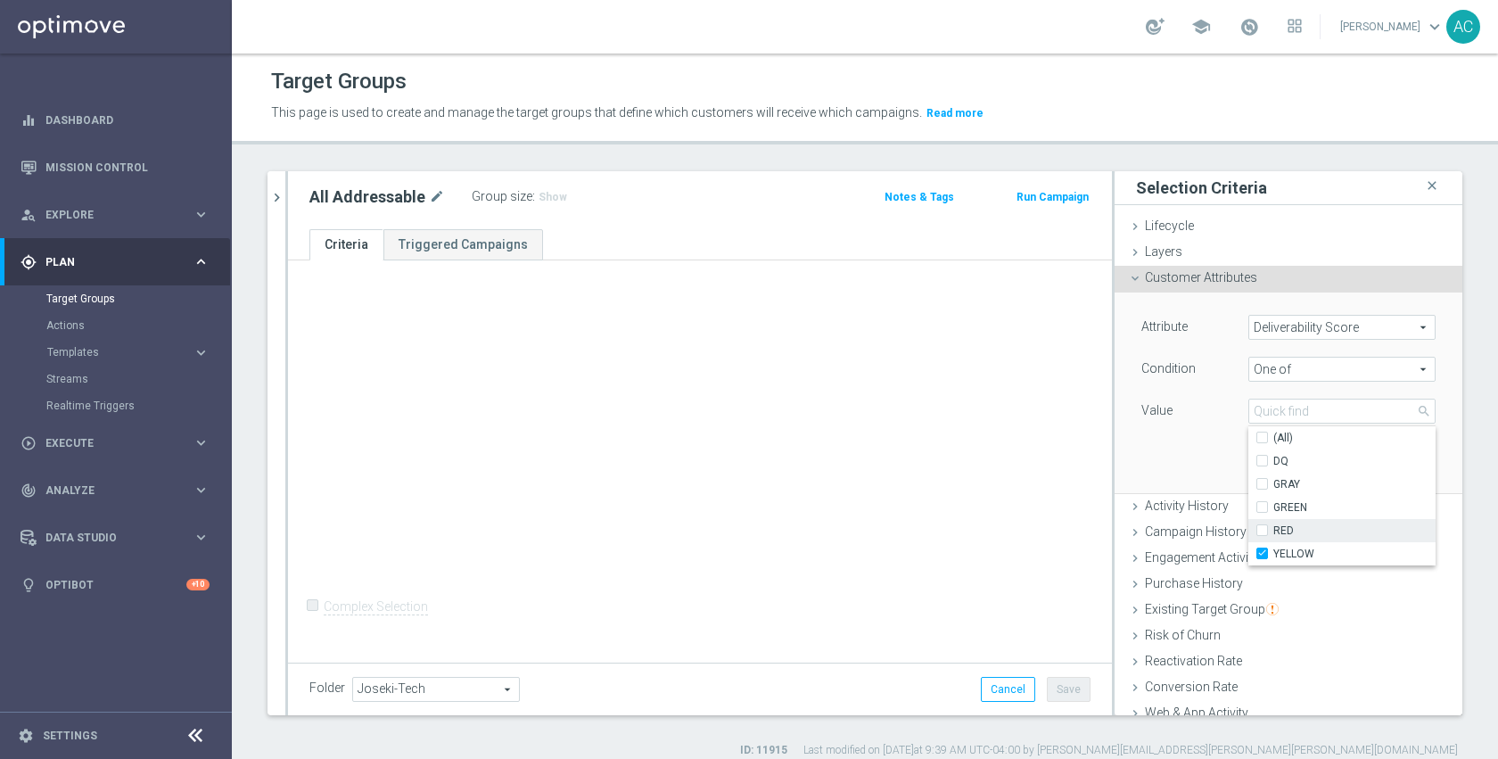
click at [1295, 529] on span "RED" at bounding box center [1354, 530] width 162 height 14
click at [1273, 529] on input "RED" at bounding box center [1268, 531] width 12 height 12
checkbox input "true"
type input "Selected 2 of 5"
click at [1288, 505] on span "GREEN" at bounding box center [1354, 507] width 162 height 14
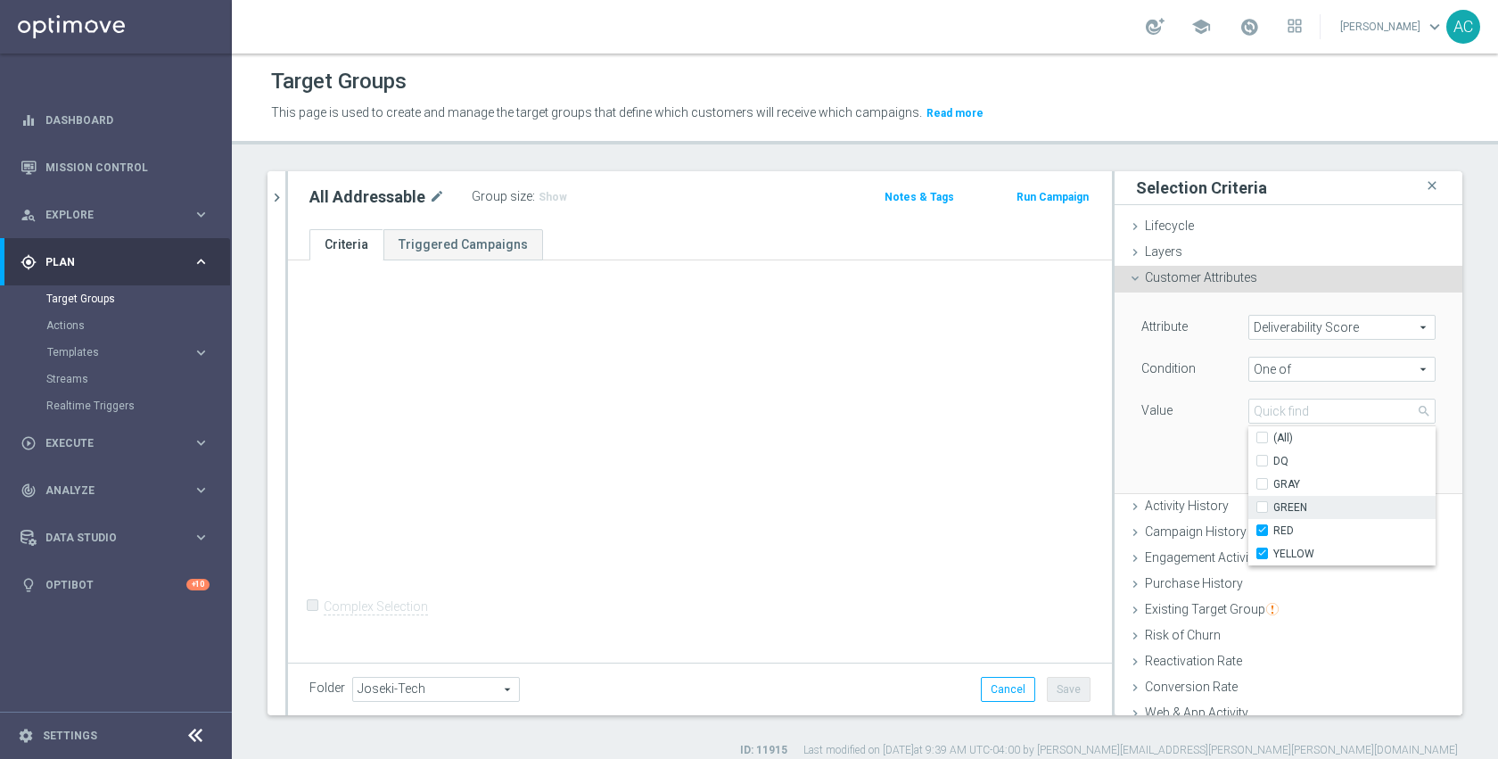
click at [1273, 505] on input "GREEN" at bounding box center [1268, 508] width 12 height 12
checkbox input "true"
type input "Selected 3 of 5"
click at [1159, 438] on div "Attribute Deliverability Score Deliverability Score arrow_drop_down search Cond…" at bounding box center [1288, 392] width 321 height 200
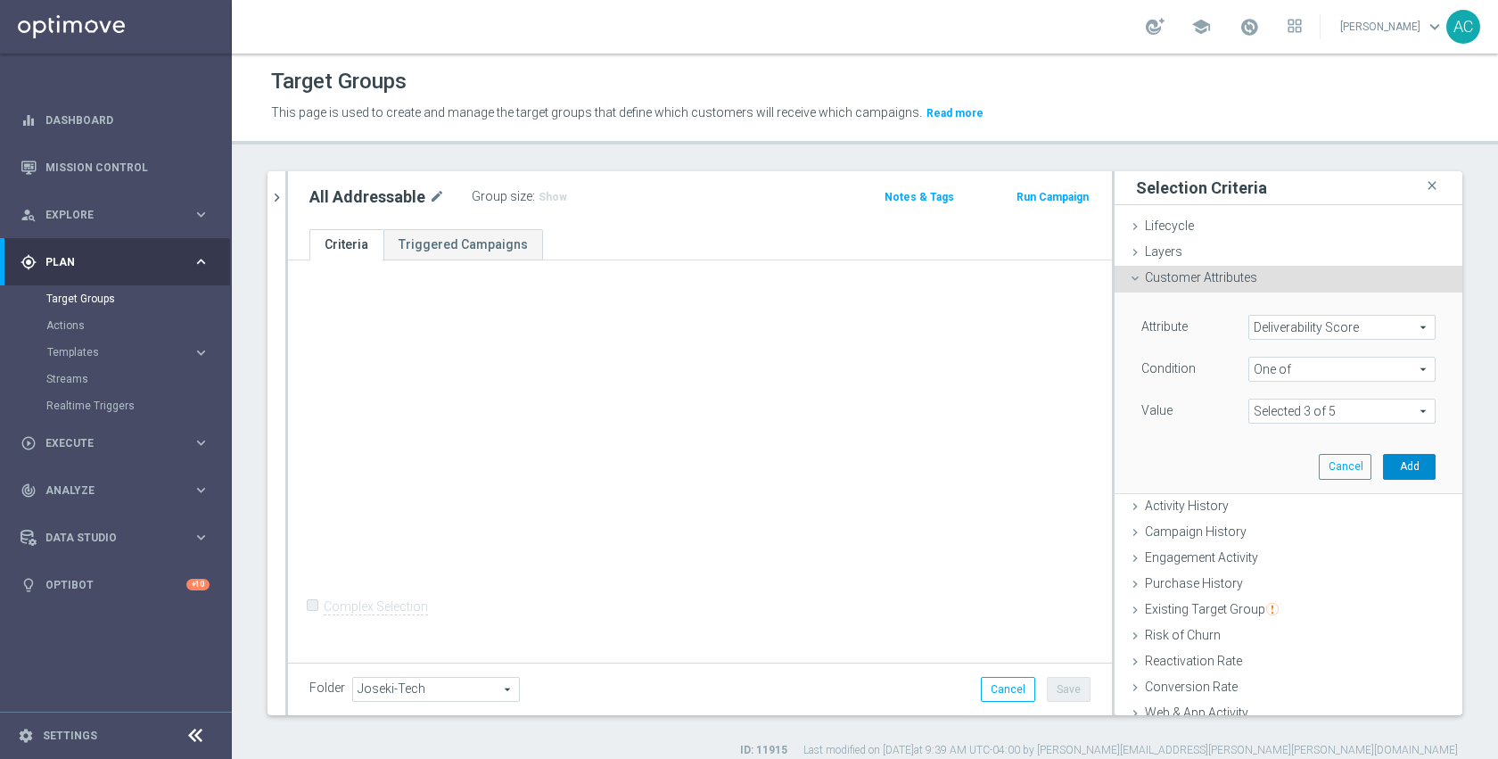
click at [1383, 463] on button "Add" at bounding box center [1409, 466] width 53 height 25
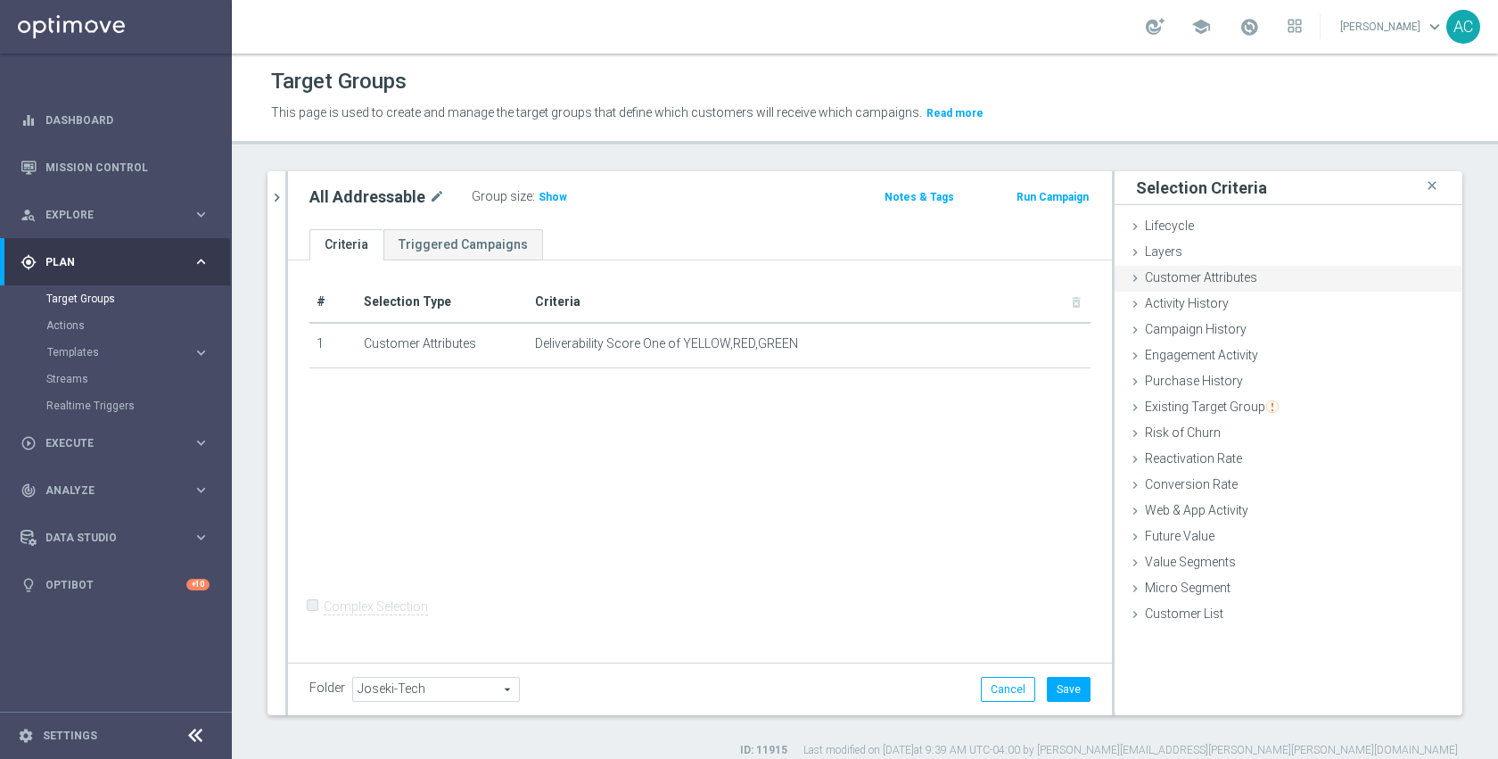
click at [1230, 276] on span "Customer Attributes" at bounding box center [1201, 277] width 112 height 14
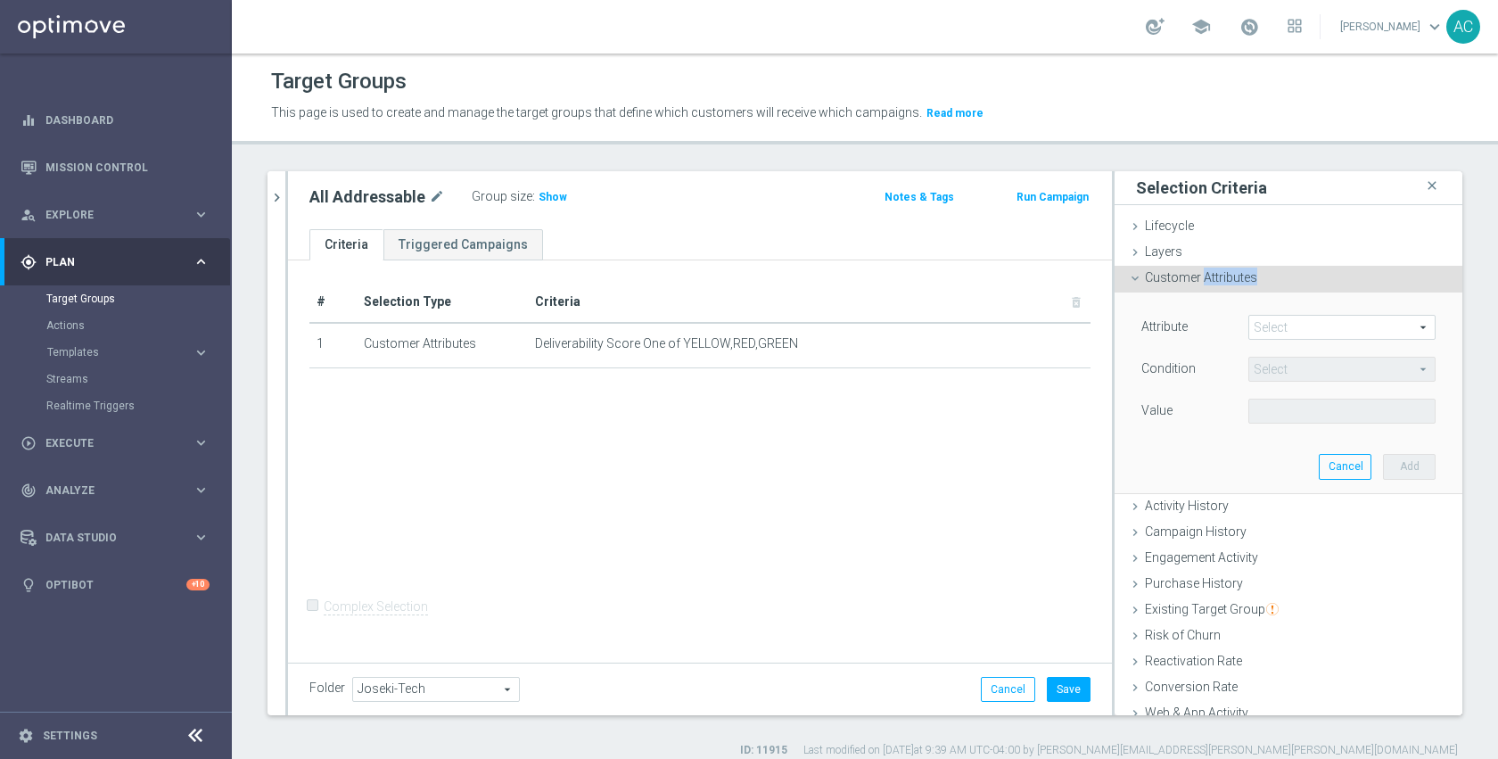
click at [1230, 276] on span "Customer Attributes" at bounding box center [1201, 277] width 112 height 14
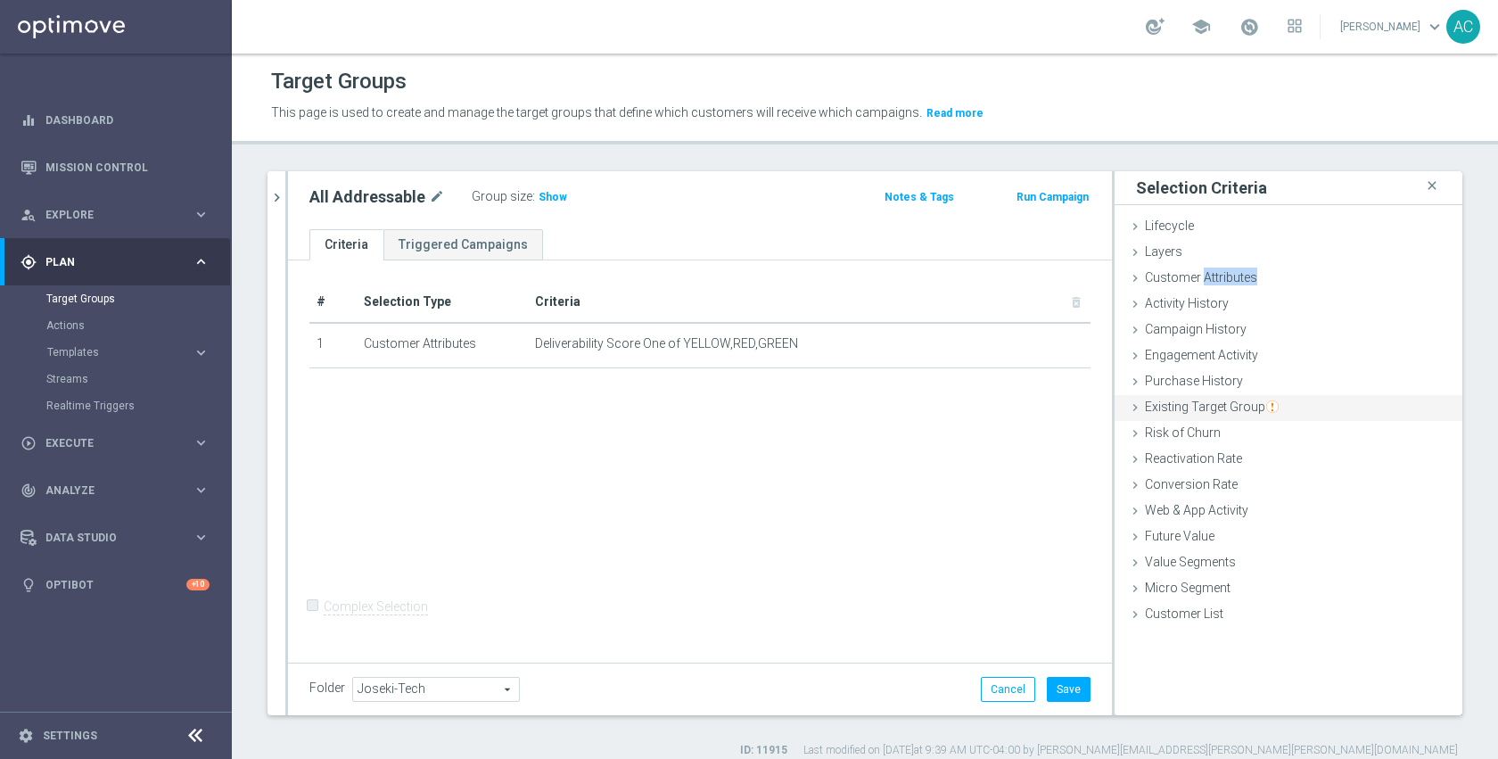
click at [1216, 406] on span "Existing Target Group" at bounding box center [1212, 406] width 134 height 14
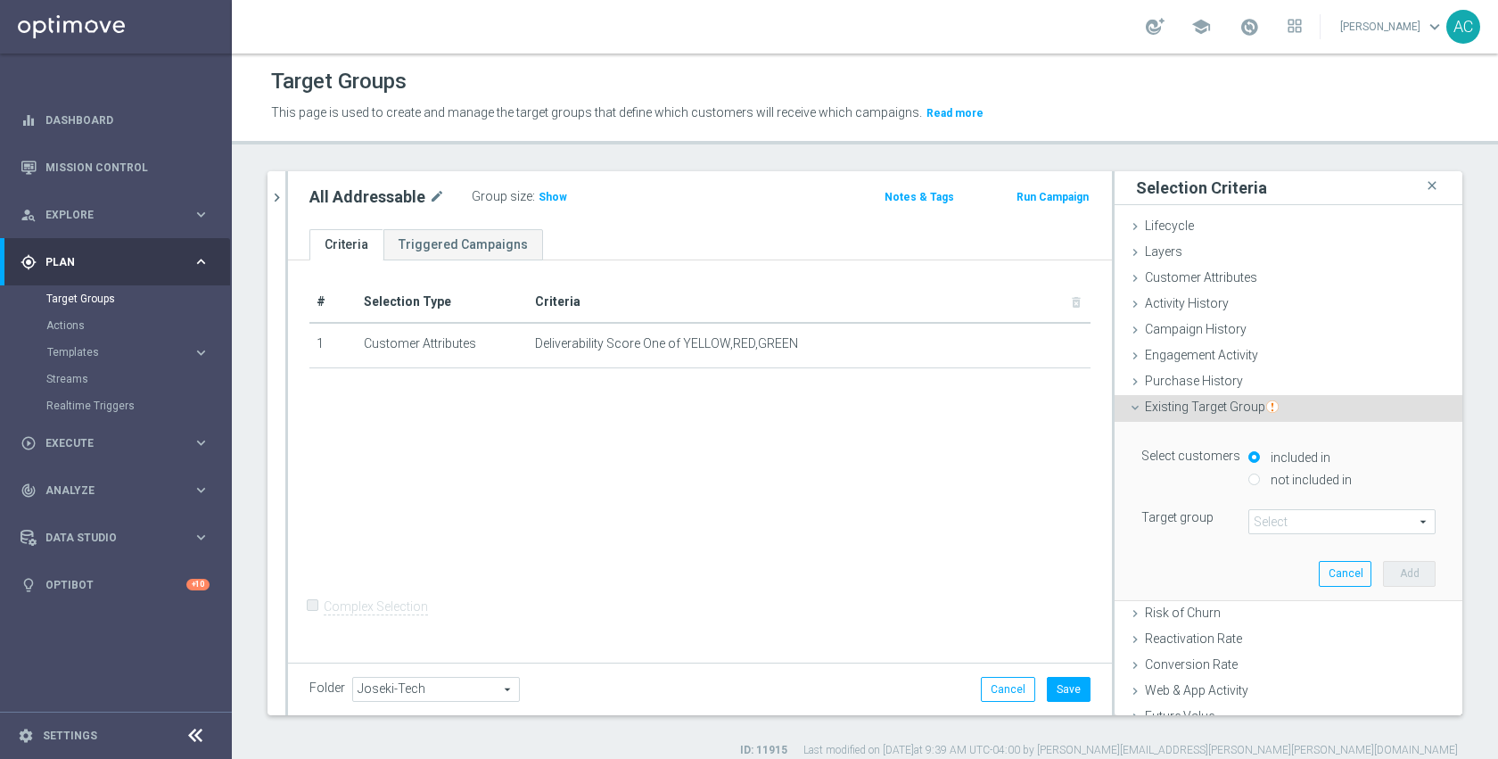
click at [1290, 518] on span at bounding box center [1341, 521] width 185 height 23
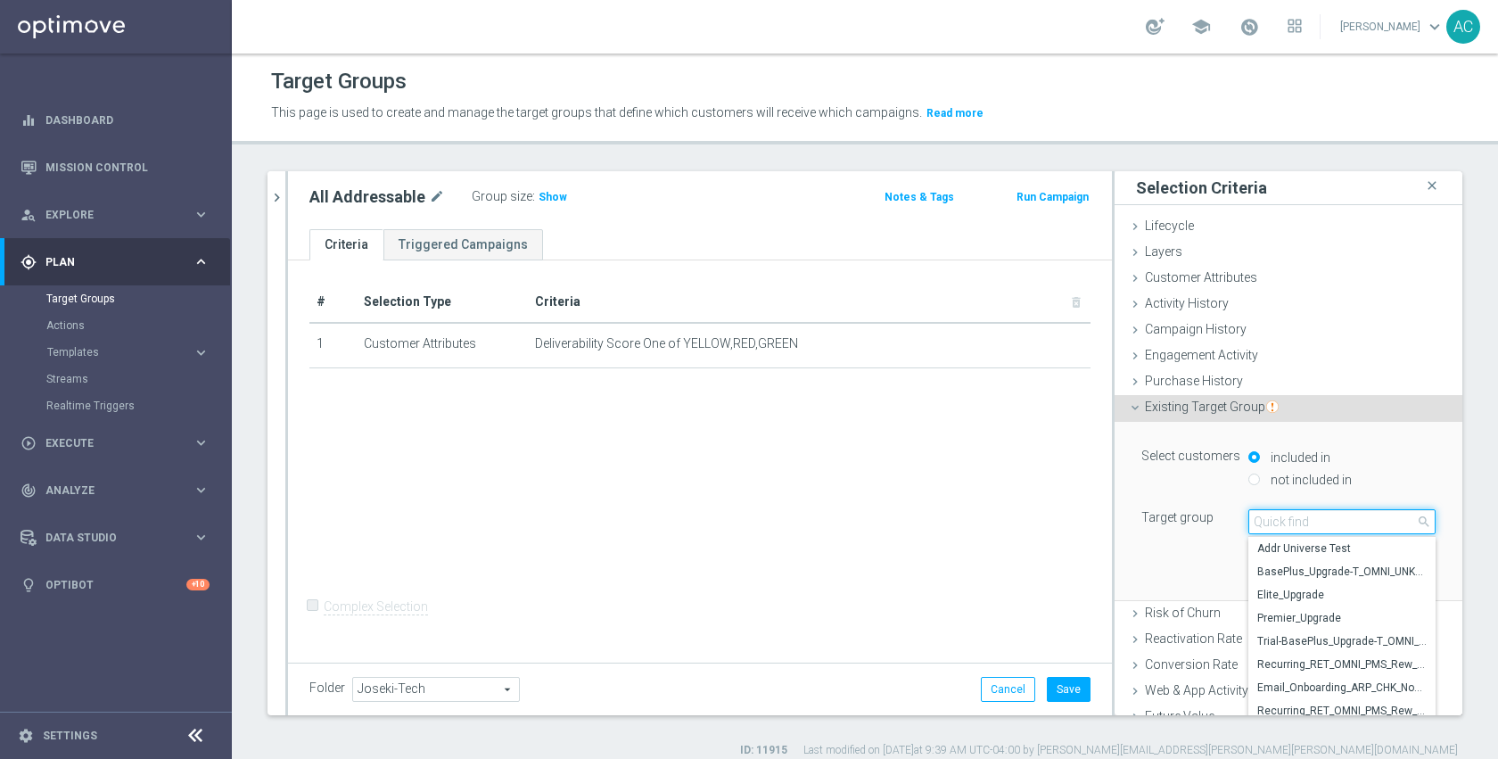
click at [1290, 518] on input "search" at bounding box center [1341, 521] width 187 height 25
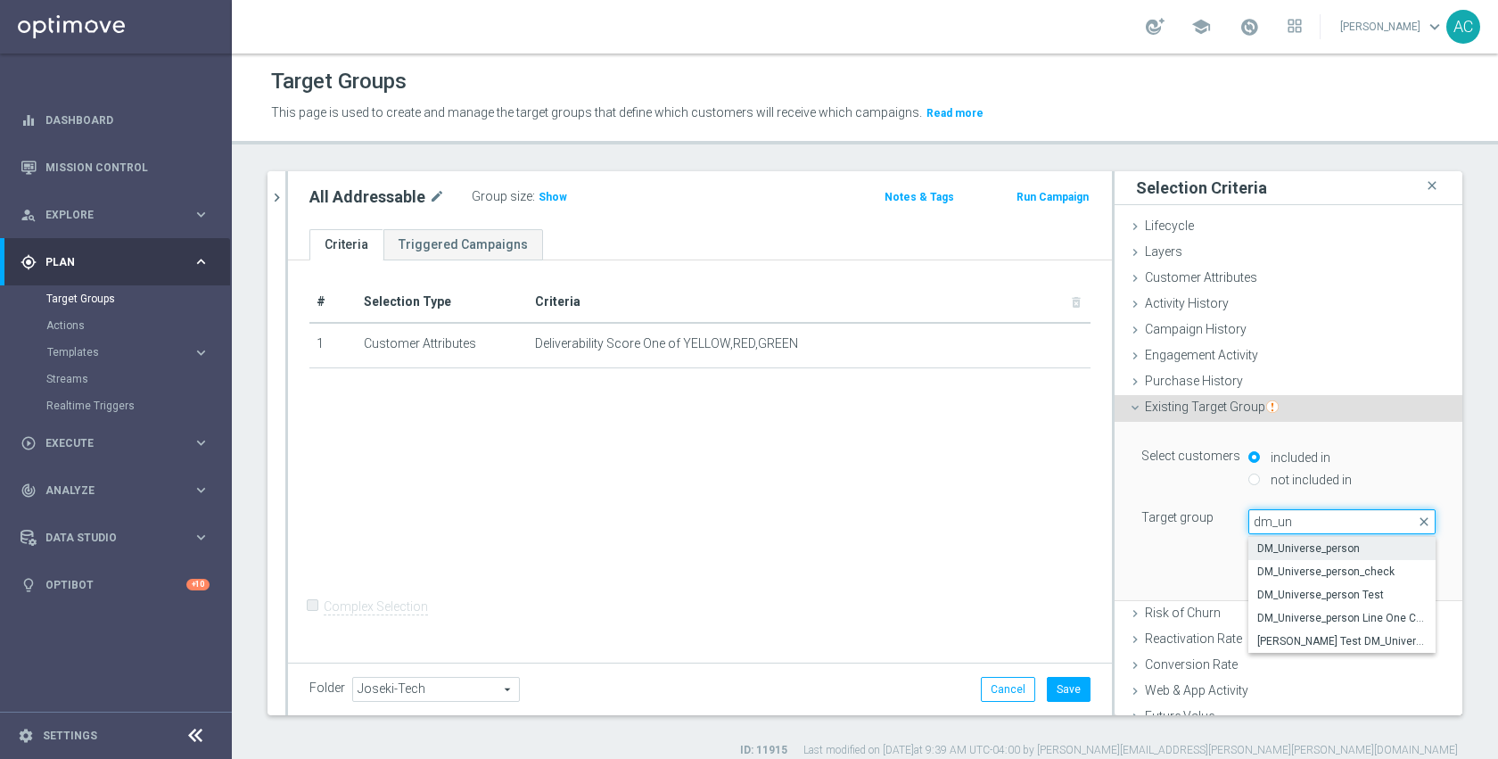
type input "dm_un"
click at [1288, 540] on label "DM_Universe_person" at bounding box center [1341, 548] width 187 height 23
type input "DM_Universe_person"
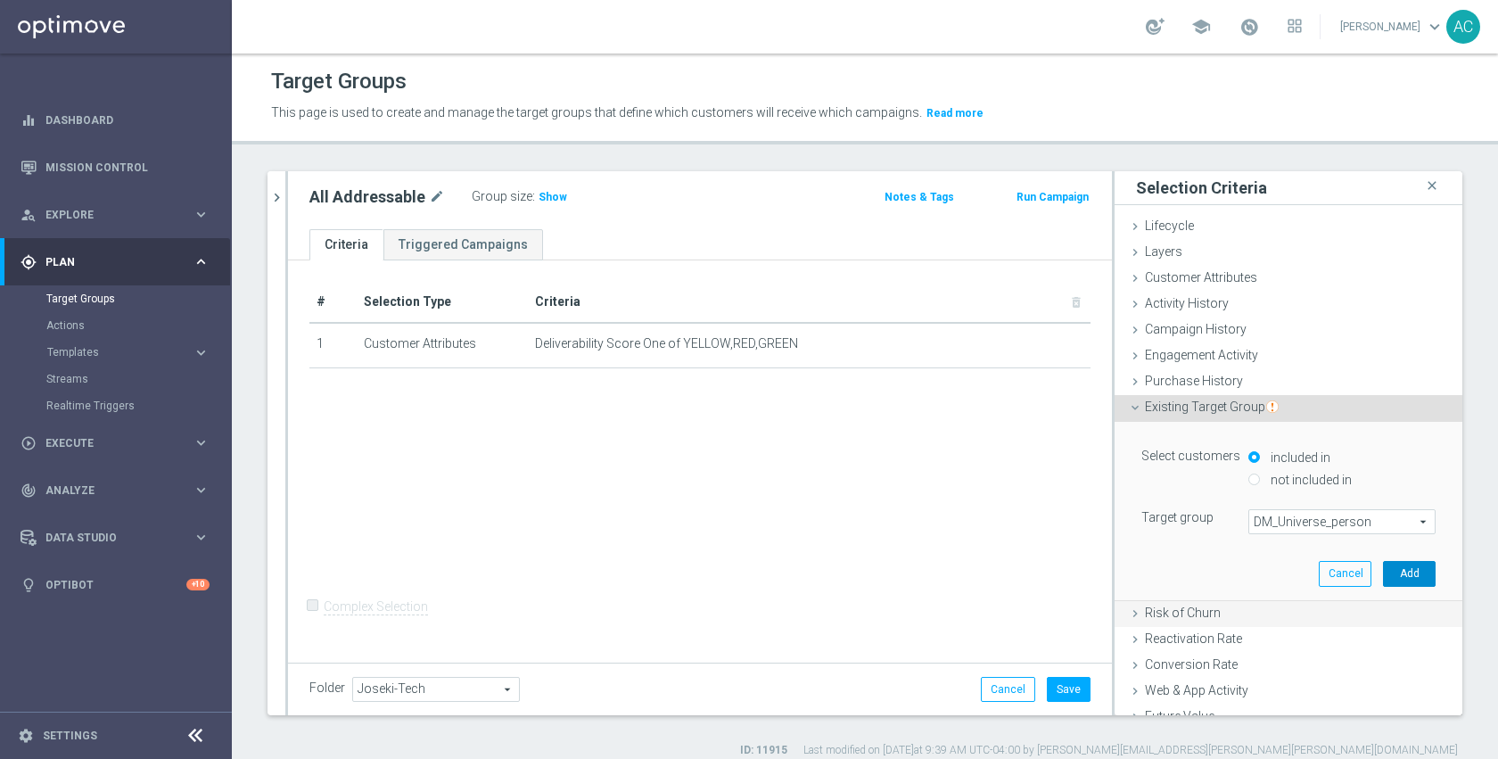
click at [1383, 575] on button "Add" at bounding box center [1409, 573] width 53 height 25
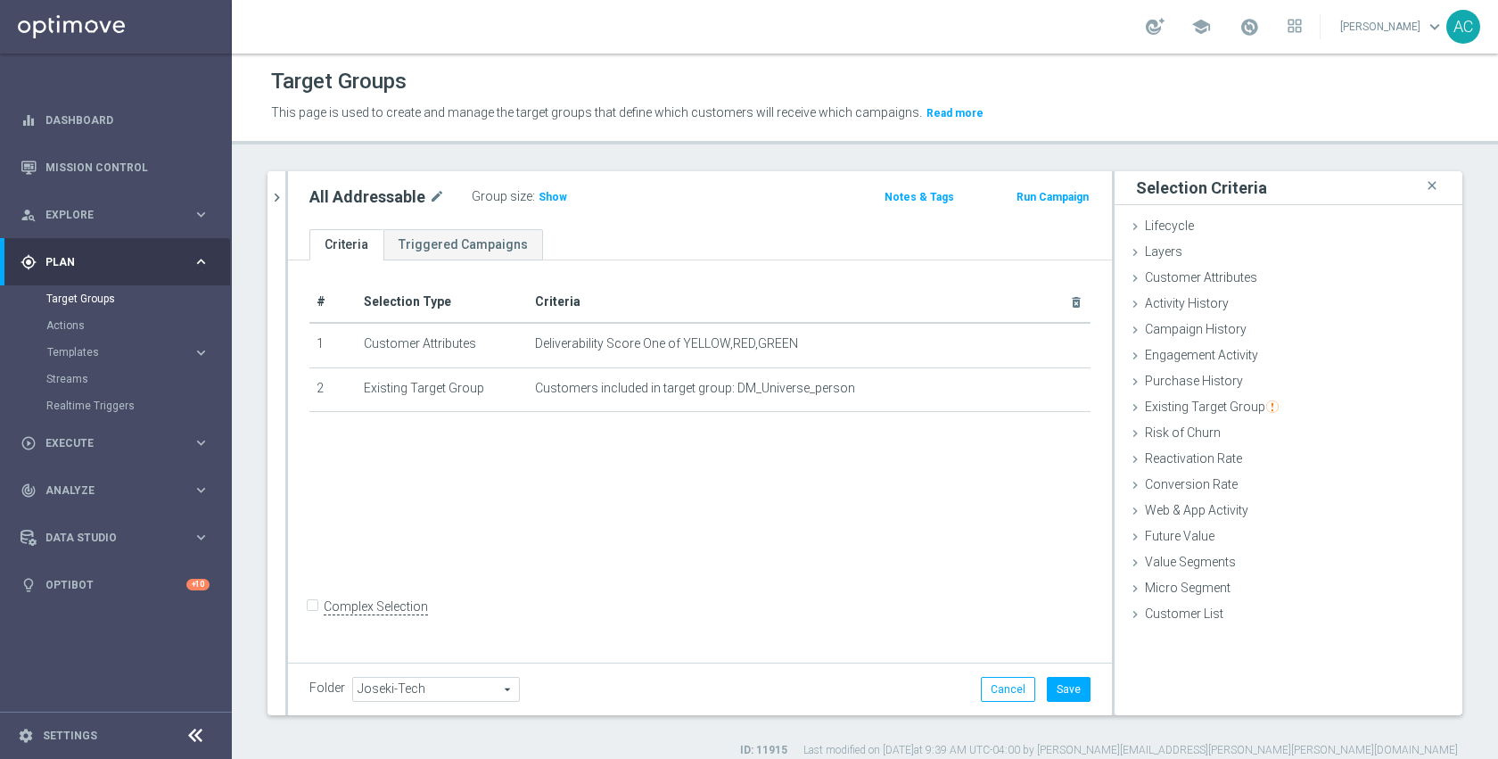
click at [769, 547] on div "# Selection Type Criteria delete_forever 1 Customer Attributes Deliverability S…" at bounding box center [700, 459] width 824 height 398
click at [436, 193] on icon "mode_edit" at bounding box center [437, 196] width 16 height 21
click at [438, 199] on input "All Addressable" at bounding box center [429, 198] width 241 height 25
drag, startPoint x: 422, startPoint y: 196, endPoint x: 341, endPoint y: 200, distance: 81.2
click at [341, 200] on input "All Addressable" at bounding box center [429, 198] width 241 height 25
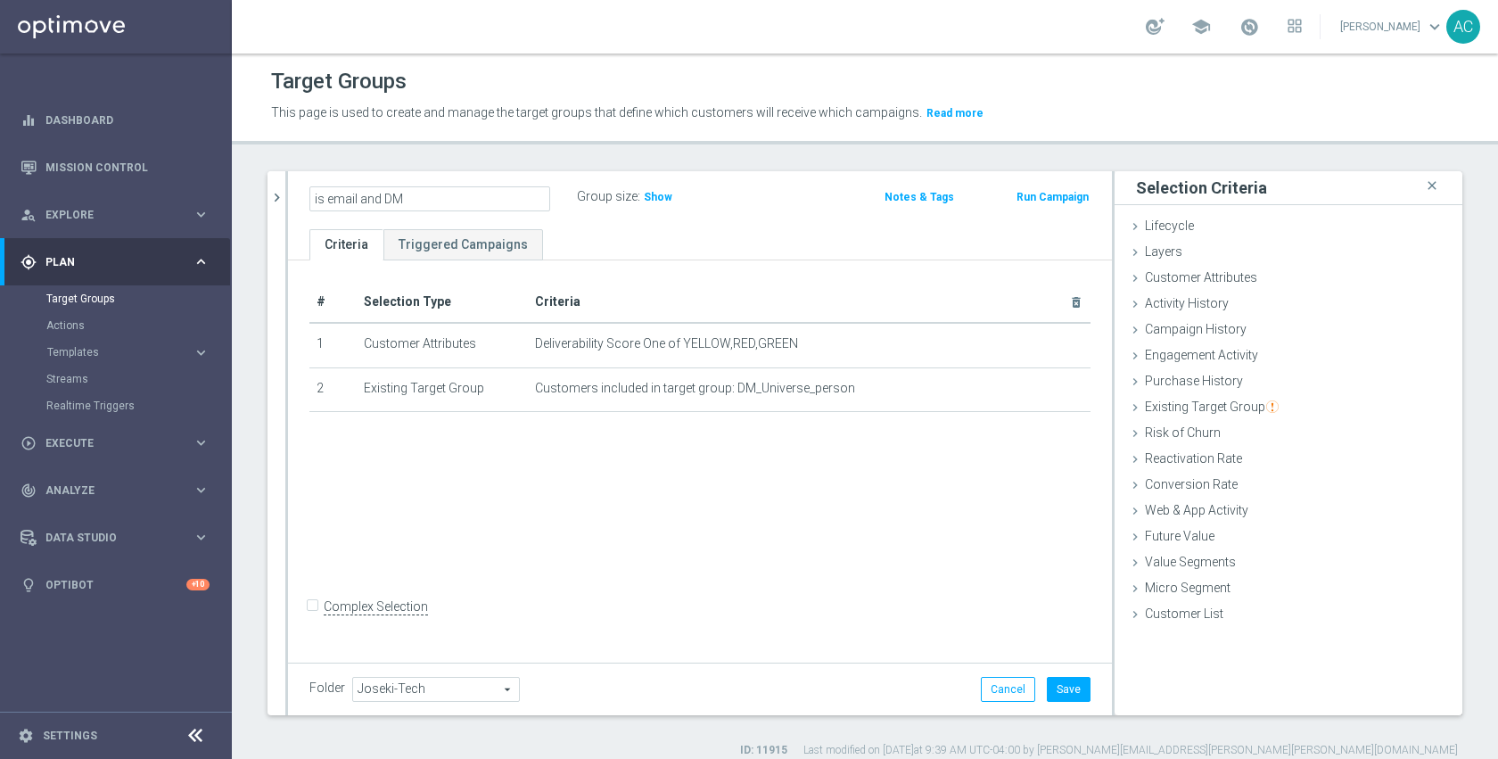
type input "is email and DM"
drag, startPoint x: 850, startPoint y: 502, endPoint x: 897, endPoint y: 509, distance: 47.8
click at [850, 502] on div "# Selection Type Criteria delete_forever 1 Customer Attributes Deliverability S…" at bounding box center [700, 459] width 824 height 398
click at [1058, 686] on button "Save" at bounding box center [1069, 689] width 44 height 25
click at [830, 569] on div "# Selection Type Criteria delete_forever 1 Customer Attributes Deliverability S…" at bounding box center [700, 459] width 824 height 398
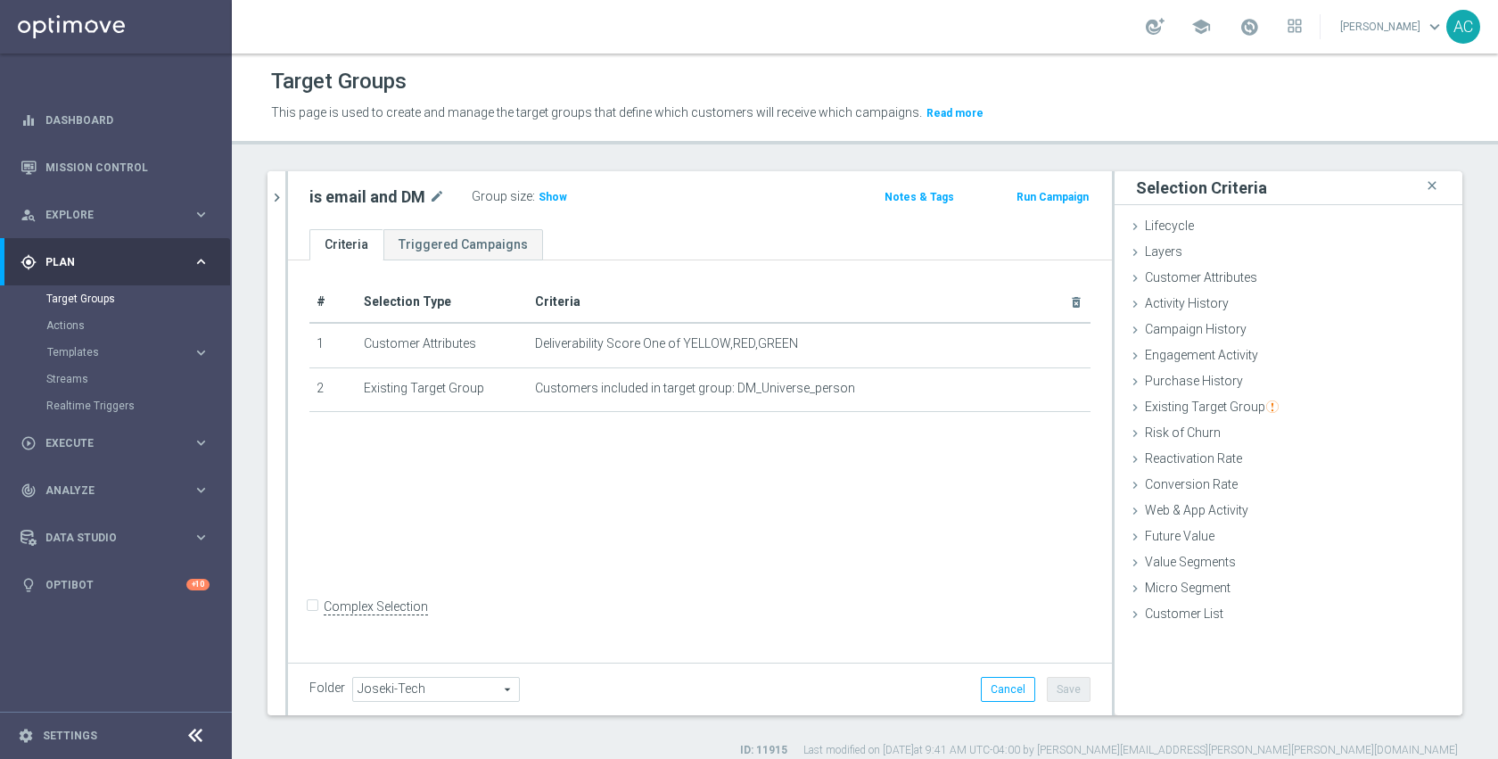
click at [768, 531] on div "# Selection Type Criteria delete_forever 1 Customer Attributes Deliverability S…" at bounding box center [700, 459] width 824 height 398
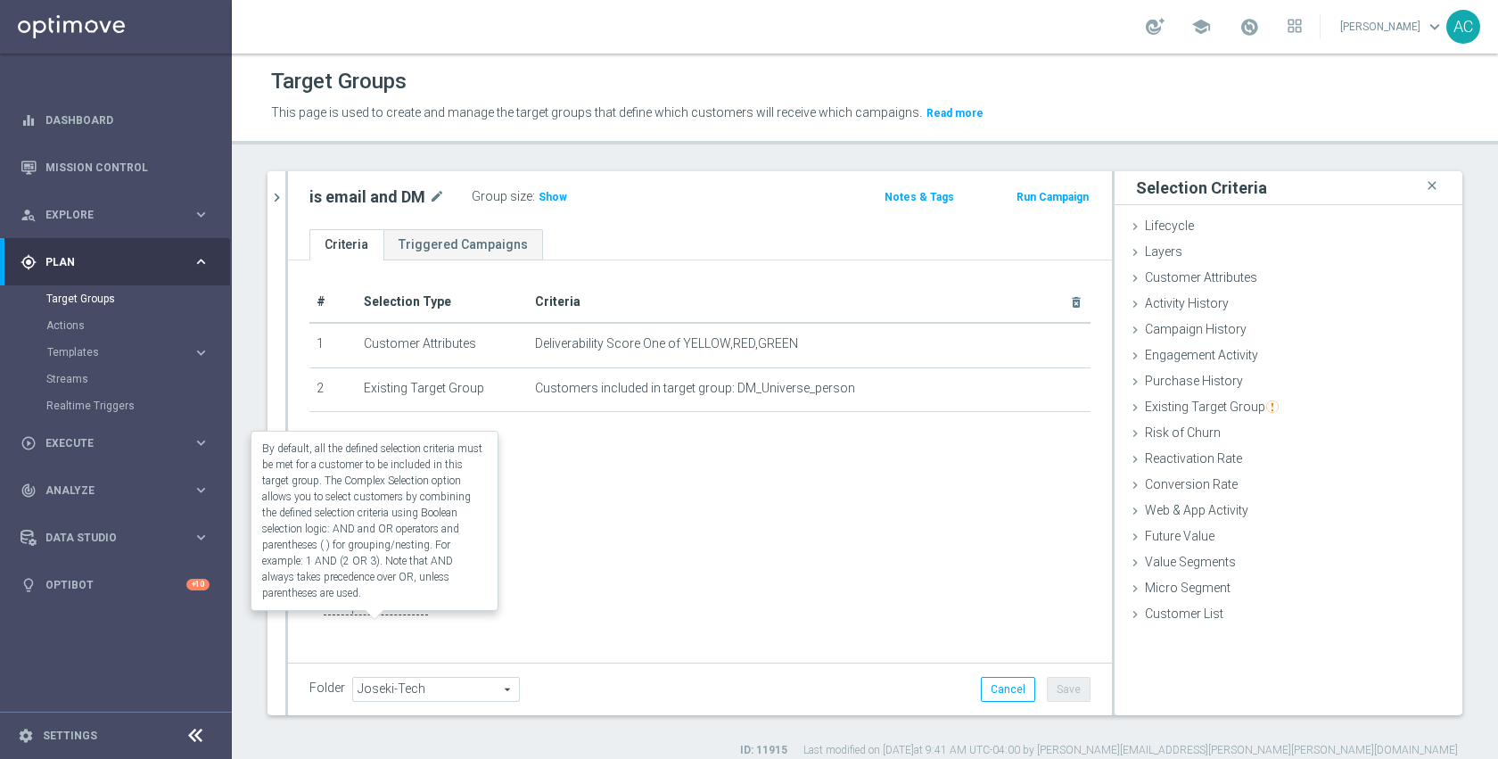
click at [402, 615] on label "Complex Selection" at bounding box center [376, 606] width 104 height 17
click at [321, 621] on input "Complex Selection" at bounding box center [315, 609] width 12 height 25
checkbox input "true"
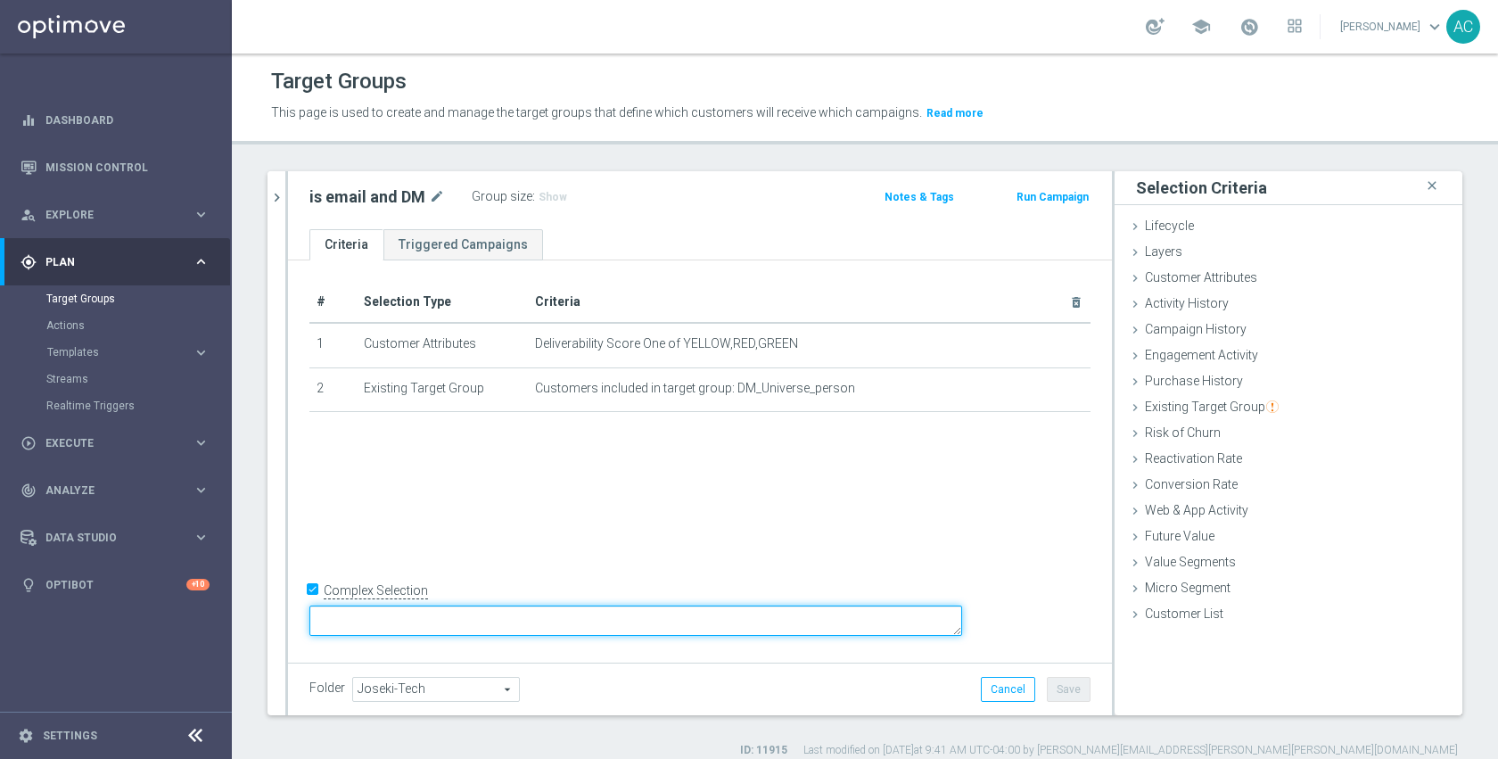
click at [524, 629] on textarea at bounding box center [635, 620] width 653 height 31
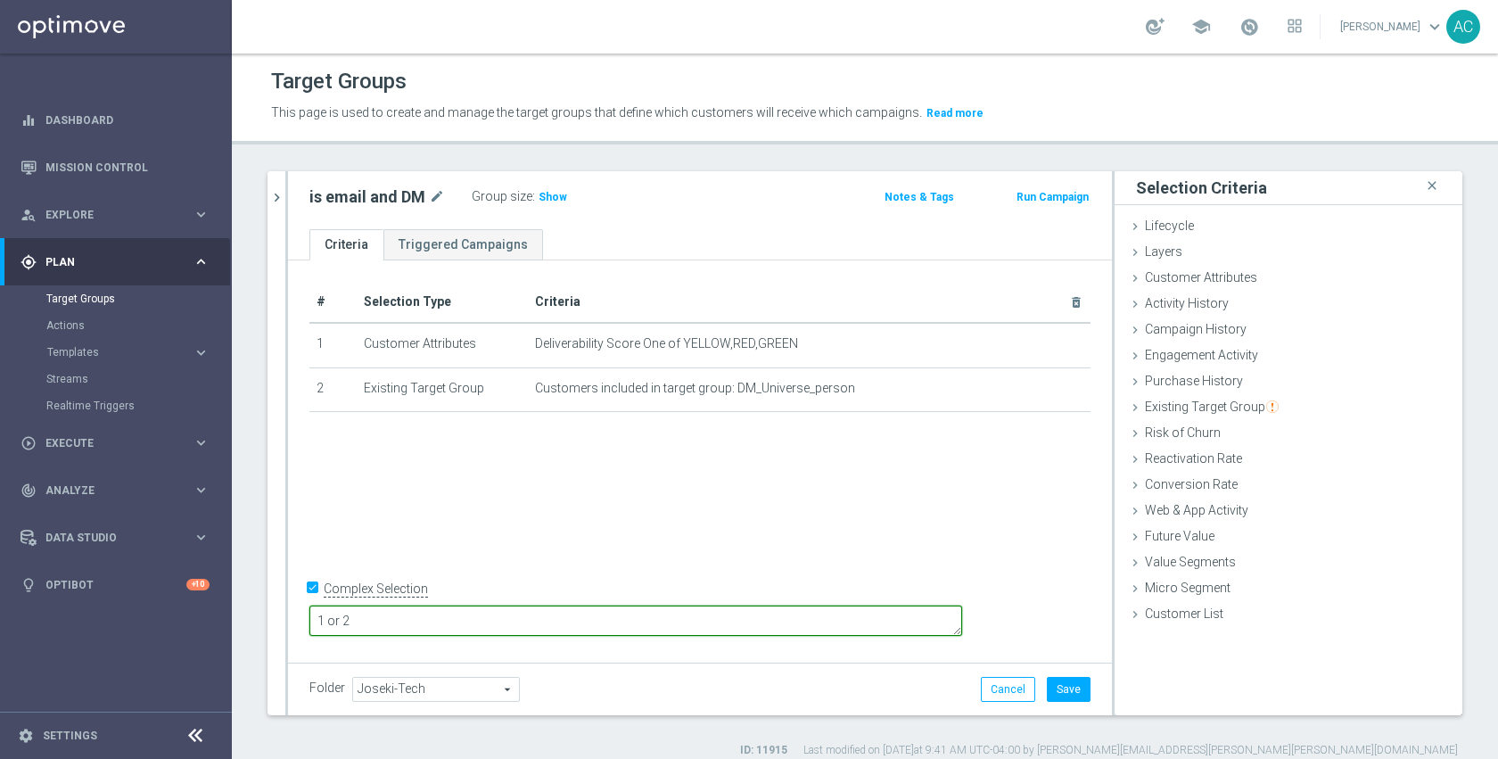
type textarea "1 or 2"
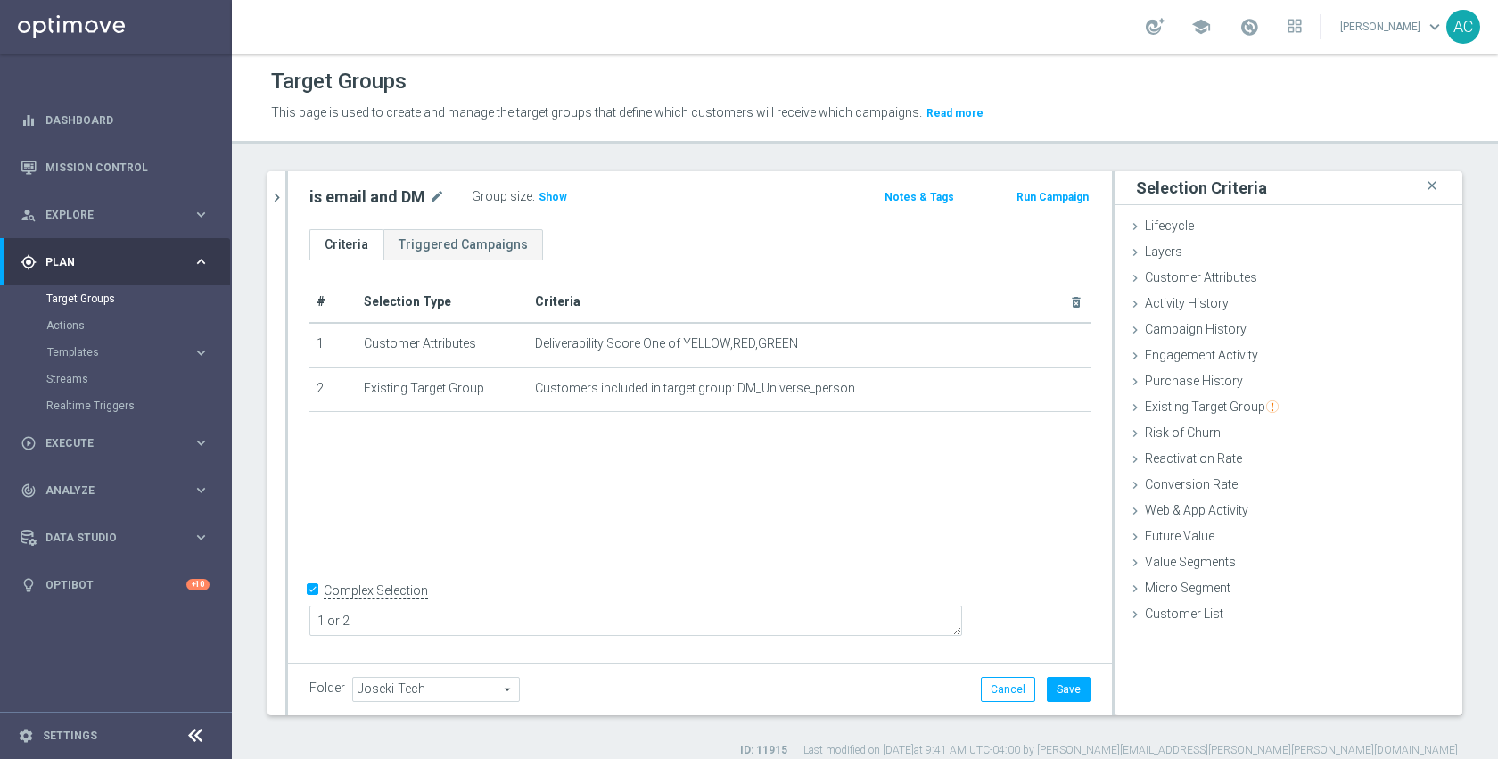
click at [625, 528] on div "# Selection Type Criteria delete_forever 1 Customer Attributes Deliverability S…" at bounding box center [700, 459] width 824 height 398
click at [1054, 694] on button "Save" at bounding box center [1069, 689] width 44 height 25
click at [838, 527] on div "# Selection Type Criteria delete_forever 1 Customer Attributes Deliverability S…" at bounding box center [700, 459] width 824 height 398
click at [646, 582] on div "# Selection Type Criteria delete_forever 1 Customer Attributes Deliverability S…" at bounding box center [700, 459] width 824 height 398
click at [549, 193] on span "Show" at bounding box center [553, 197] width 29 height 12
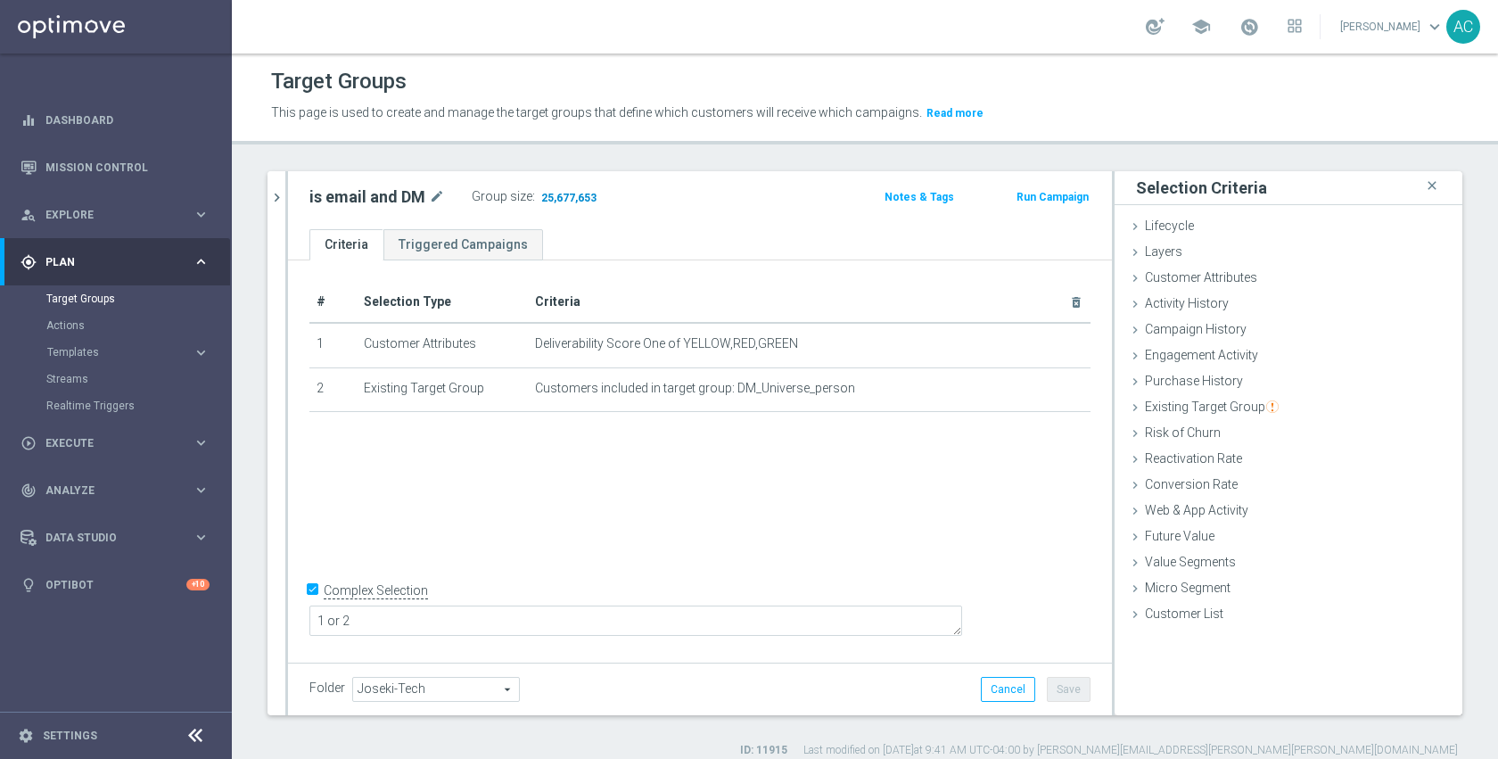
click at [582, 192] on span "25,677,653" at bounding box center [568, 199] width 59 height 17
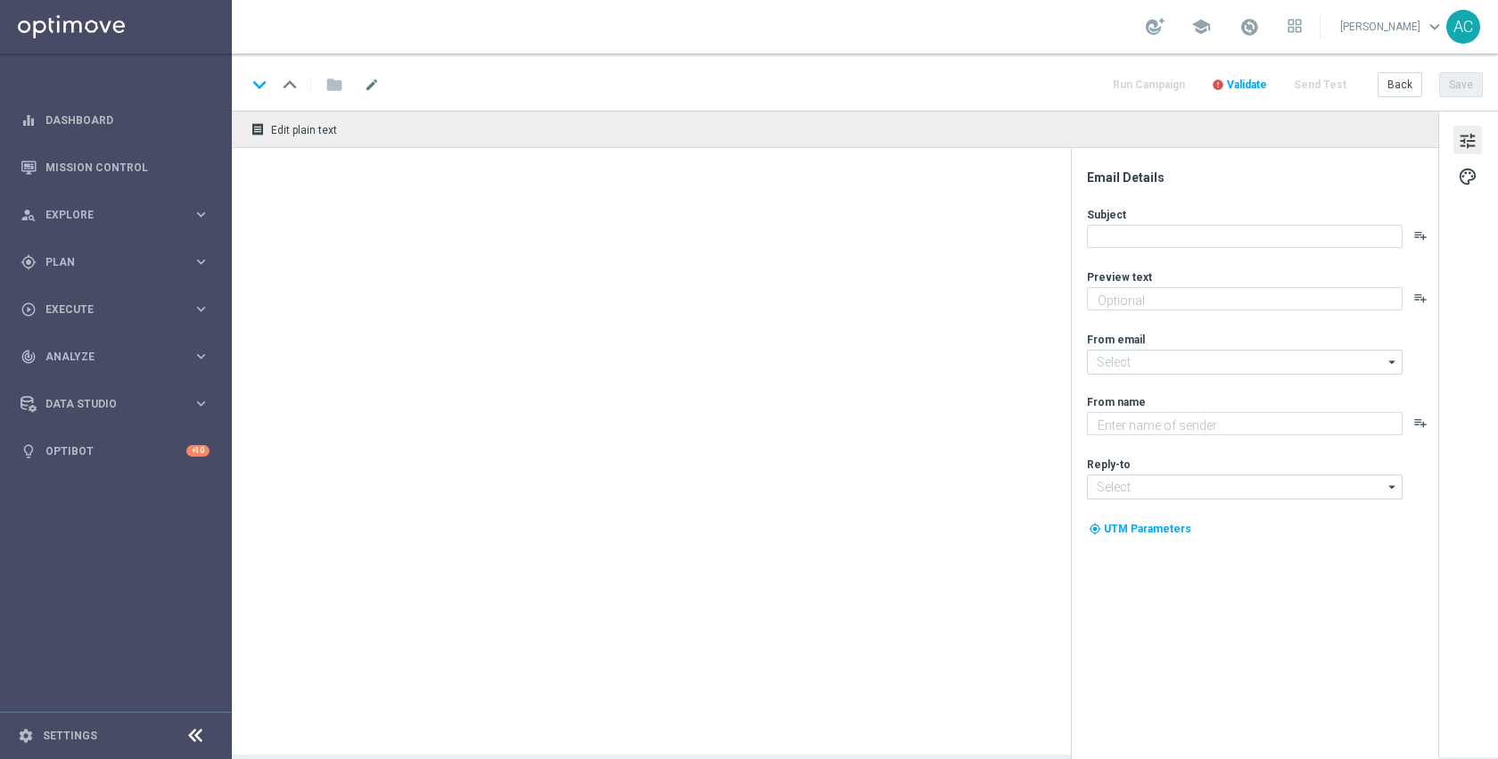
type textarea "Set them up for the new school year."
type textarea "Staples"
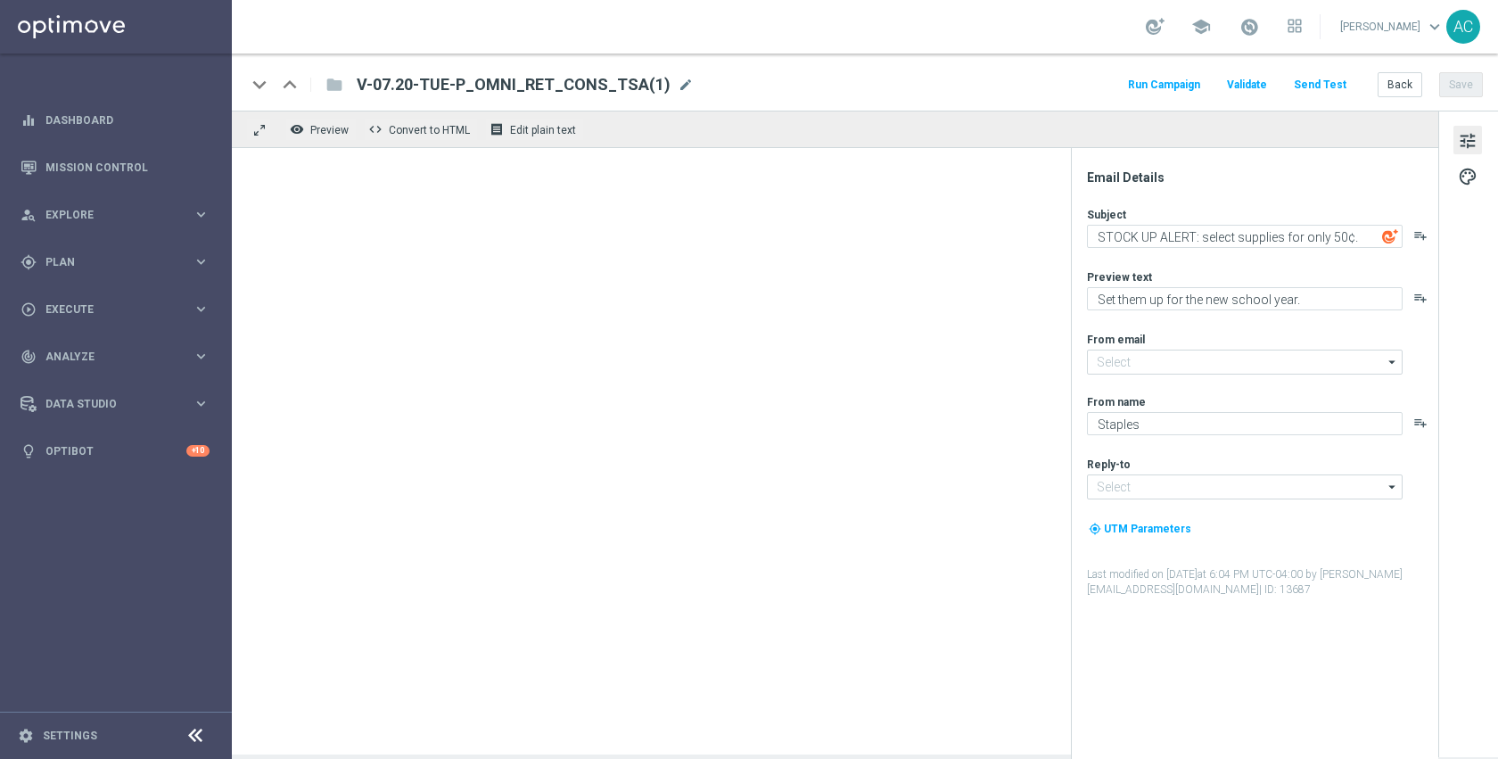
type input "[EMAIL_ADDRESS][DOMAIN_NAME]"
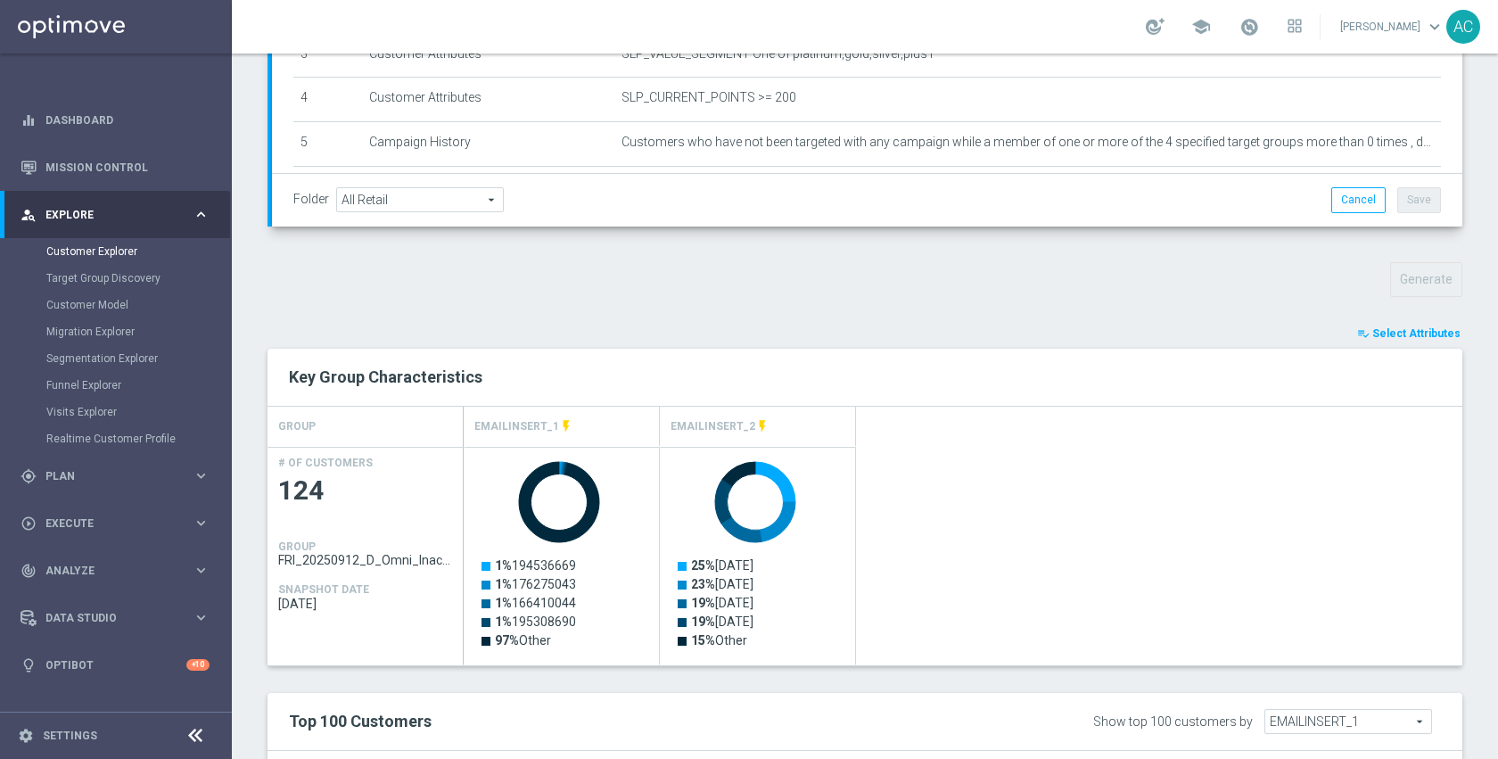
scroll to position [251, 0]
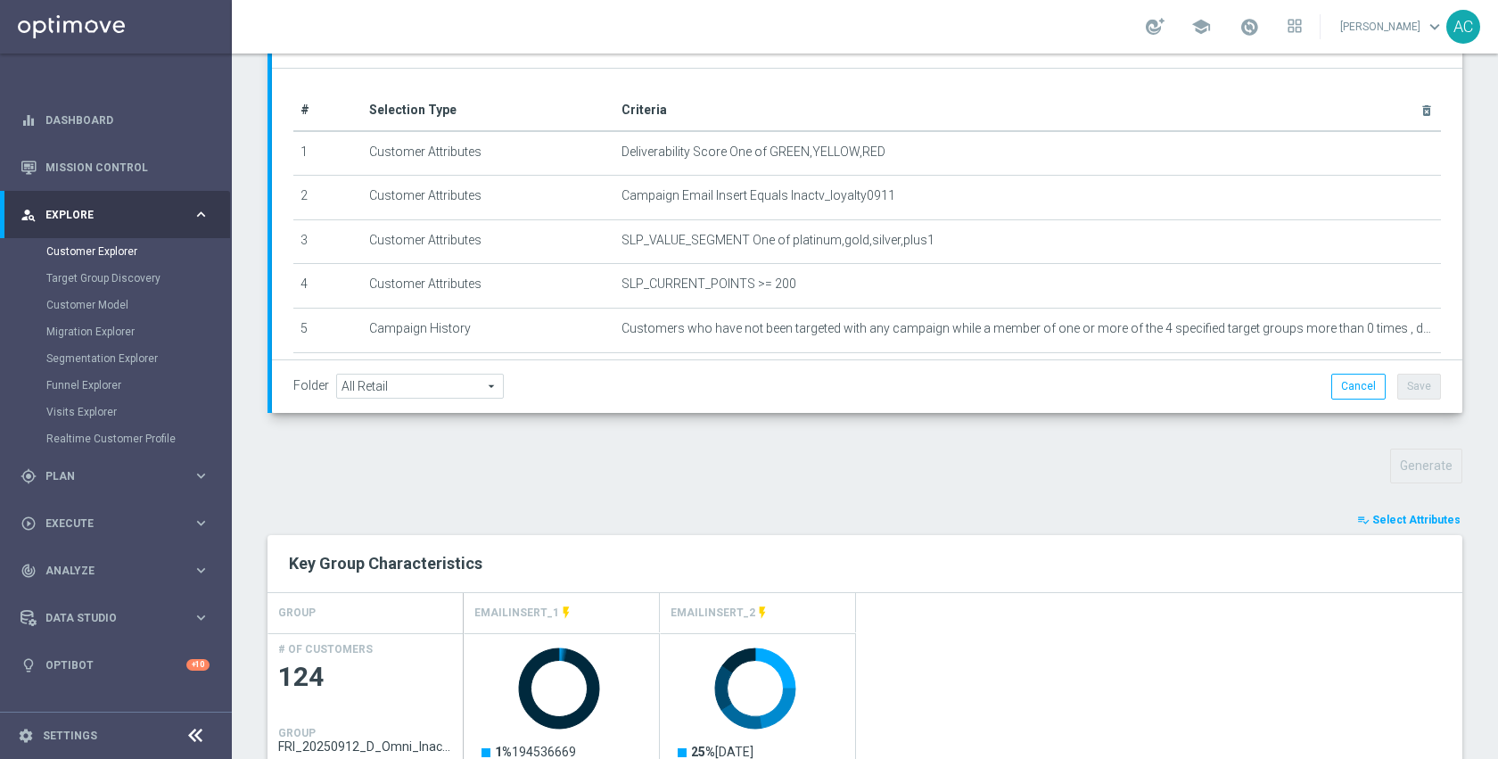
click at [1378, 520] on span "Select Attributes" at bounding box center [1416, 520] width 88 height 12
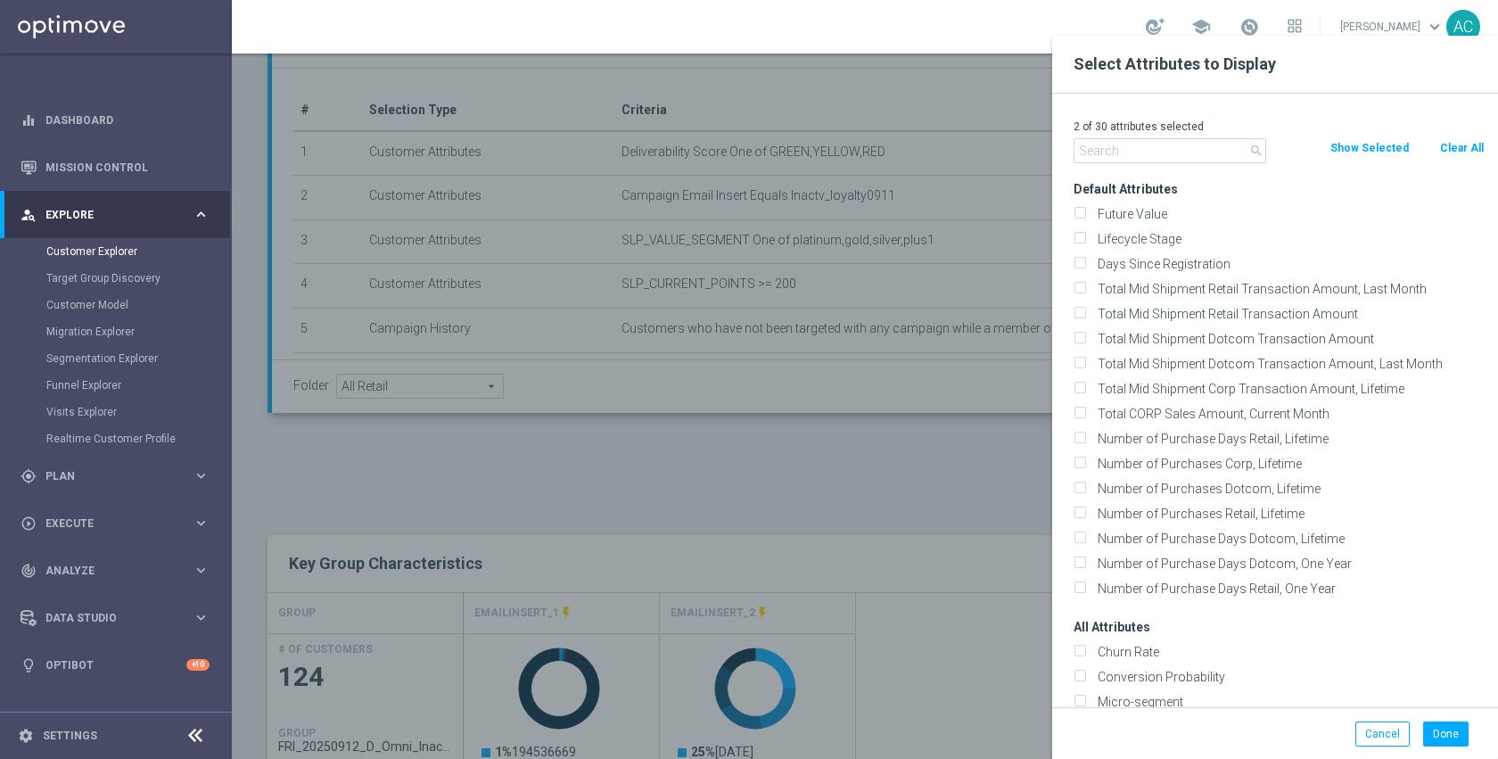
click at [1372, 152] on button "Show Selected" at bounding box center [1370, 148] width 82 height 20
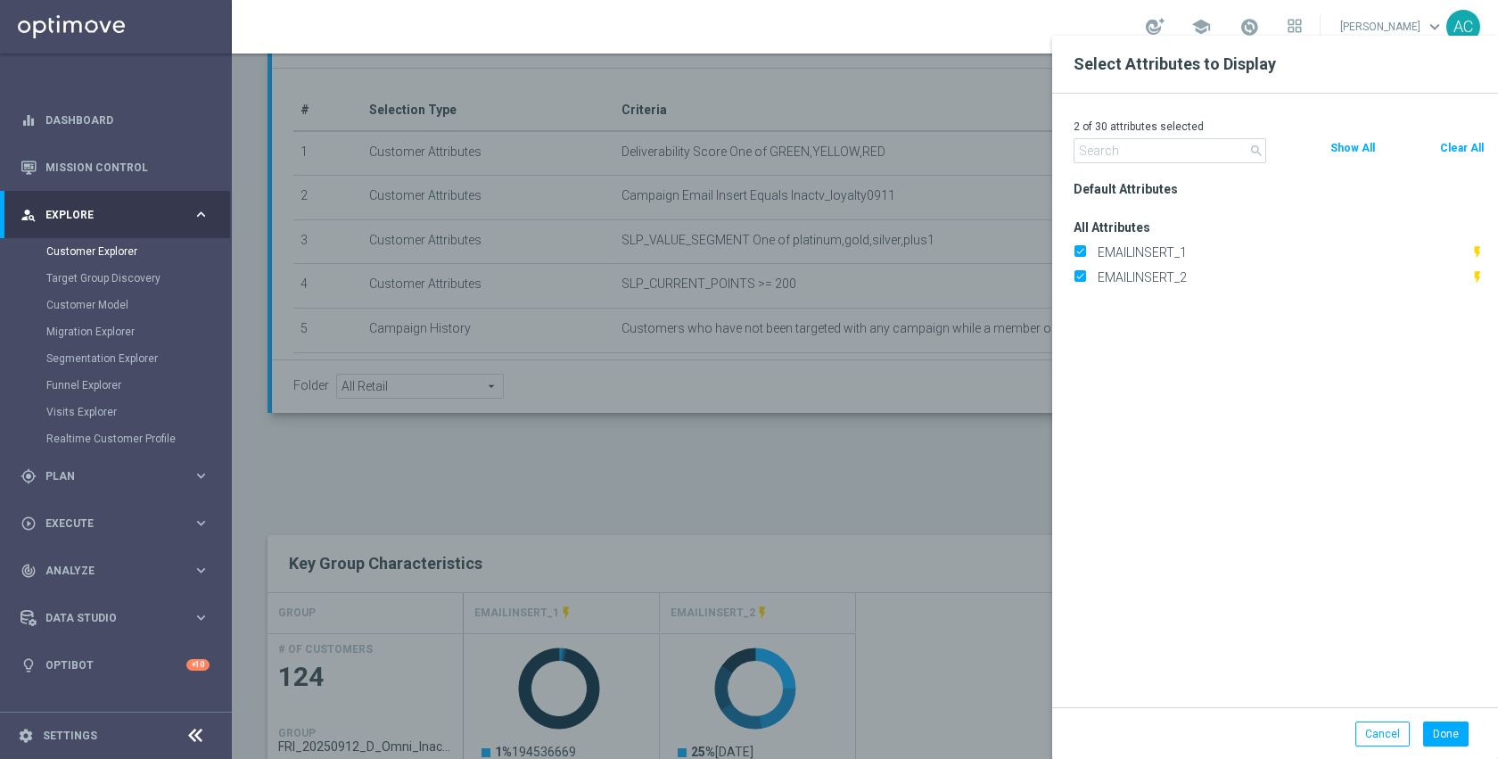
click at [1142, 253] on label "EMAILINSERT_1" at bounding box center [1280, 252] width 379 height 16
click at [1085, 253] on input "EMAILINSERT_1" at bounding box center [1080, 255] width 12 height 12
click at [1452, 733] on button "Done" at bounding box center [1445, 733] width 45 height 25
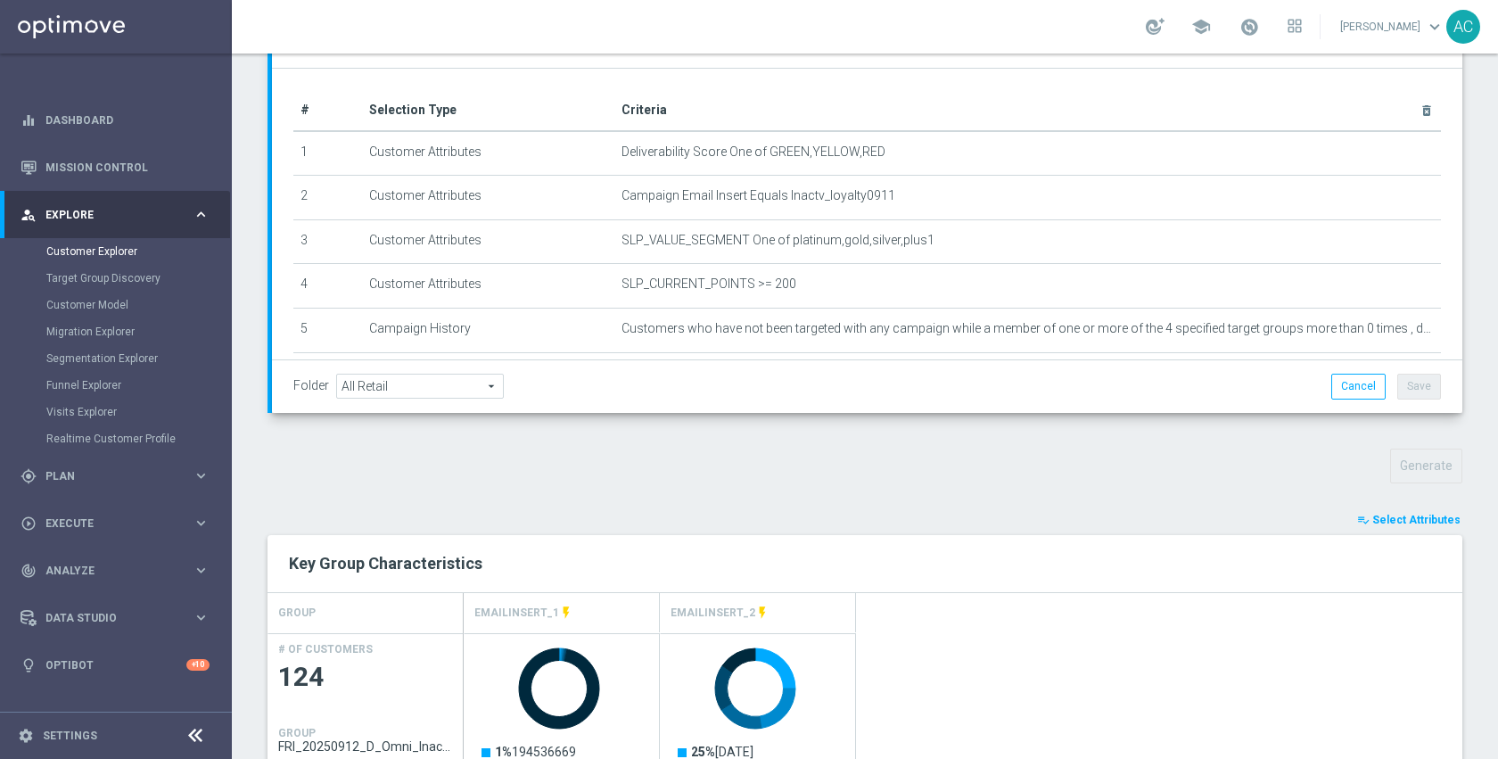
type input "Search"
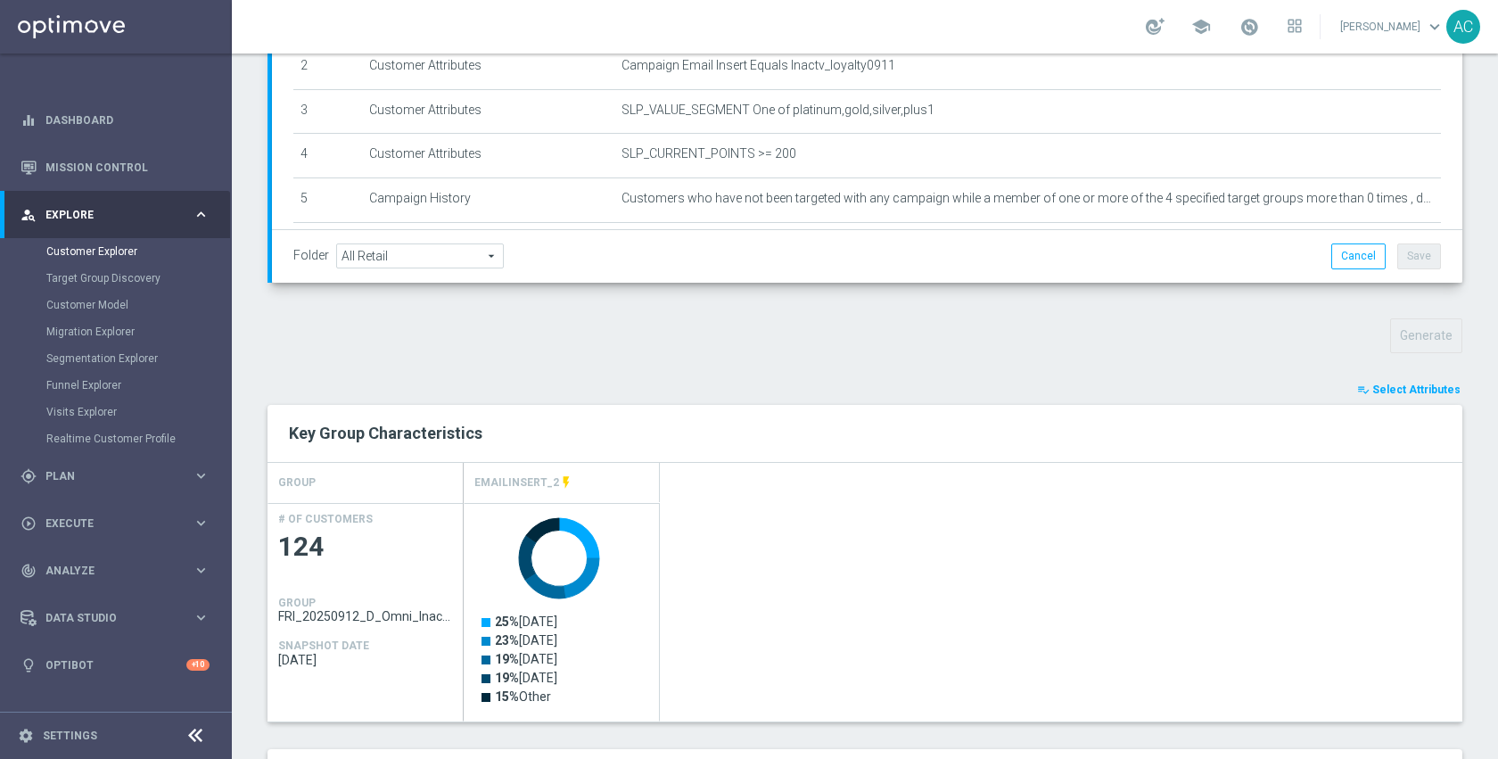
scroll to position [137, 0]
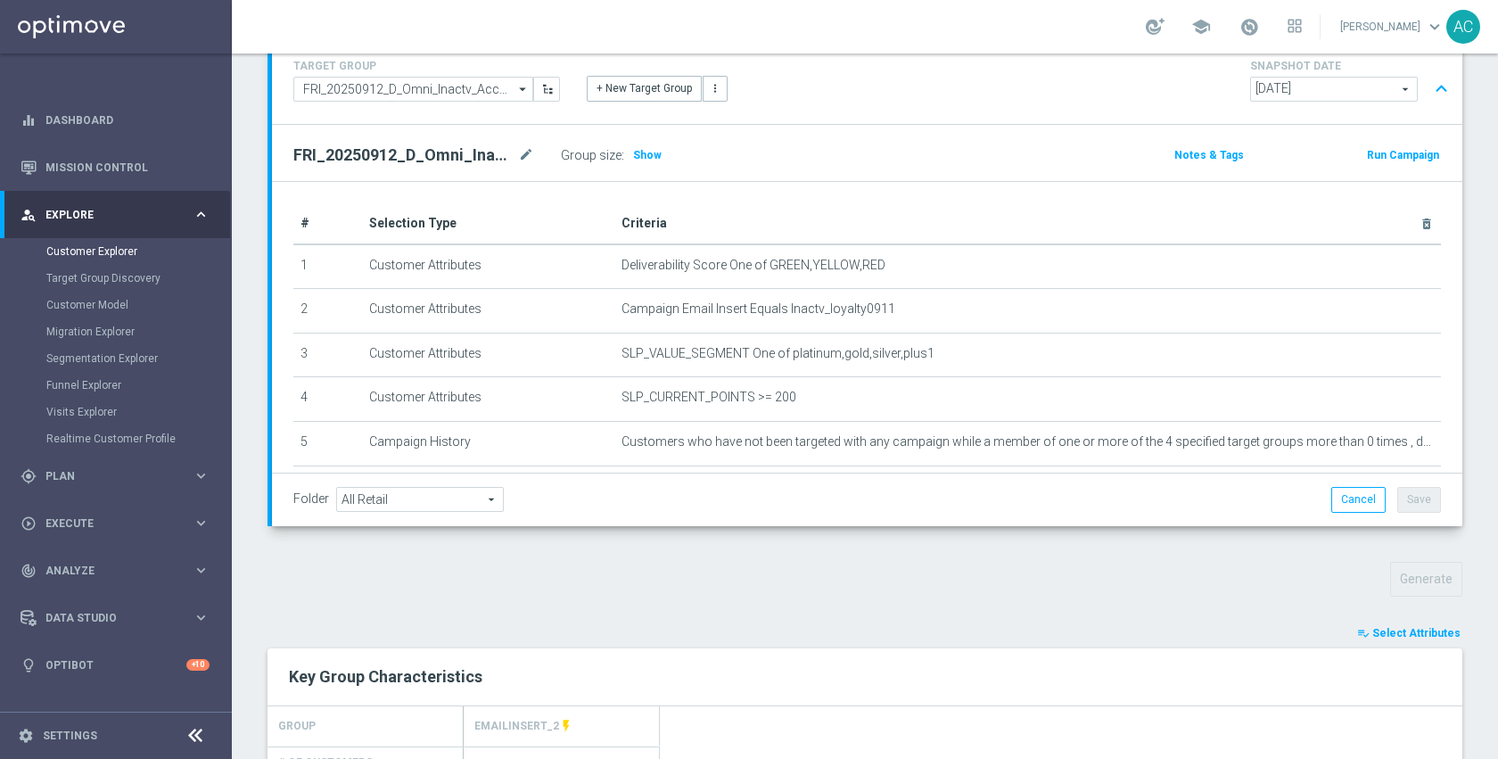
click at [646, 586] on div "Generate" at bounding box center [865, 579] width 1222 height 35
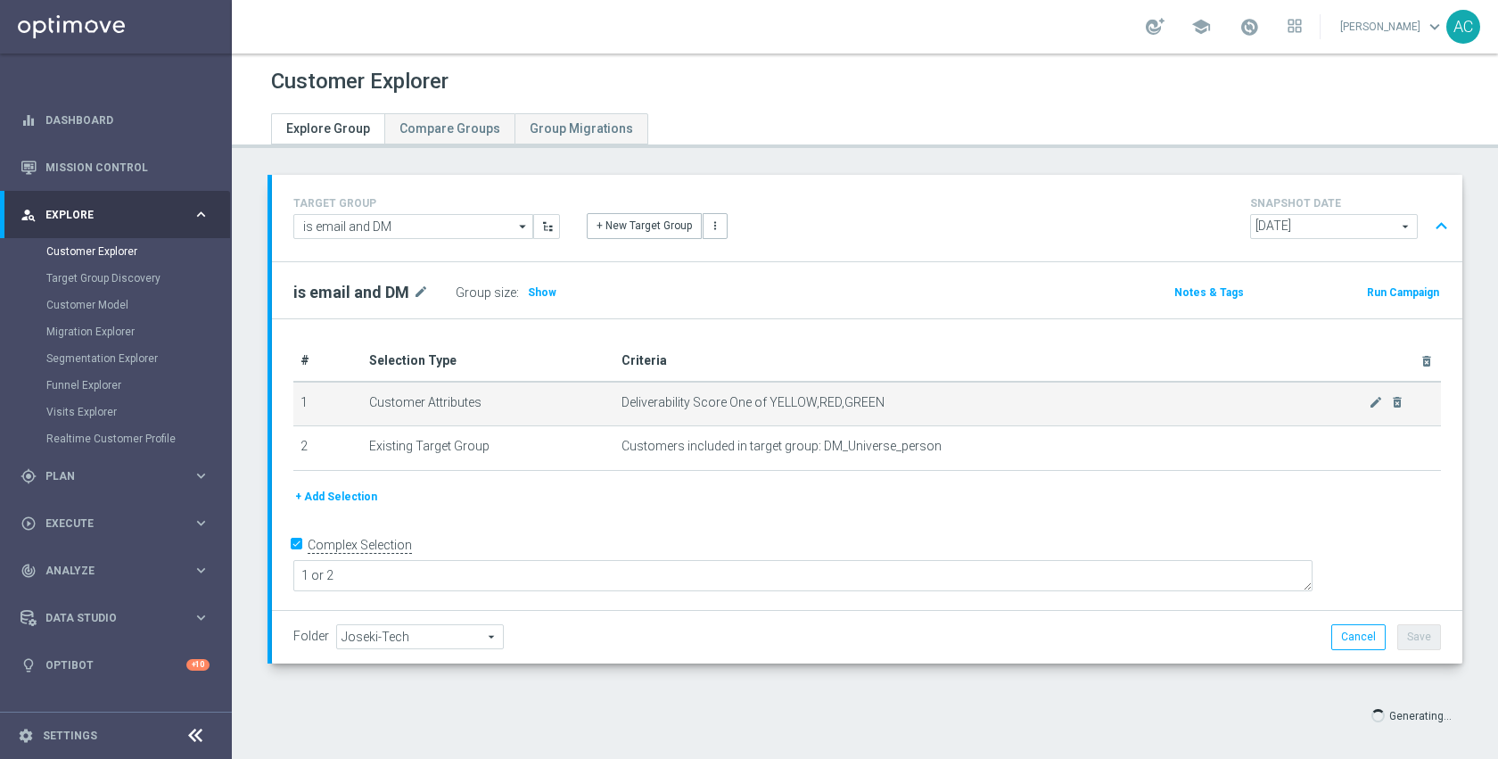
scroll to position [17, 0]
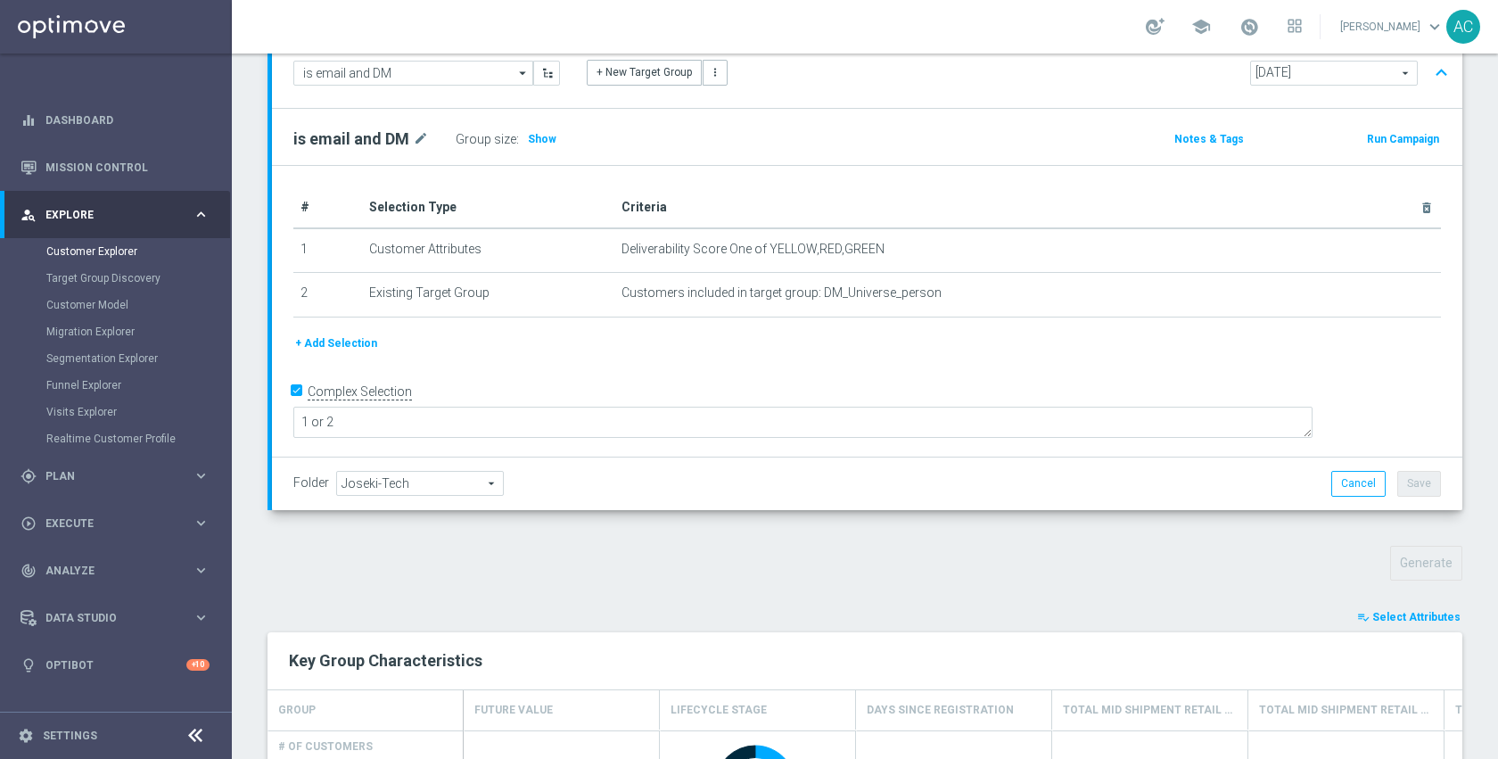
scroll to position [342, 0]
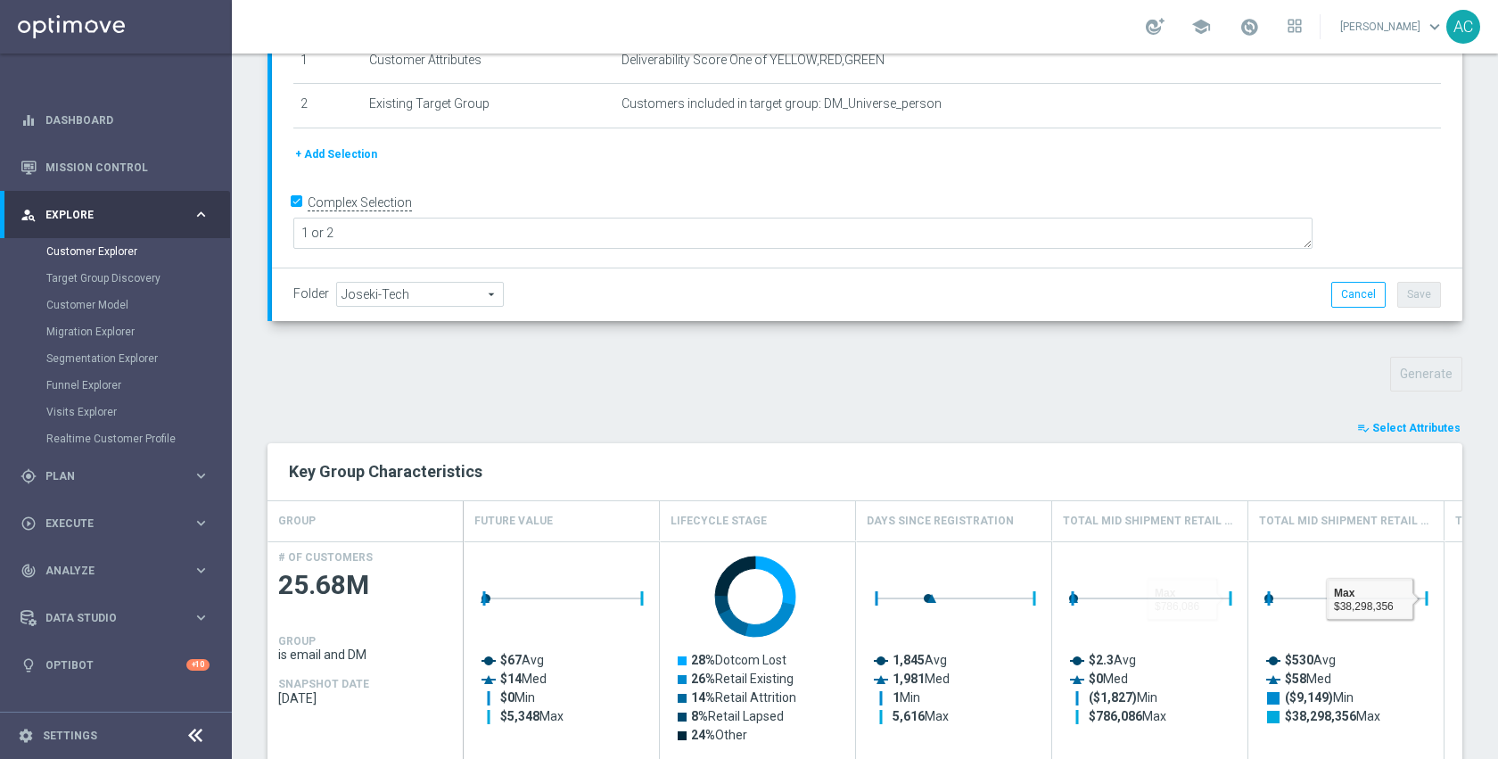
click at [1405, 430] on span "Select Attributes" at bounding box center [1416, 428] width 88 height 12
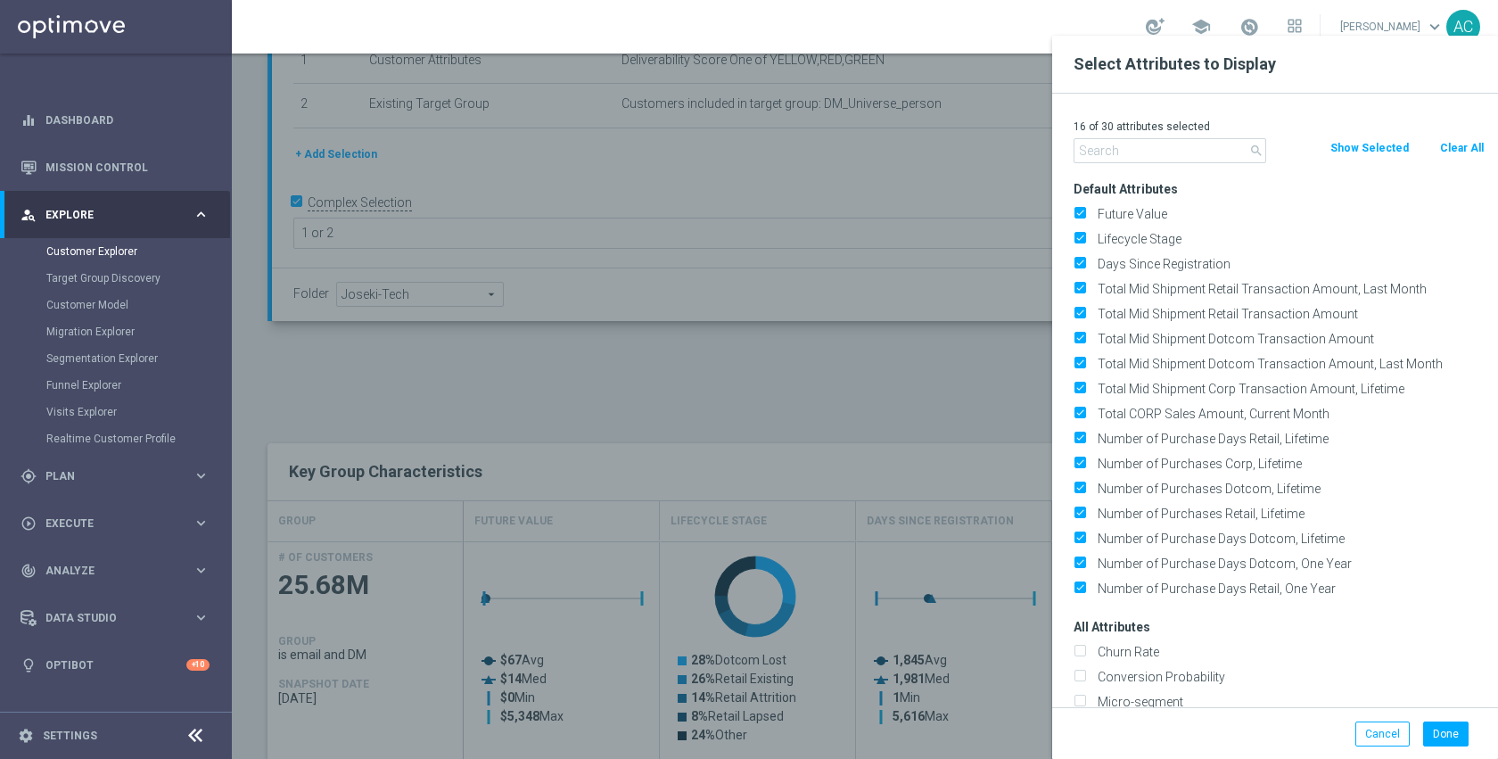
click at [1458, 149] on button "Clear All" at bounding box center [1461, 148] width 47 height 20
checkbox input "false"
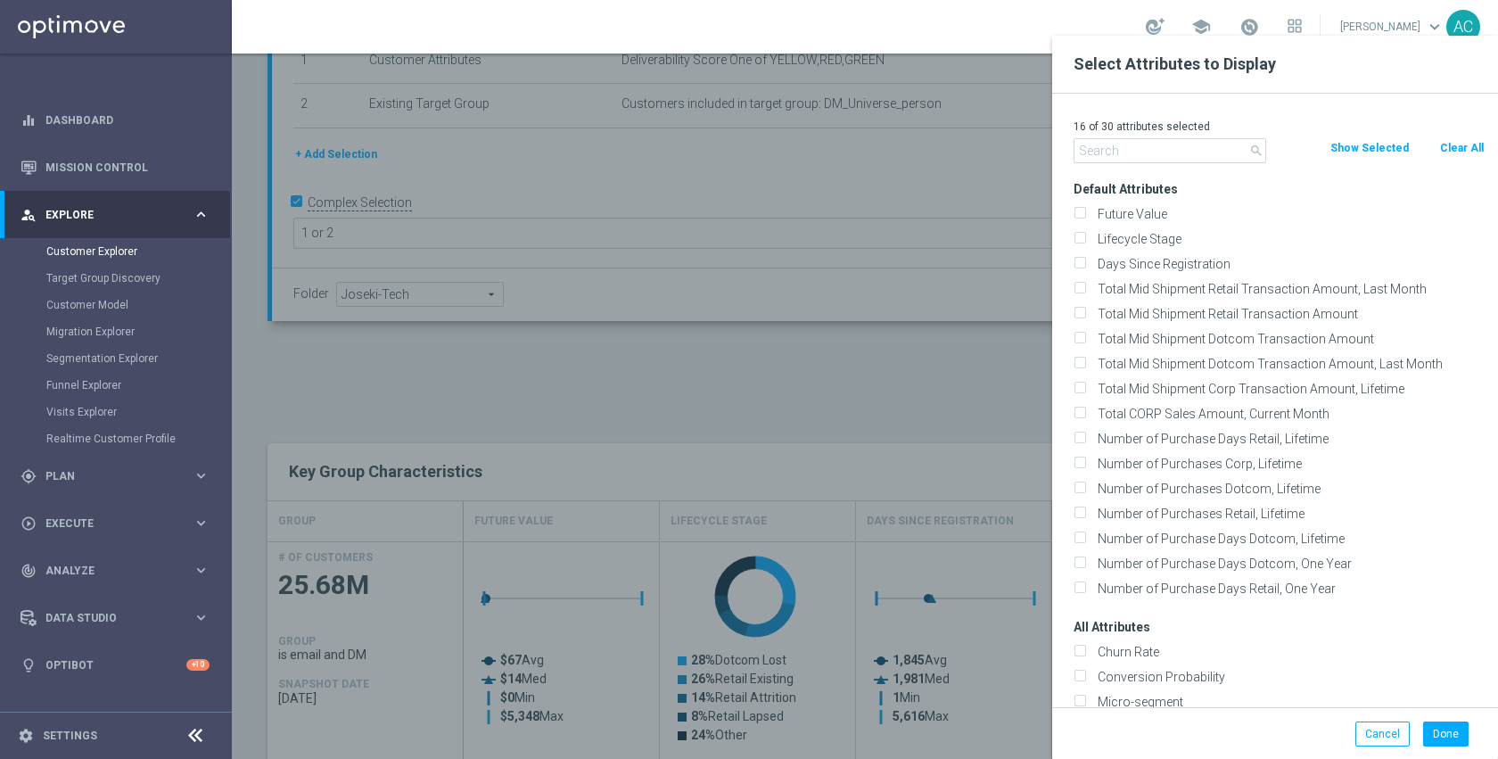
checkbox input "false"
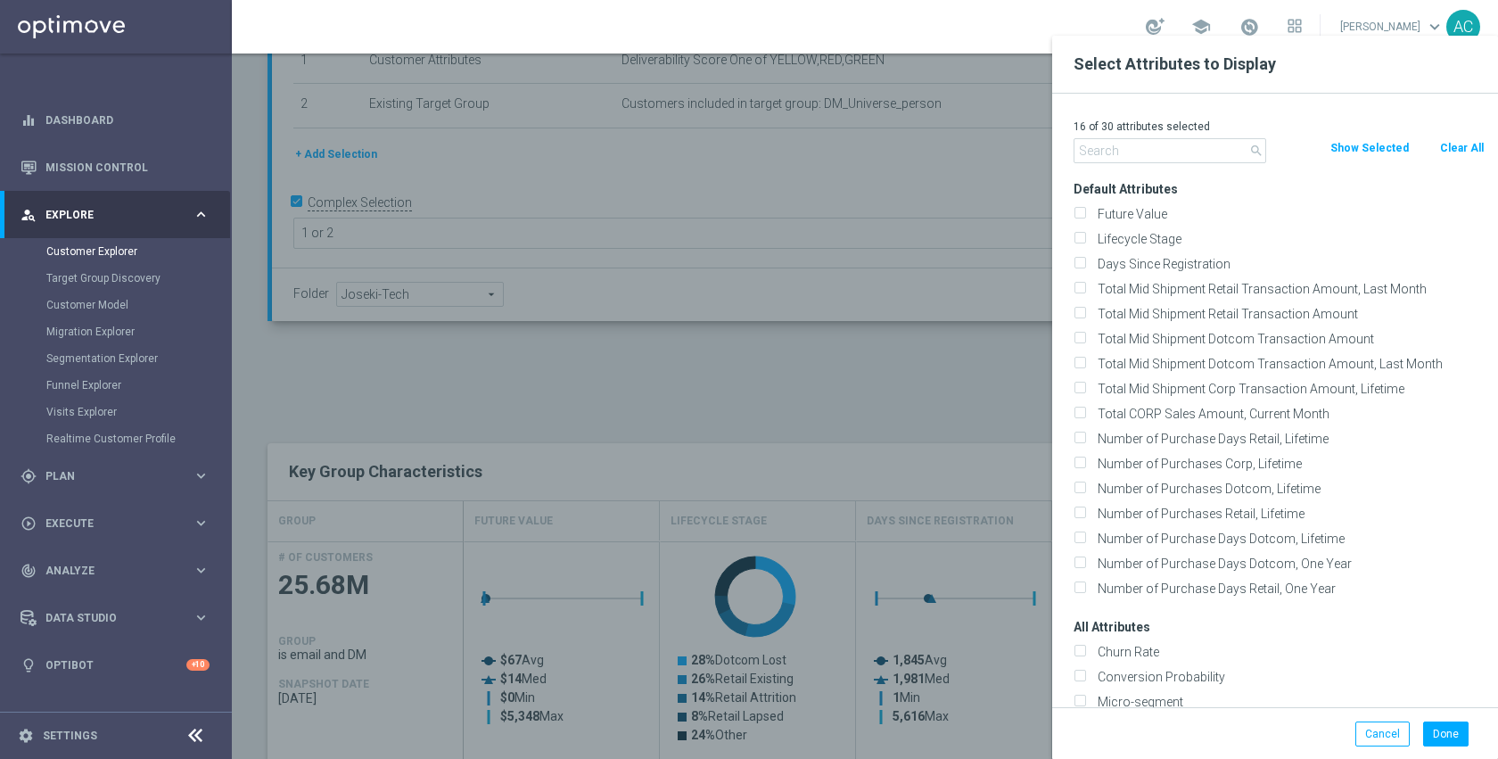
checkbox input "false"
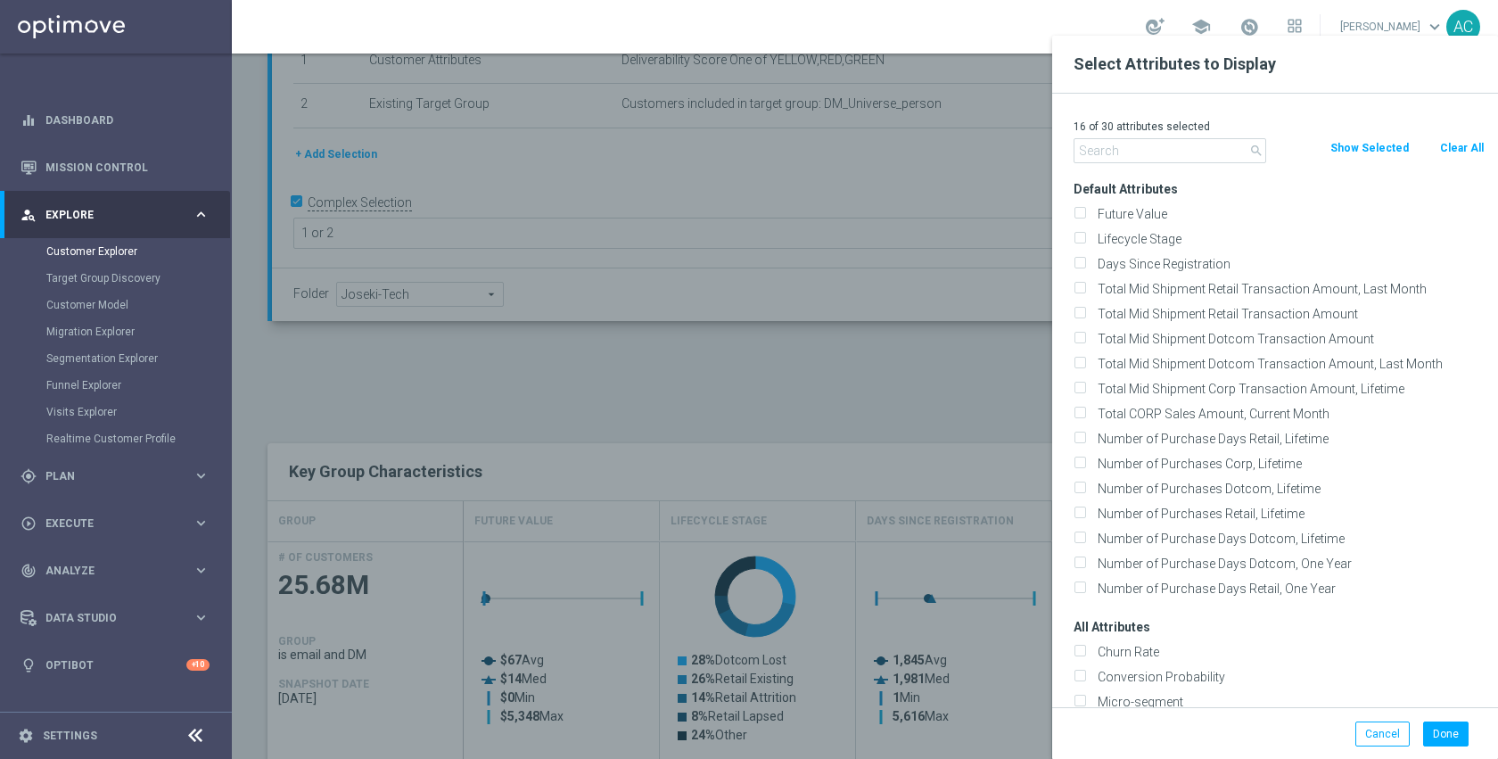
checkbox input "false"
click at [1180, 152] on input "text" at bounding box center [1170, 150] width 193 height 25
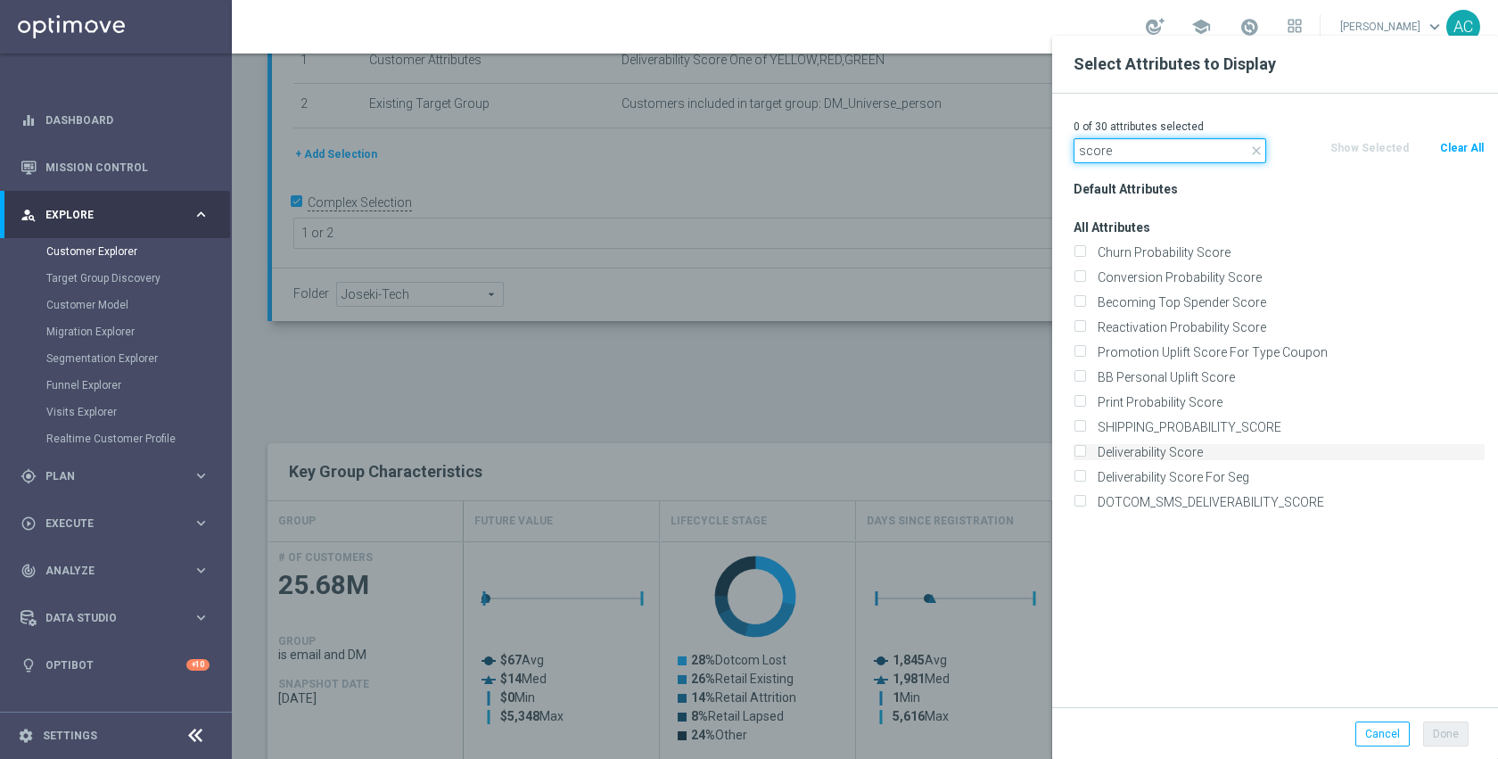
type input "score"
click at [1179, 455] on label "Deliverability Score" at bounding box center [1287, 452] width 393 height 16
click at [1085, 455] on input "Deliverability Score" at bounding box center [1080, 455] width 12 height 12
checkbox input "true"
click at [1452, 735] on button "Done" at bounding box center [1445, 733] width 45 height 25
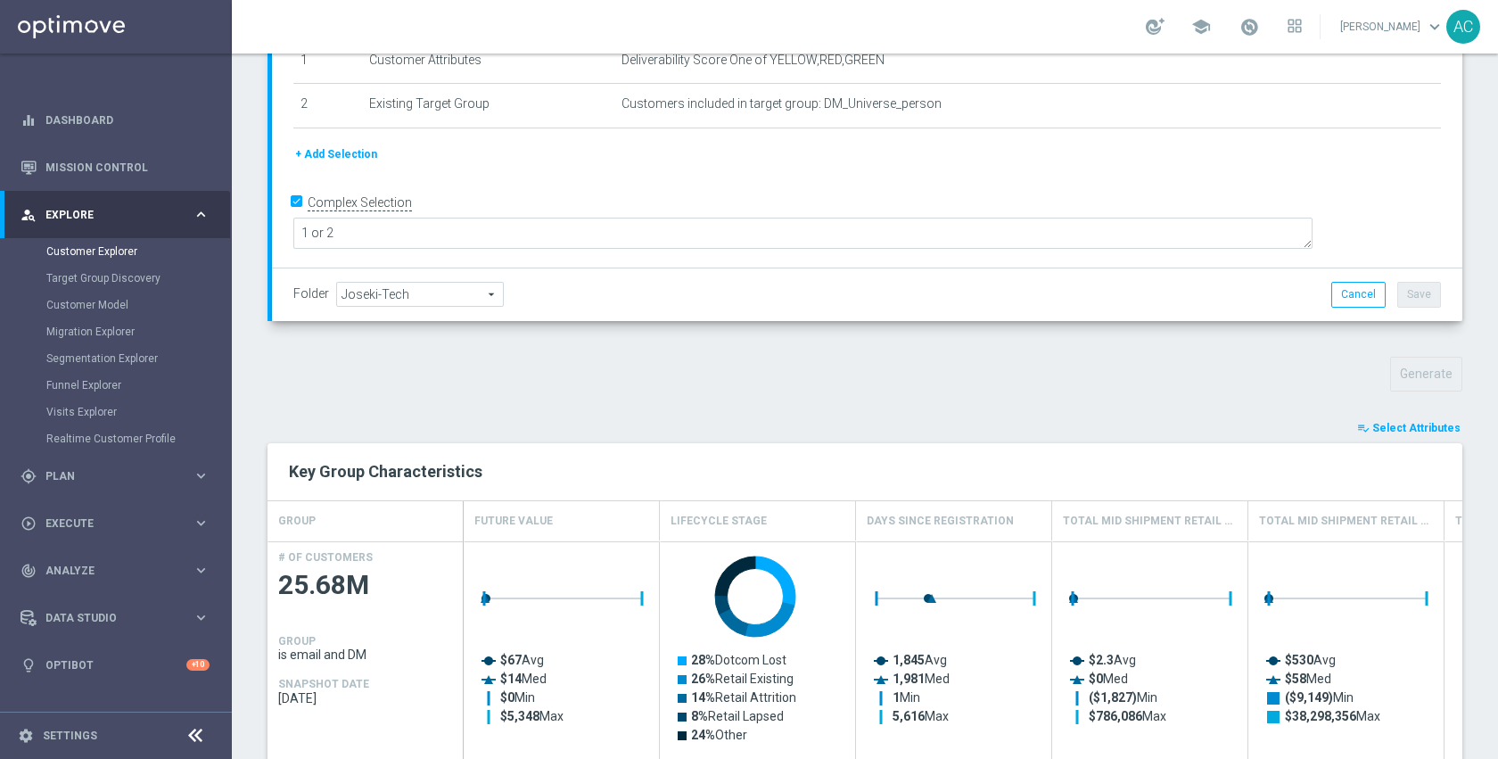
type input "Search"
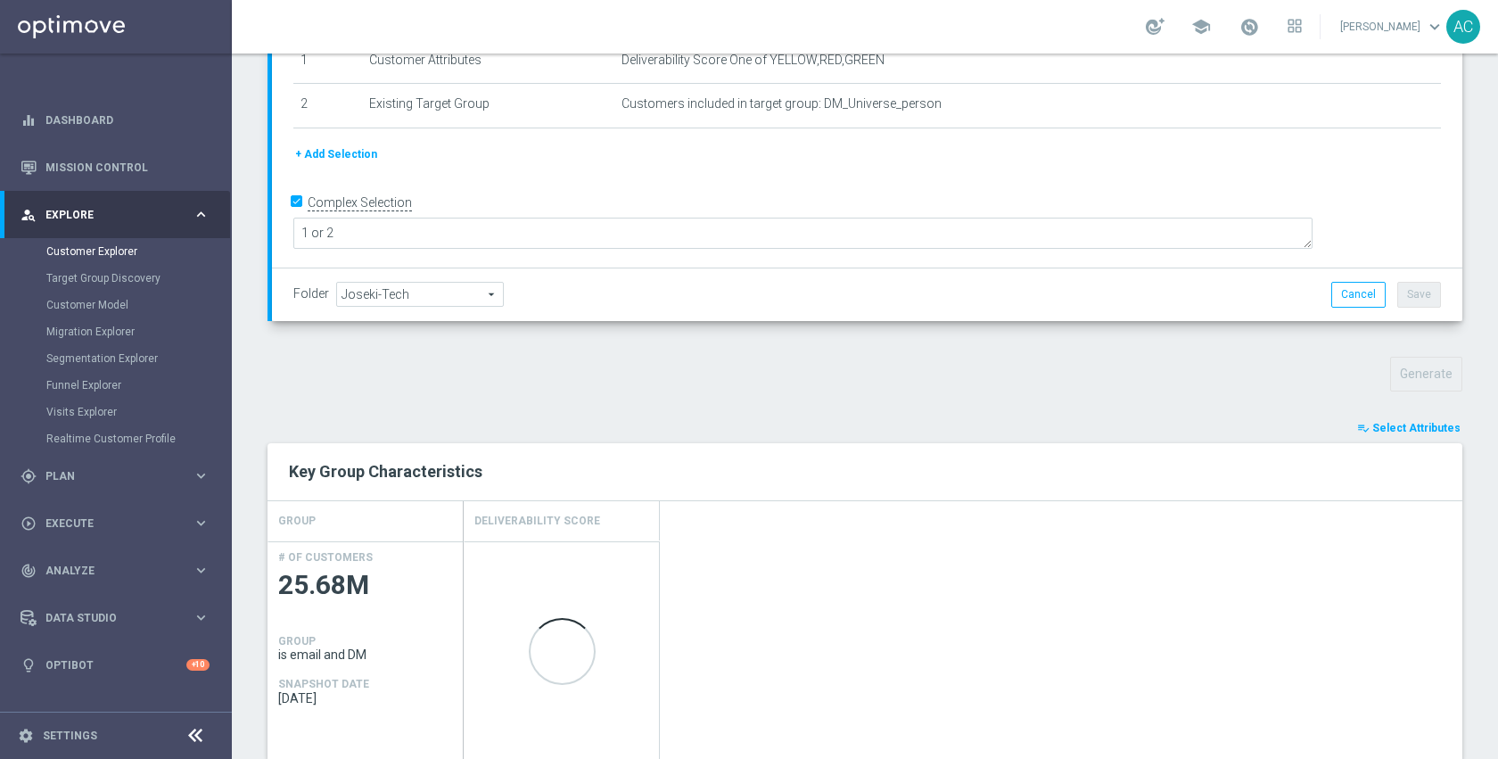
click at [1373, 432] on span "Select Attributes" at bounding box center [1416, 428] width 88 height 12
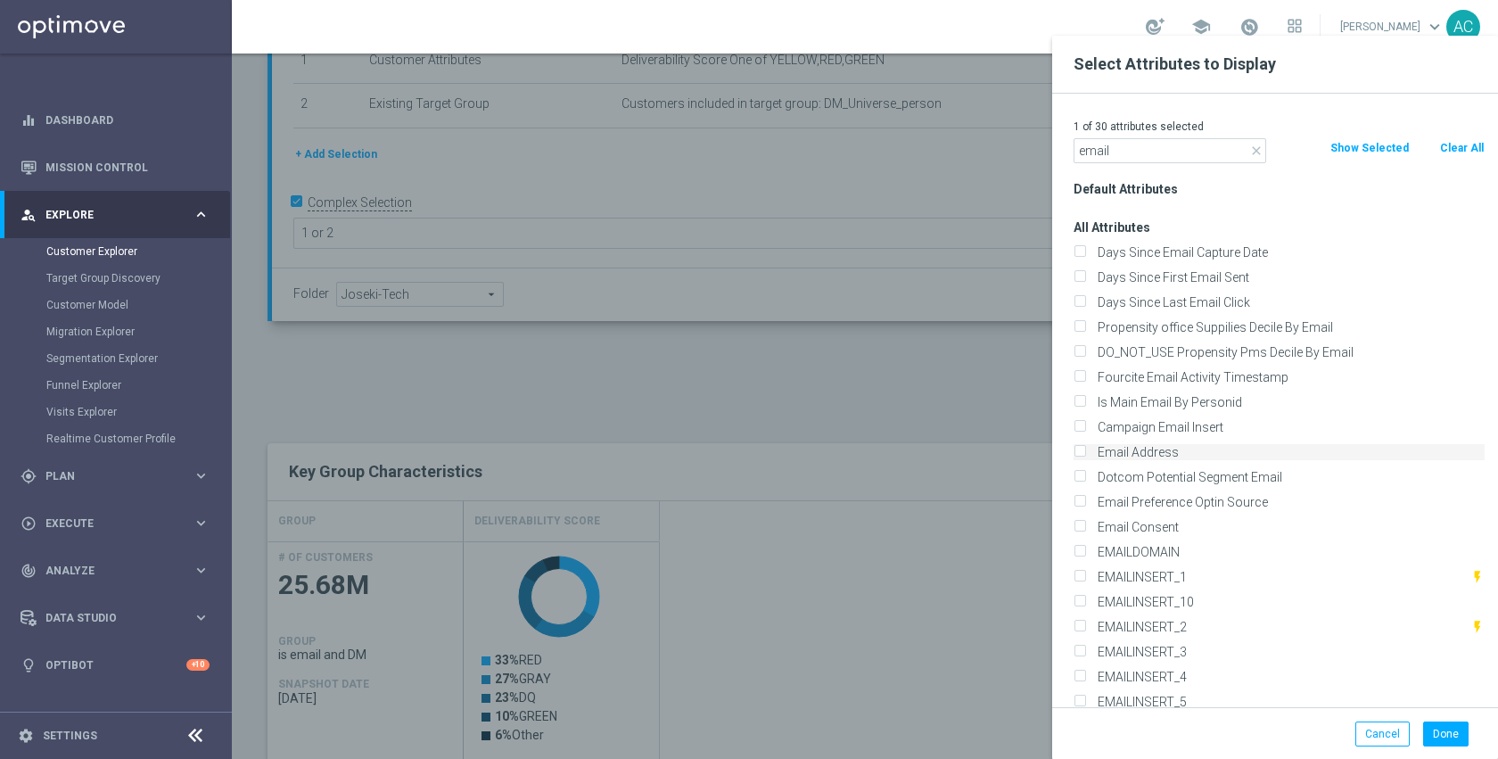
type input "email"
click at [1181, 457] on label "Email Address" at bounding box center [1287, 452] width 393 height 16
click at [1085, 457] on input "Email Address" at bounding box center [1080, 455] width 12 height 12
checkbox input "true"
click at [1115, 154] on input "email" at bounding box center [1170, 150] width 193 height 25
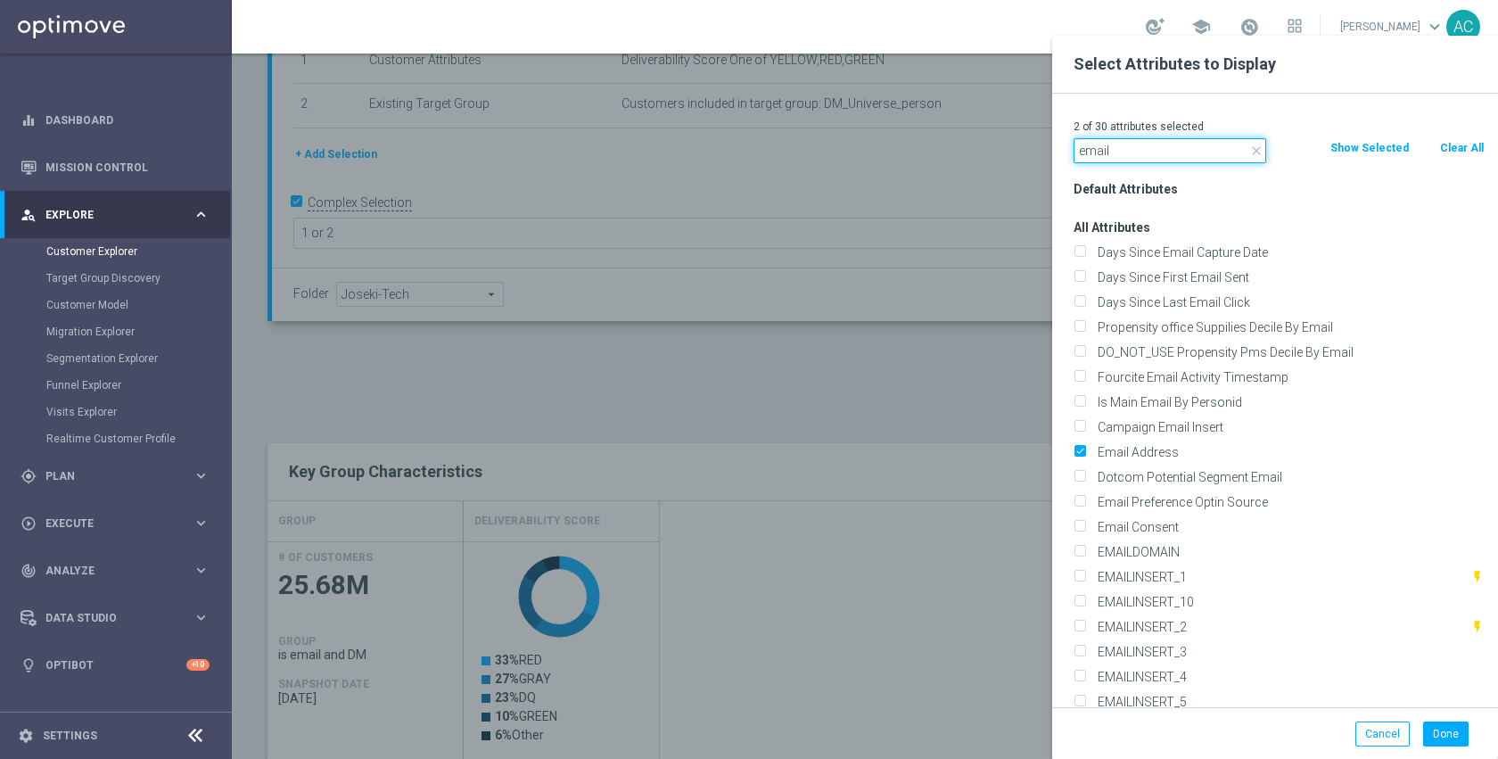
click at [1115, 154] on input "email" at bounding box center [1170, 150] width 193 height 25
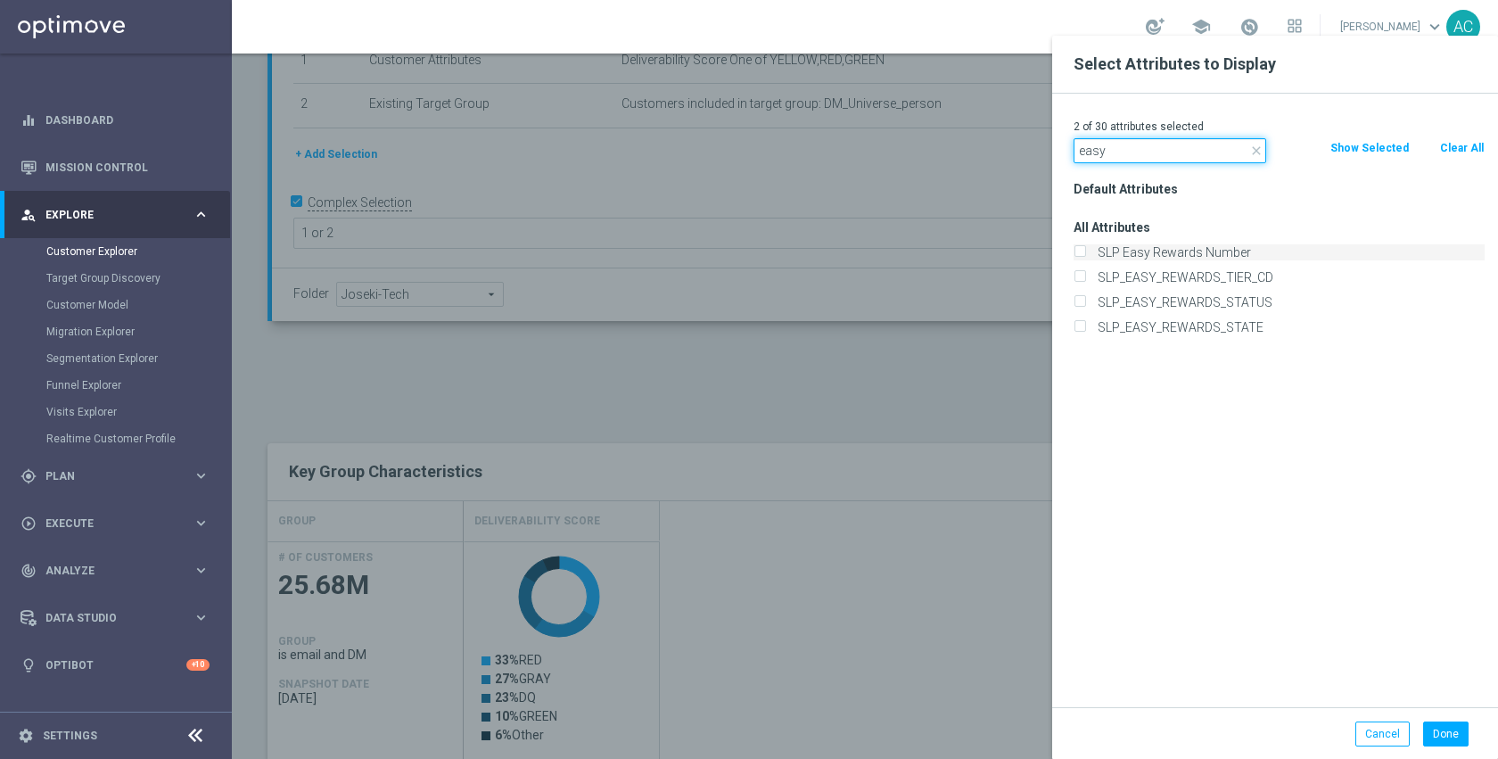
type input "easy"
click at [1177, 258] on label "SLP Easy Rewards Number" at bounding box center [1287, 252] width 393 height 16
click at [1085, 258] on input "SLP Easy Rewards Number" at bounding box center [1080, 255] width 12 height 12
checkbox input "true"
click at [1453, 741] on button "Done" at bounding box center [1445, 733] width 45 height 25
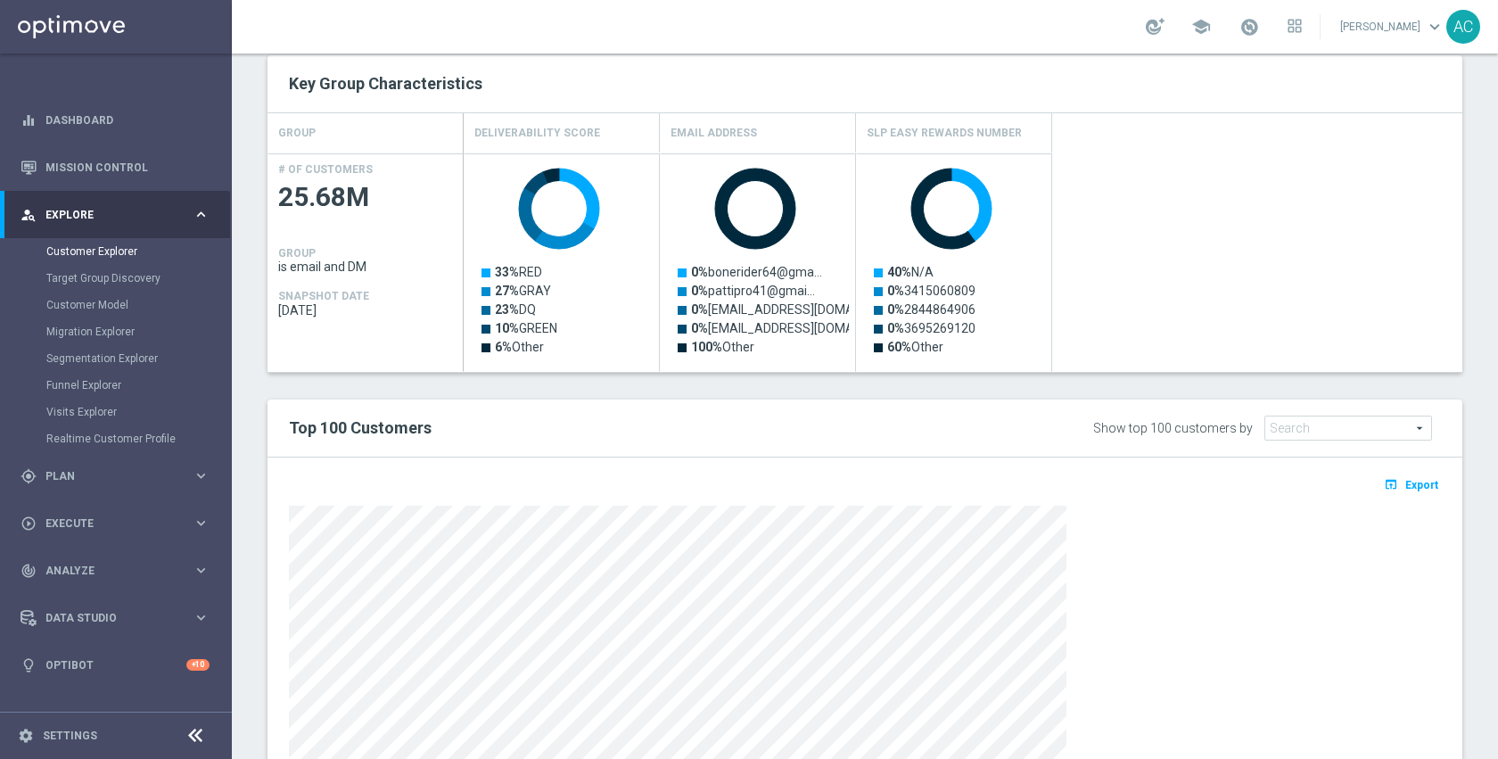
scroll to position [909, 0]
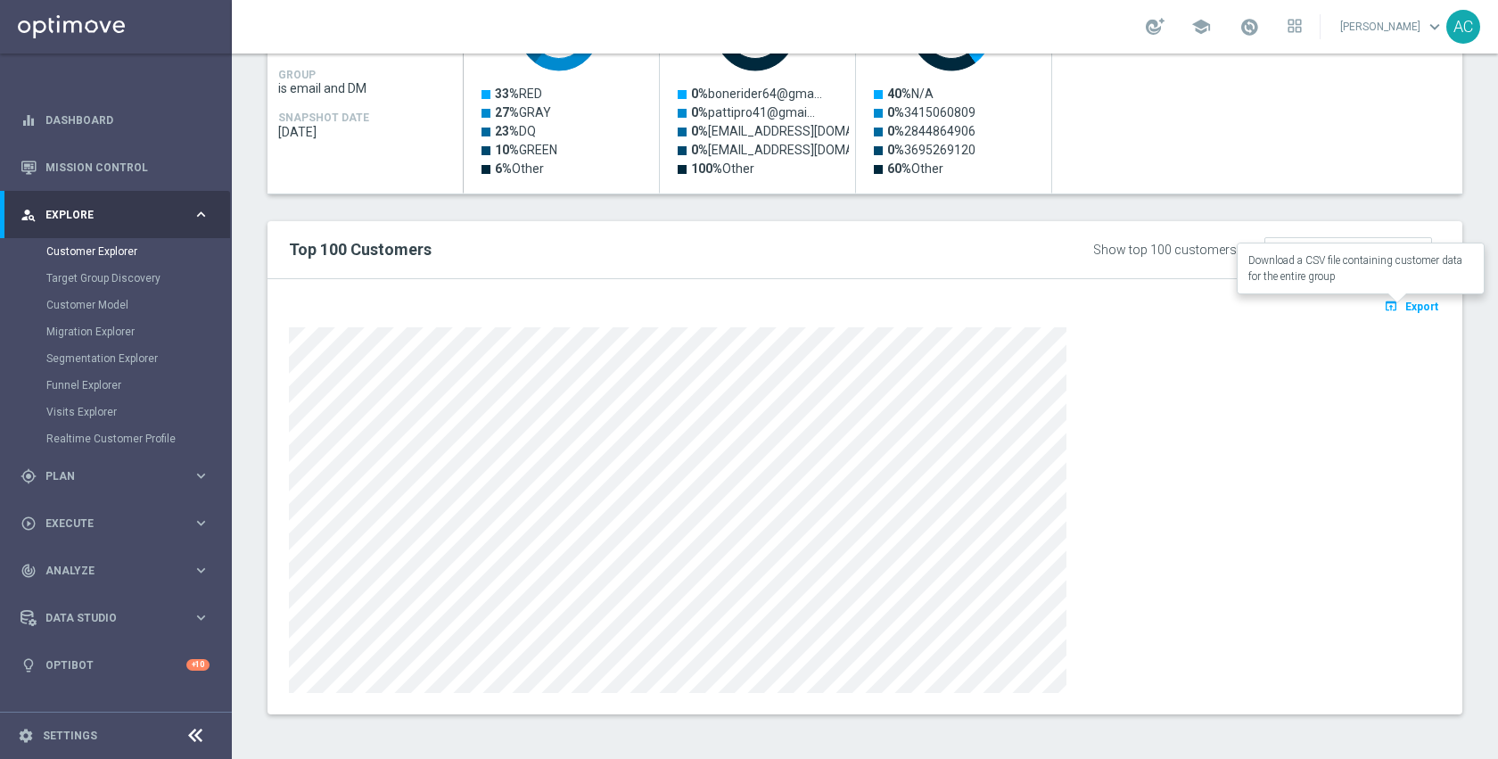
click at [1406, 301] on span "Export" at bounding box center [1421, 306] width 33 height 12
click at [1177, 572] on div at bounding box center [865, 510] width 1152 height 366
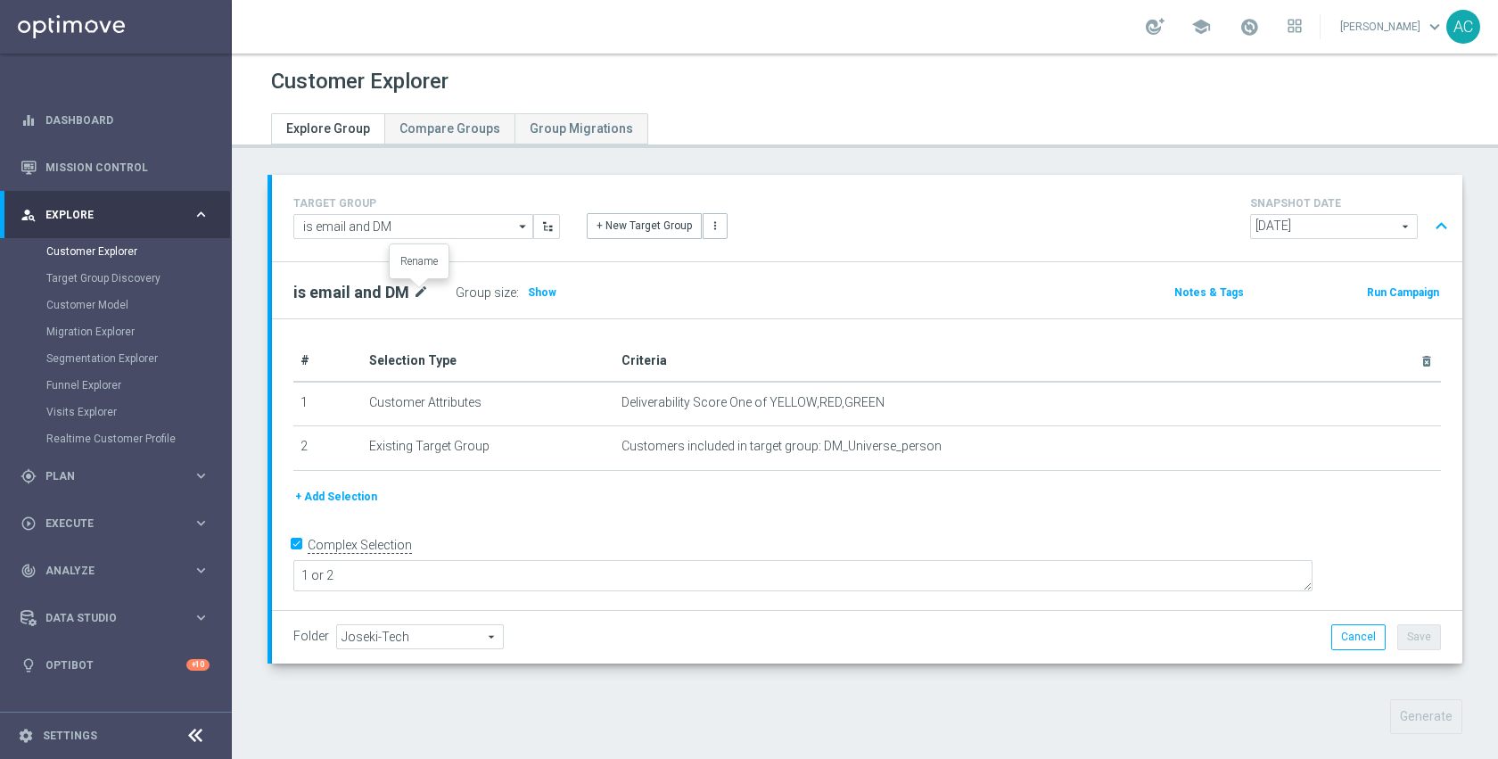
click at [424, 292] on icon "mode_edit" at bounding box center [421, 292] width 16 height 21
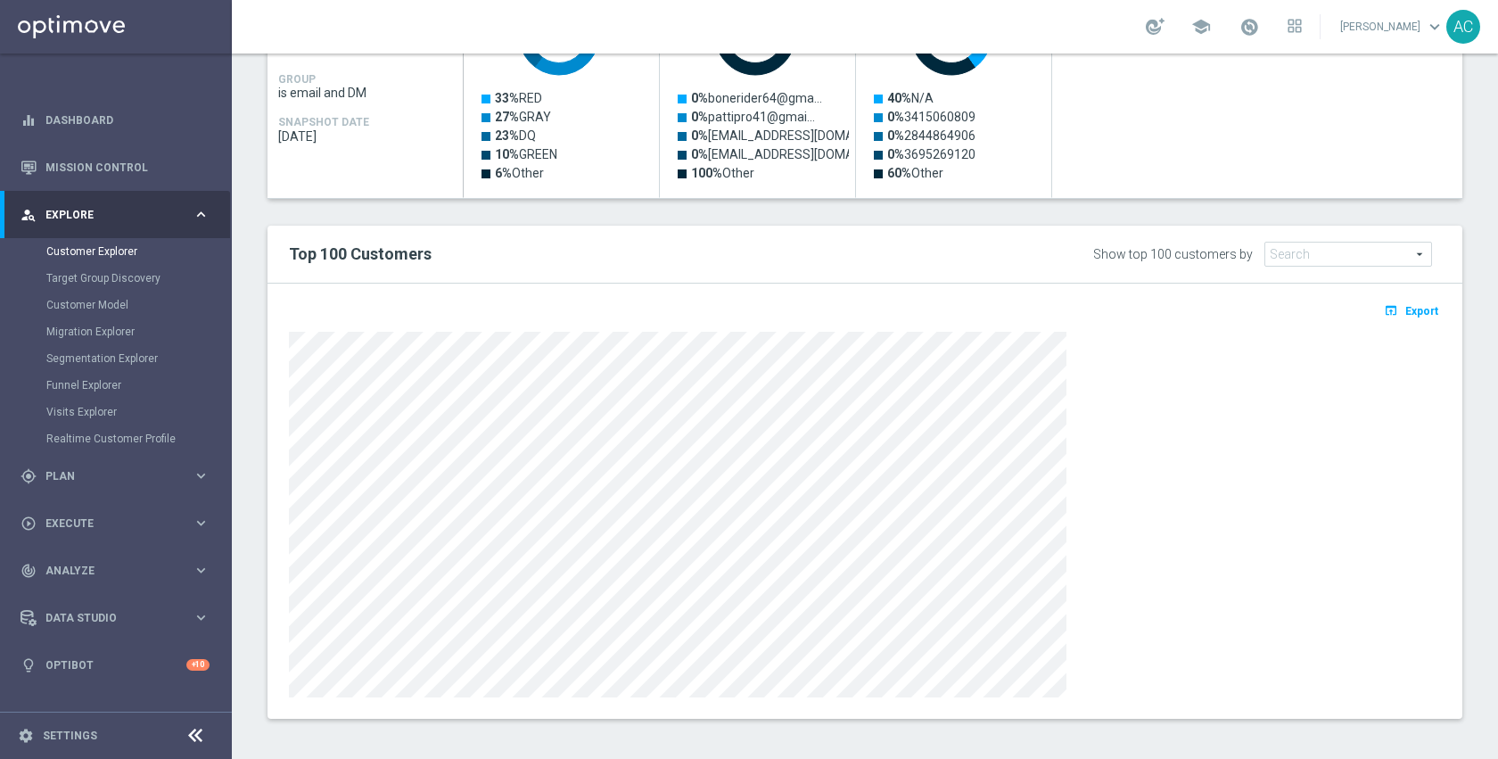
scroll to position [909, 0]
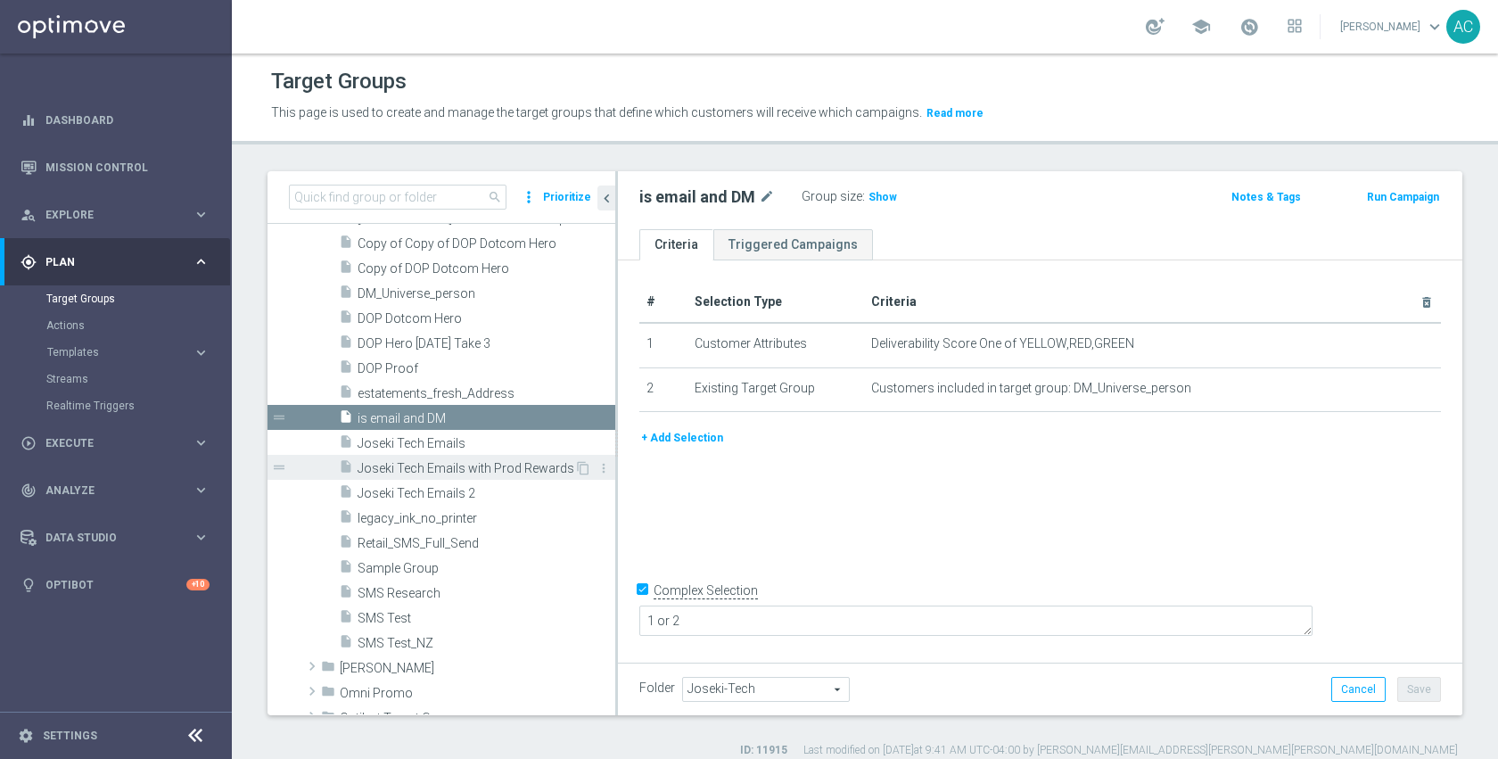
scroll to position [524, 0]
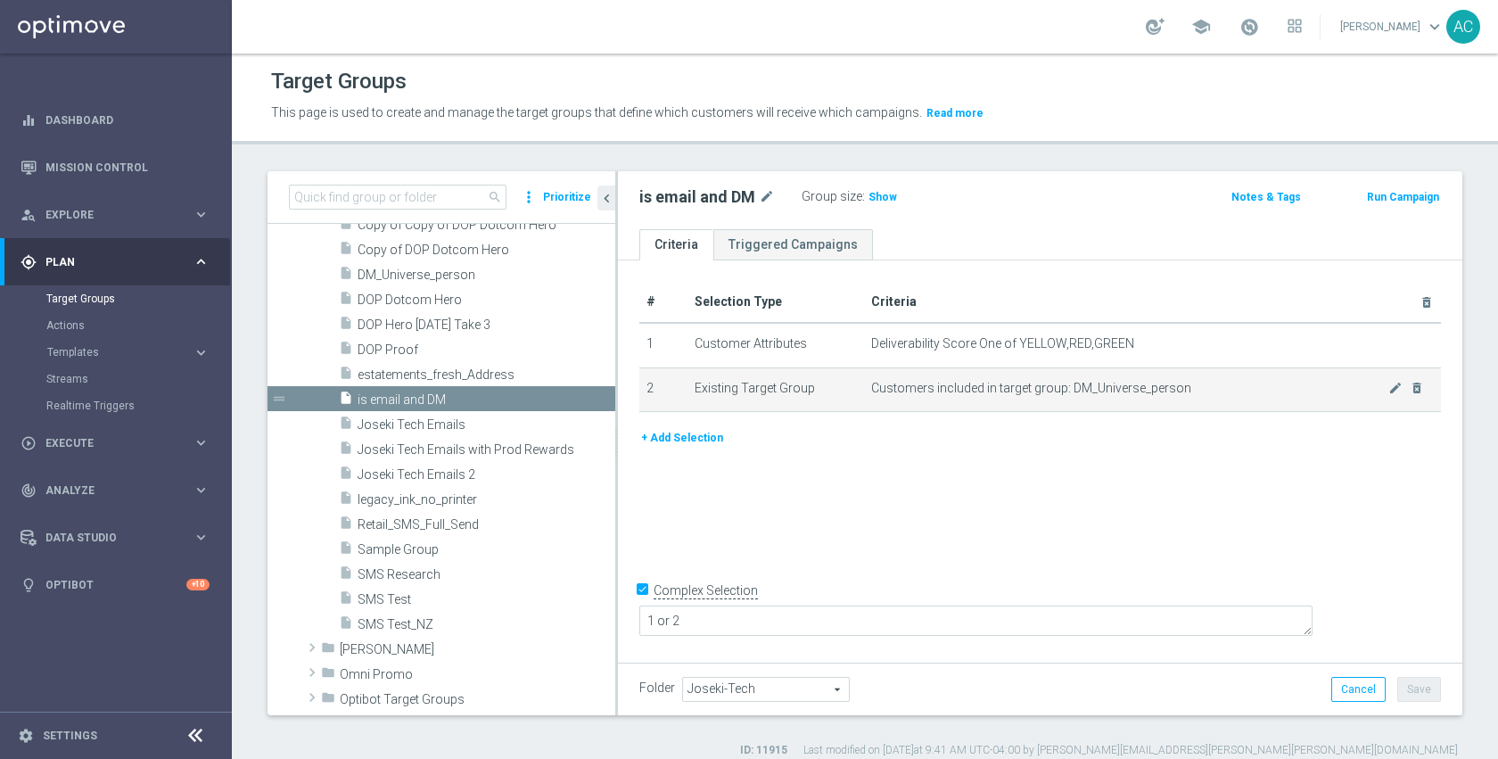
click at [1109, 387] on span "Customers included in target group: DM_Universe_person" at bounding box center [1130, 388] width 518 height 15
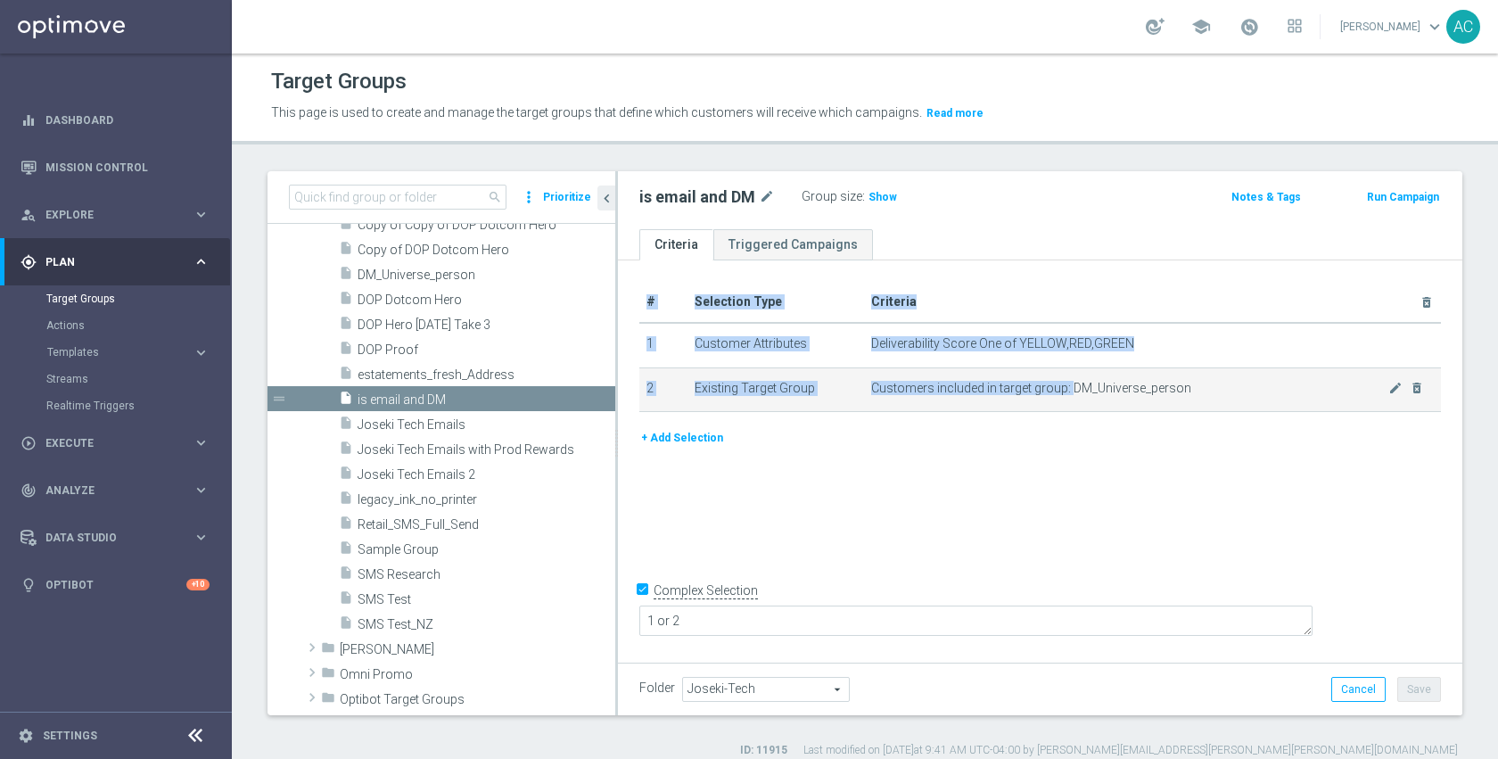
click at [1109, 387] on span "Customers included in target group: DM_Universe_person" at bounding box center [1130, 388] width 518 height 15
copy table "# Selection Type Criteria delete_forever 1 Customer Attributes Deliverability S…"
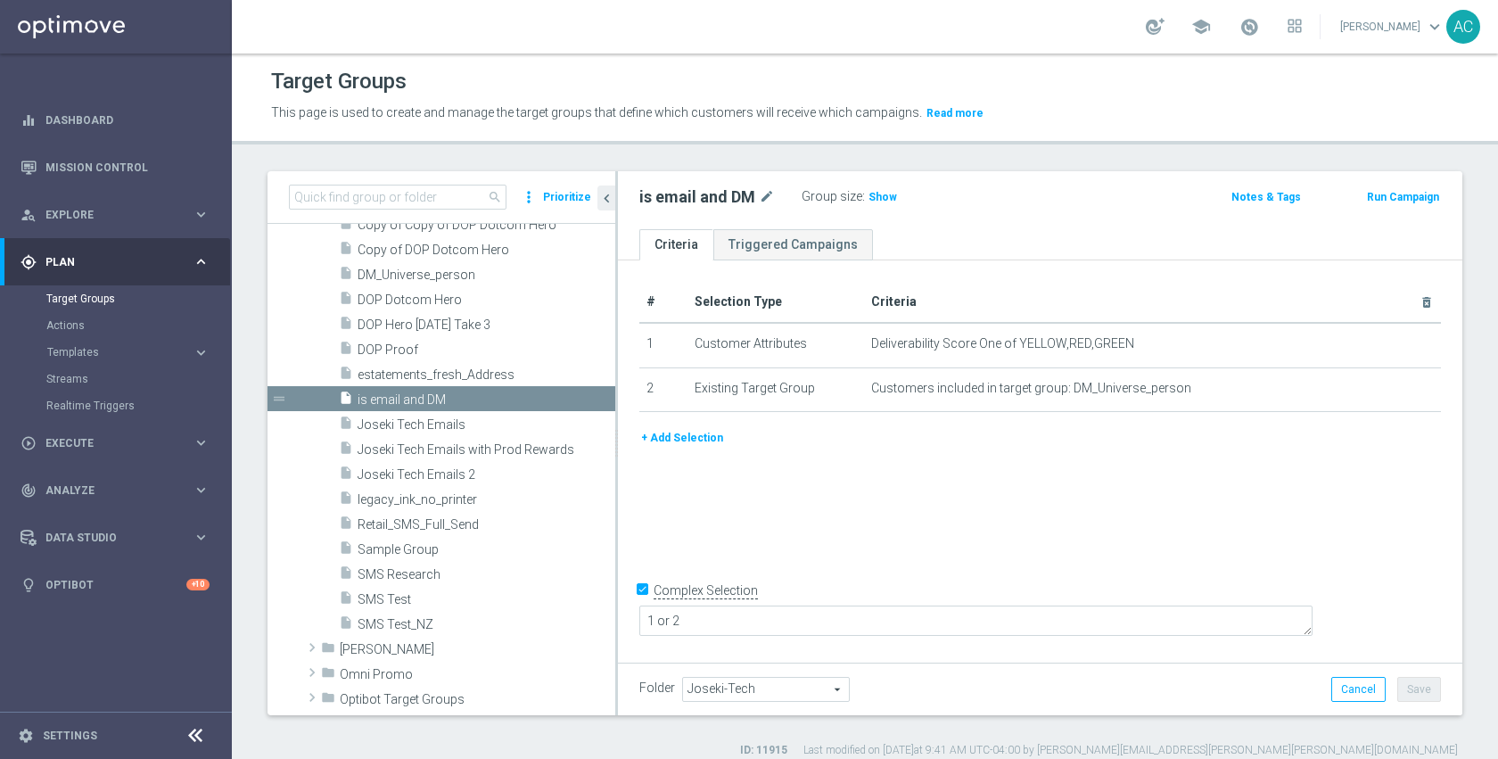
click at [444, 182] on div "search more_vert Prioritize" at bounding box center [441, 197] width 348 height 53
click at [438, 193] on input at bounding box center [398, 197] width 218 height 25
paste input "DM_Universe_person"
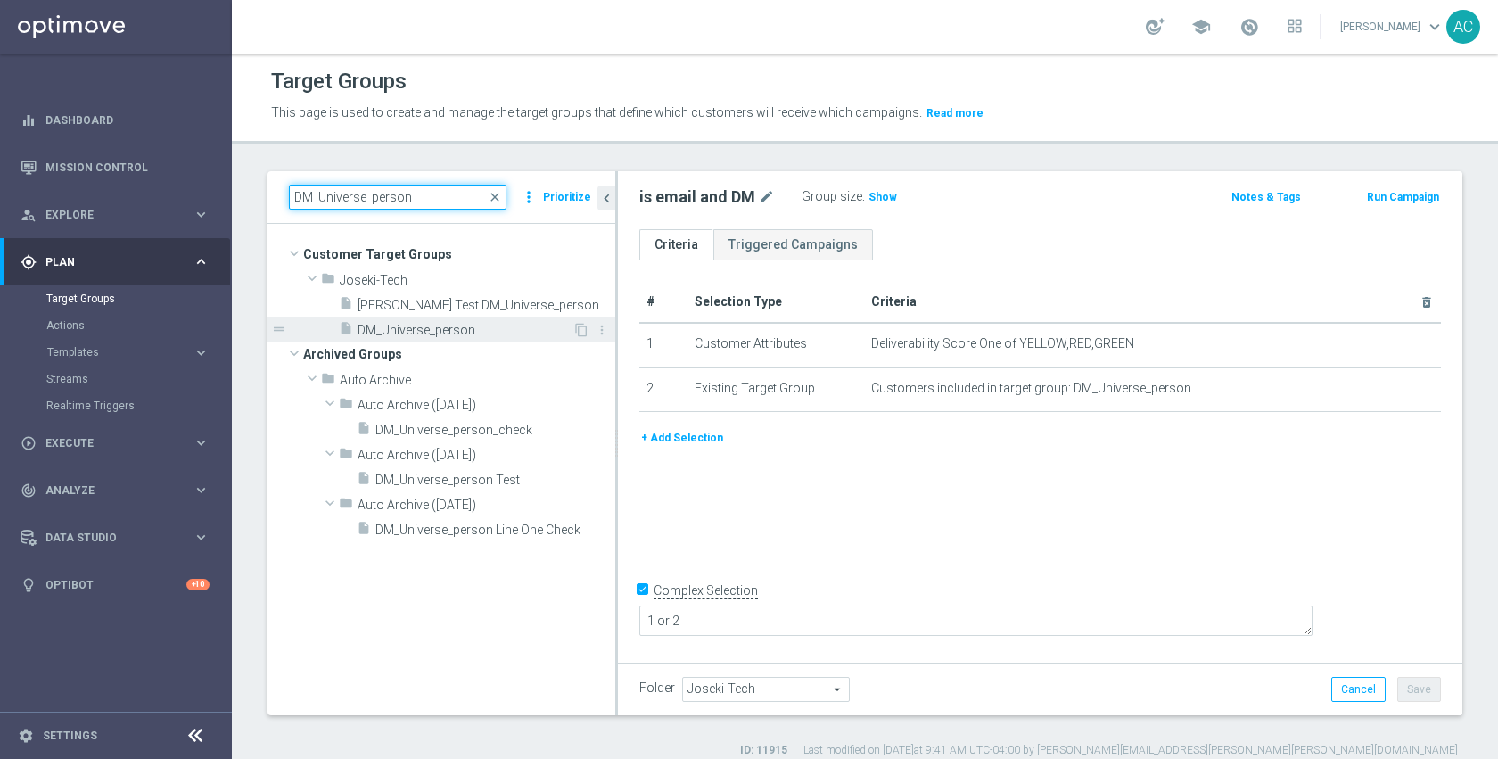
type input "DM_Universe_person"
click at [450, 327] on span "DM_Universe_person" at bounding box center [465, 330] width 215 height 15
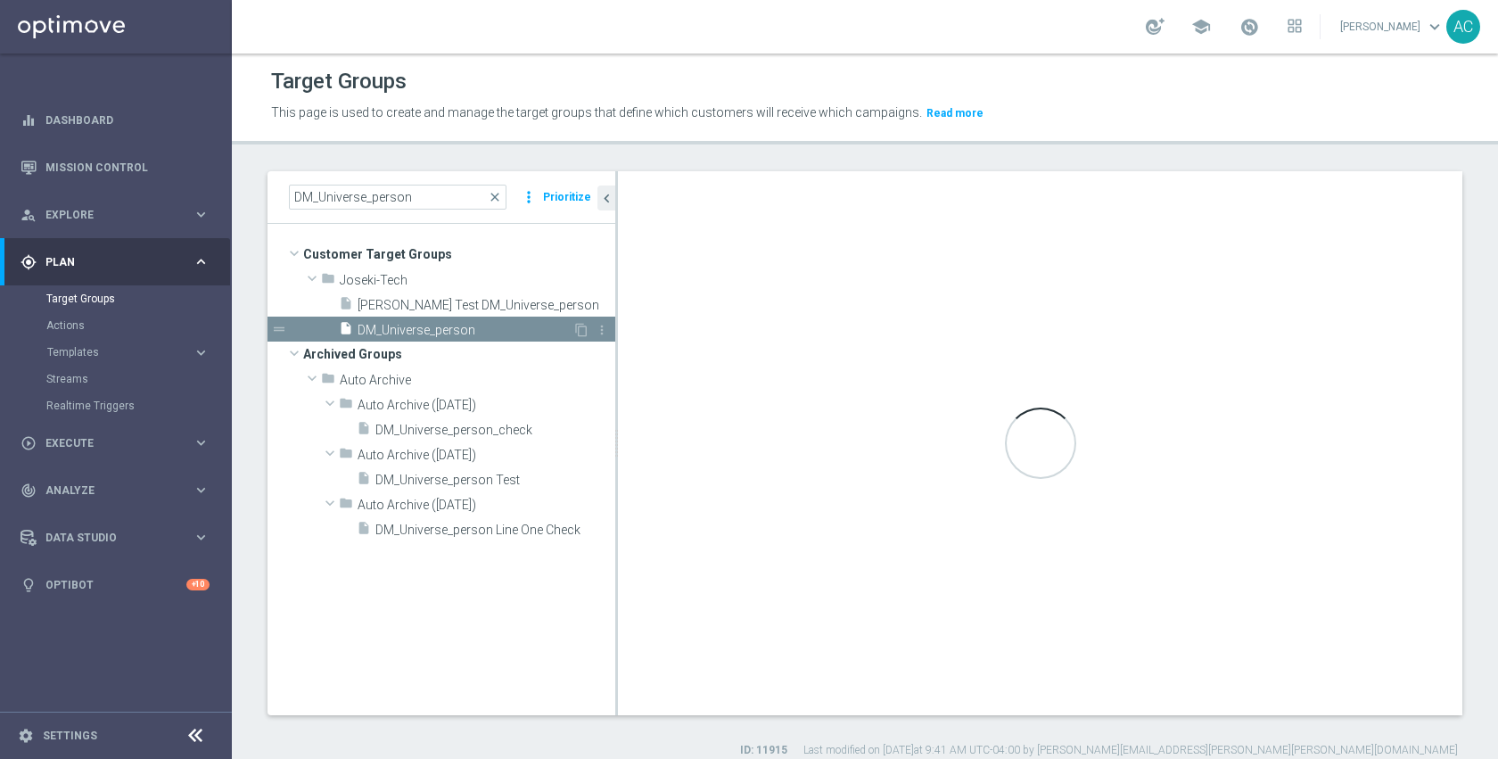
checkbox input "false"
